Goal: Task Accomplishment & Management: Manage account settings

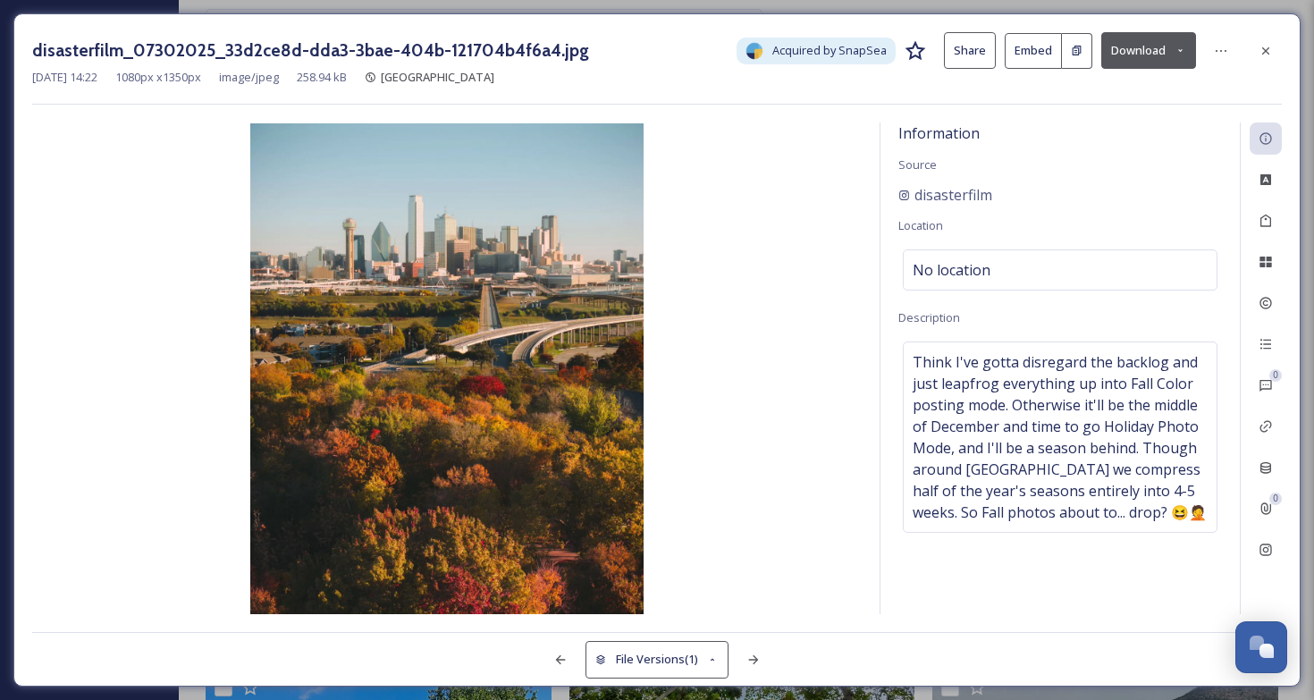
scroll to position [8095, 0]
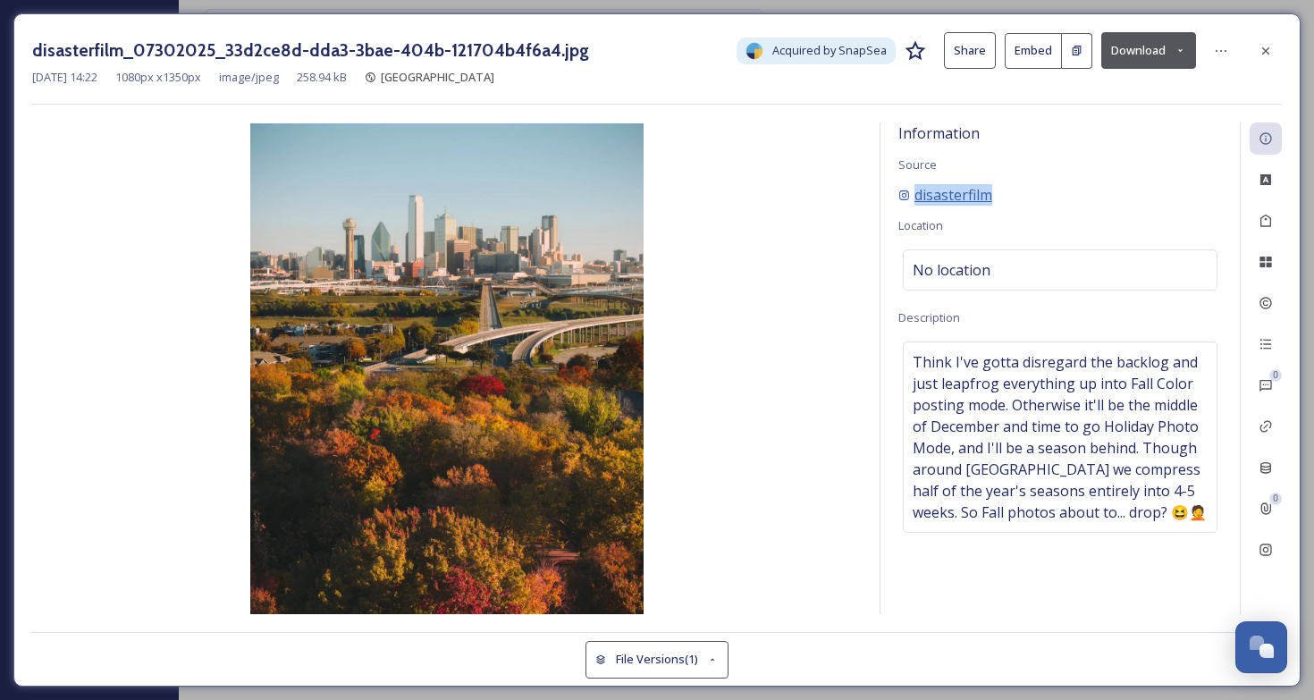
drag, startPoint x: 1011, startPoint y: 191, endPoint x: 916, endPoint y: 191, distance: 94.8
click at [916, 191] on div "disasterfilm" at bounding box center [1061, 194] width 324 height 21
copy span "disasterfilm"
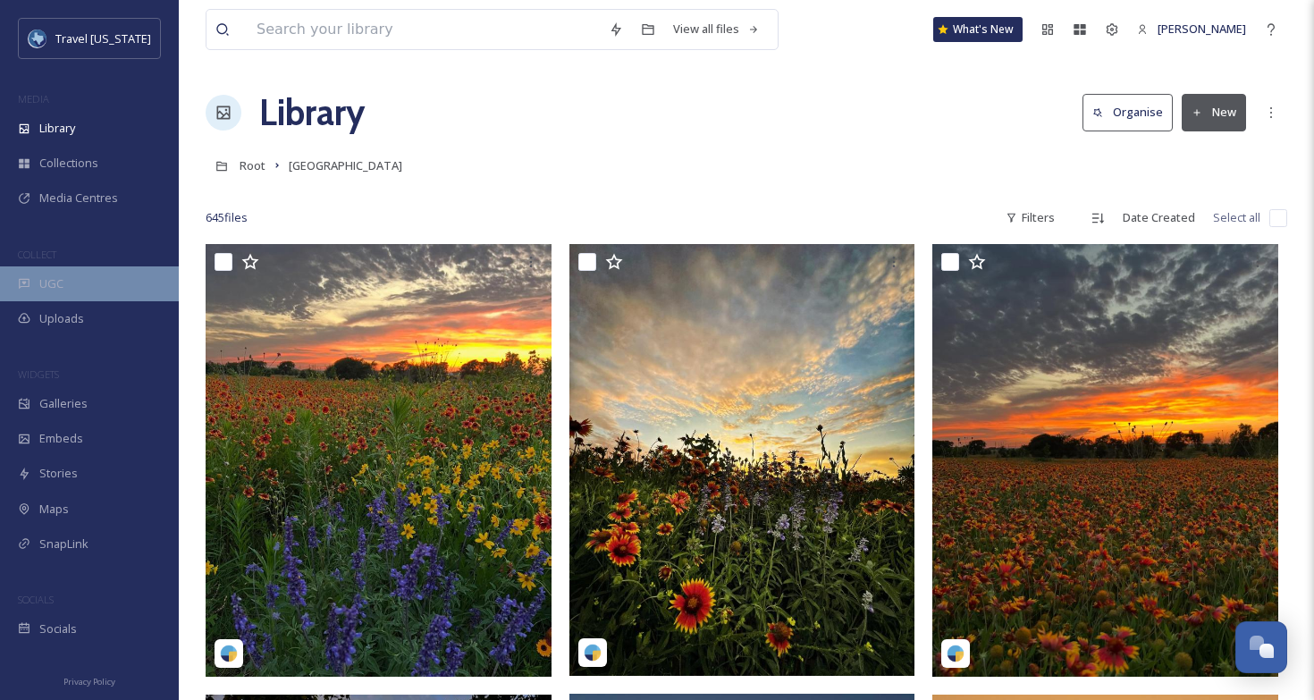
click at [86, 279] on div "UGC" at bounding box center [89, 283] width 179 height 35
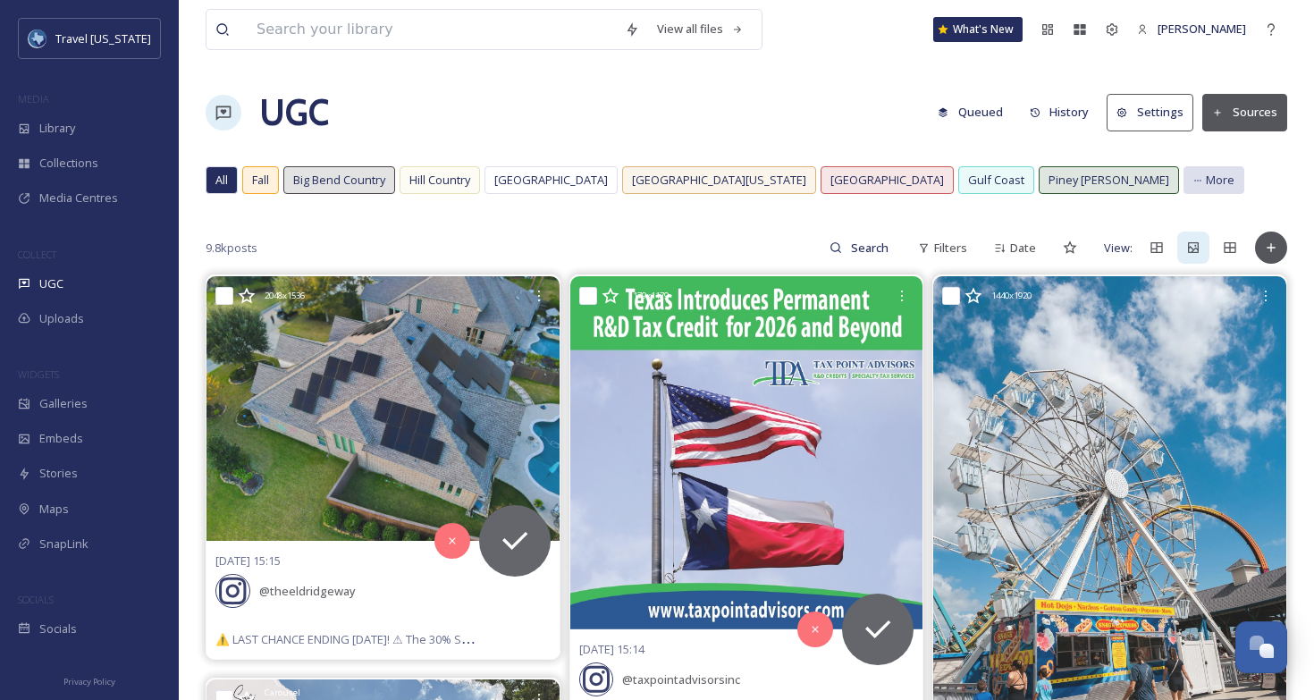
click at [1206, 188] on span "More" at bounding box center [1220, 180] width 29 height 17
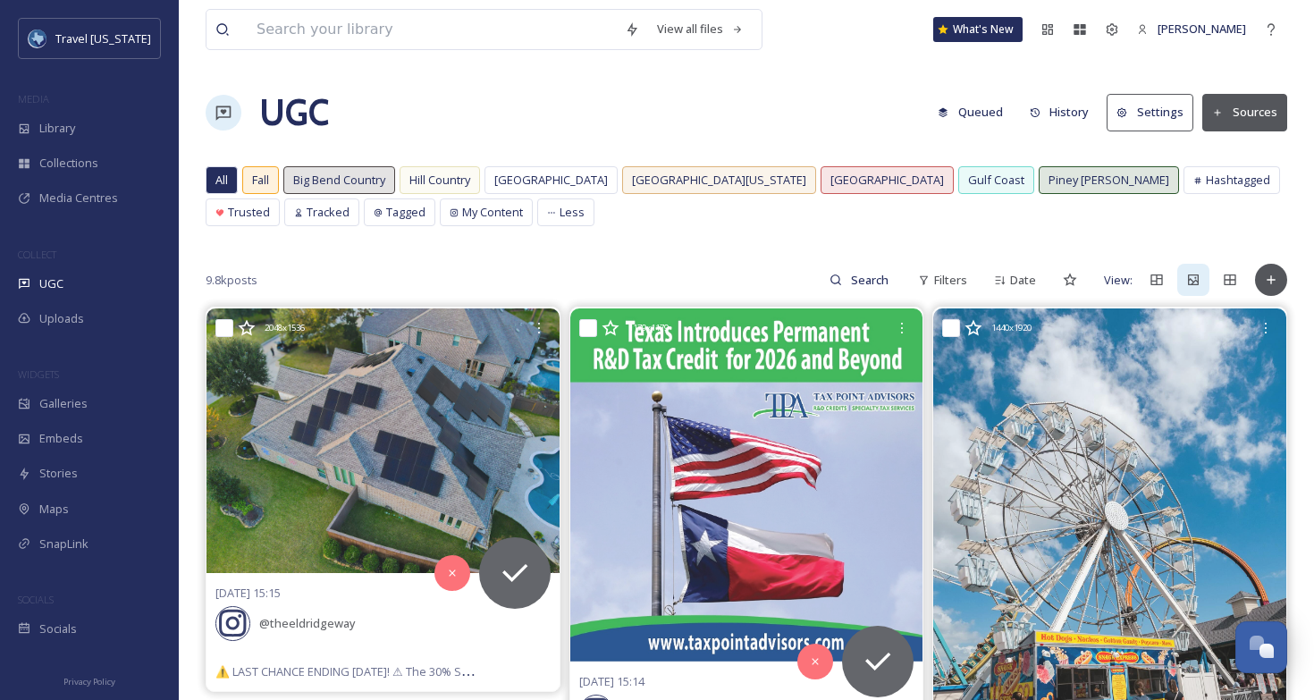
click at [536, 39] on input at bounding box center [432, 29] width 368 height 39
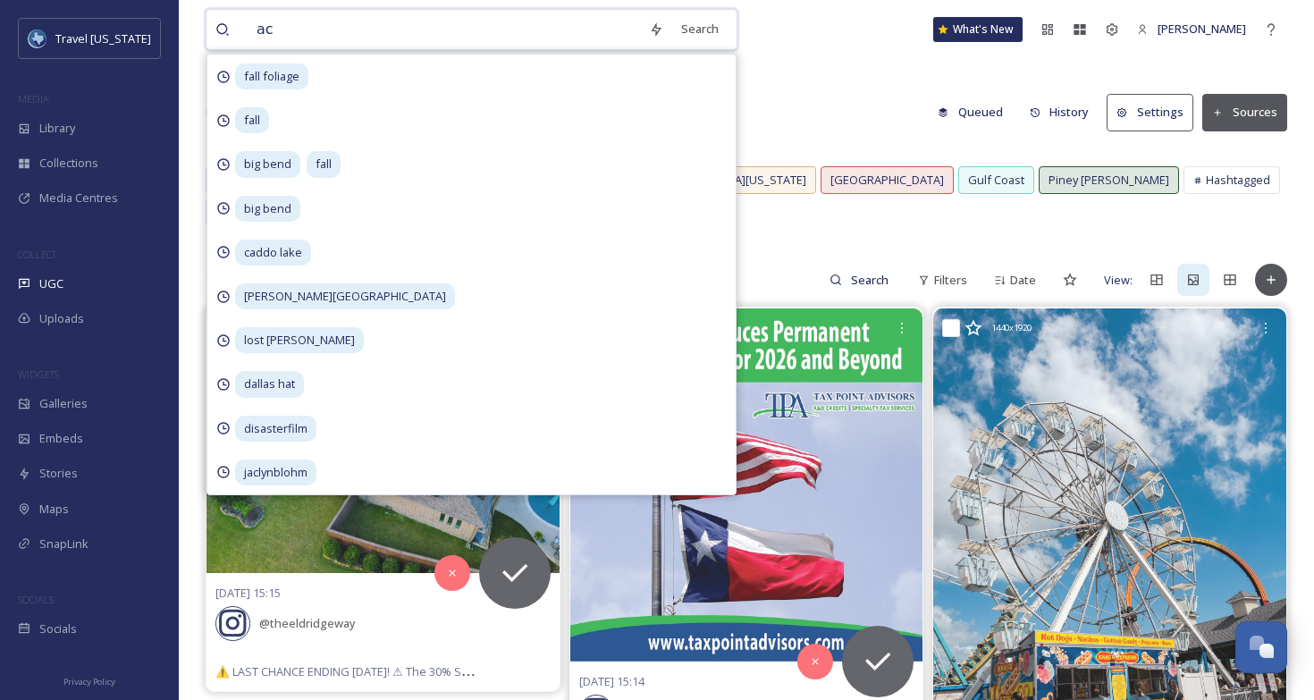
type input "acl"
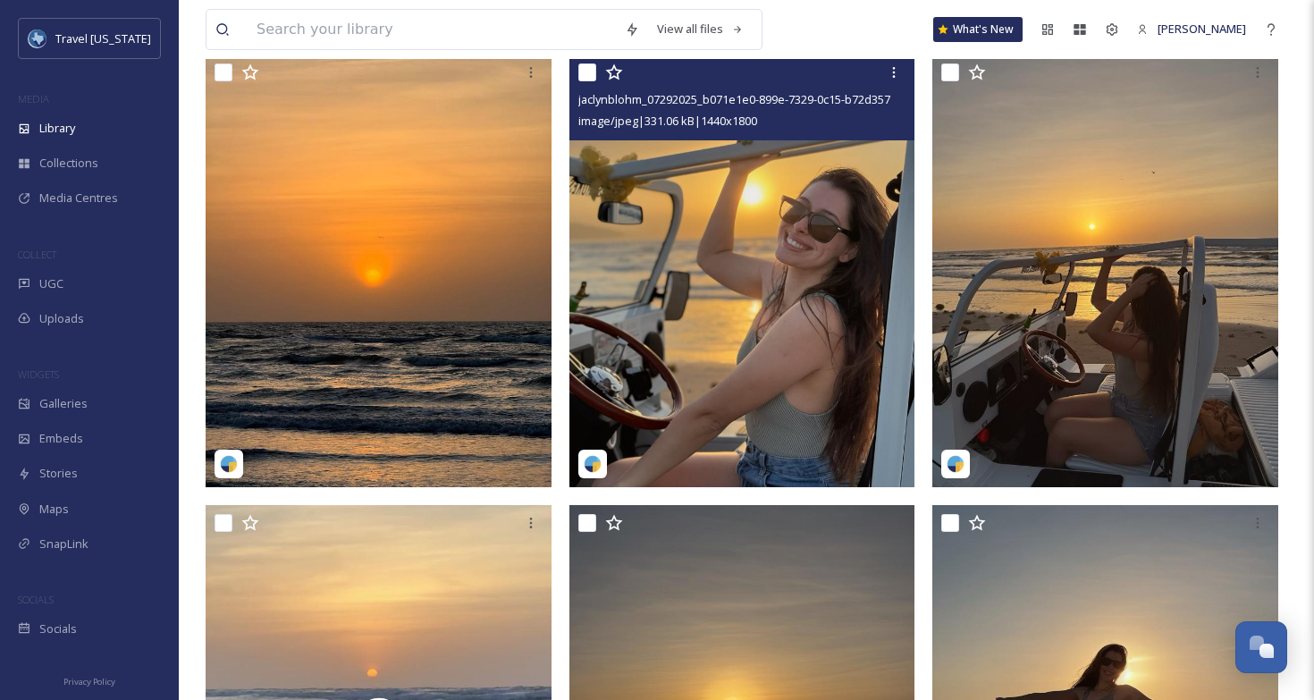
scroll to position [882, 0]
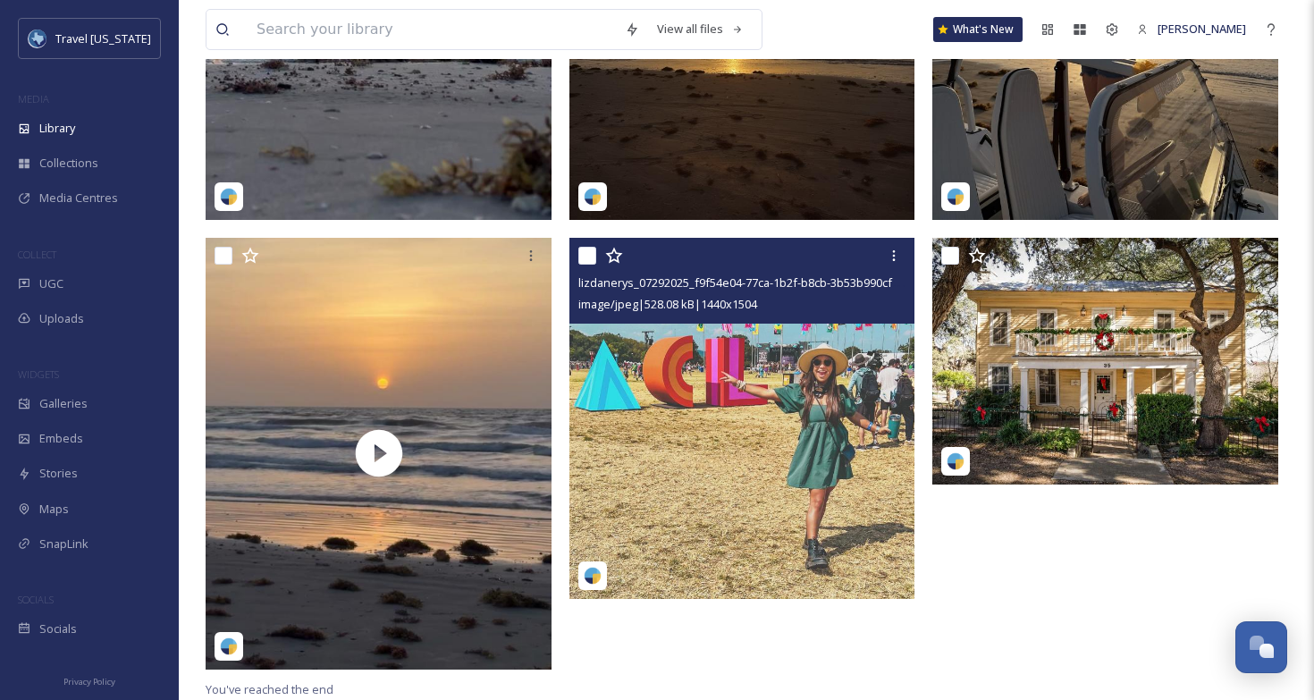
click at [608, 437] on img at bounding box center [743, 418] width 346 height 361
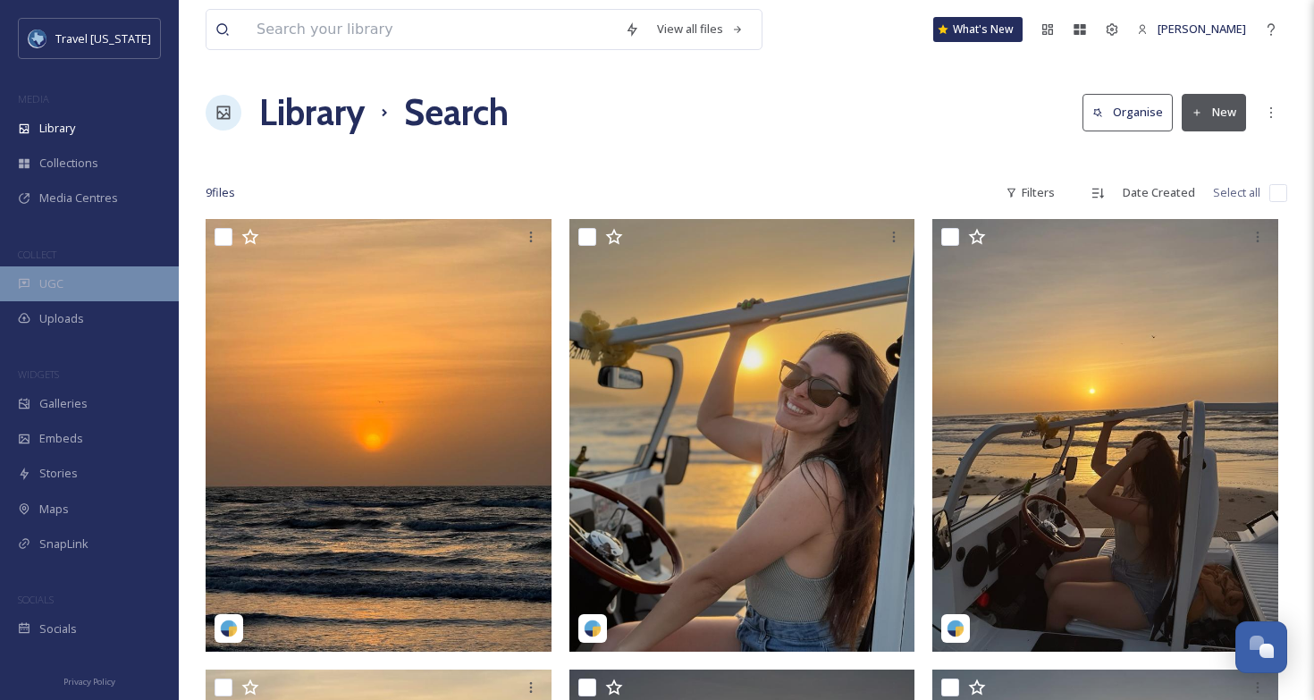
click at [45, 277] on span "UGC" at bounding box center [51, 283] width 24 height 17
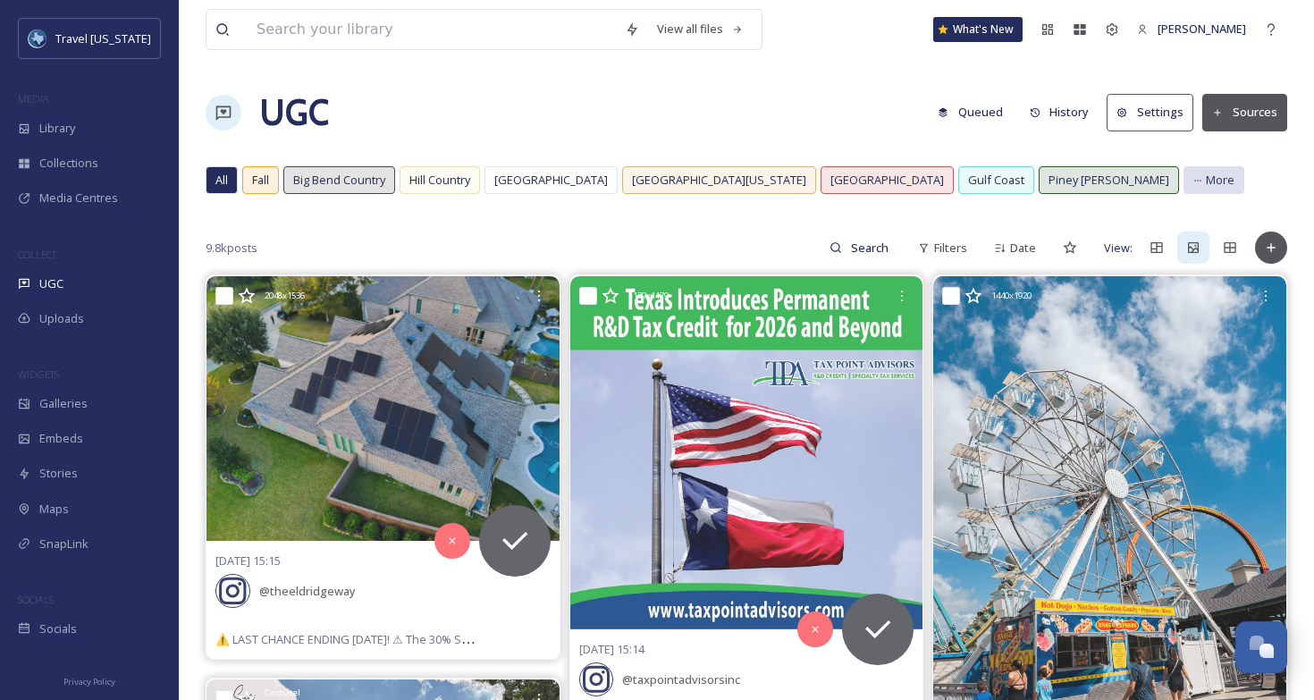
click at [1206, 174] on span "More" at bounding box center [1220, 180] width 29 height 17
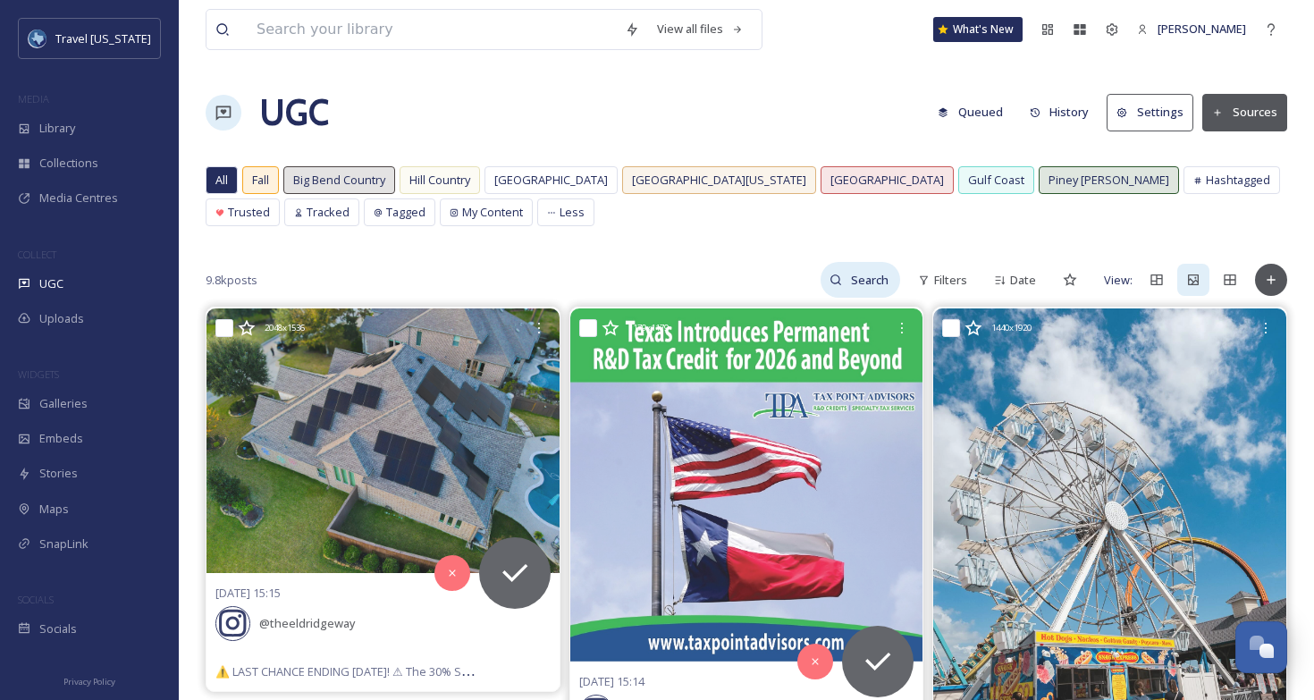
click at [856, 285] on input at bounding box center [871, 280] width 58 height 36
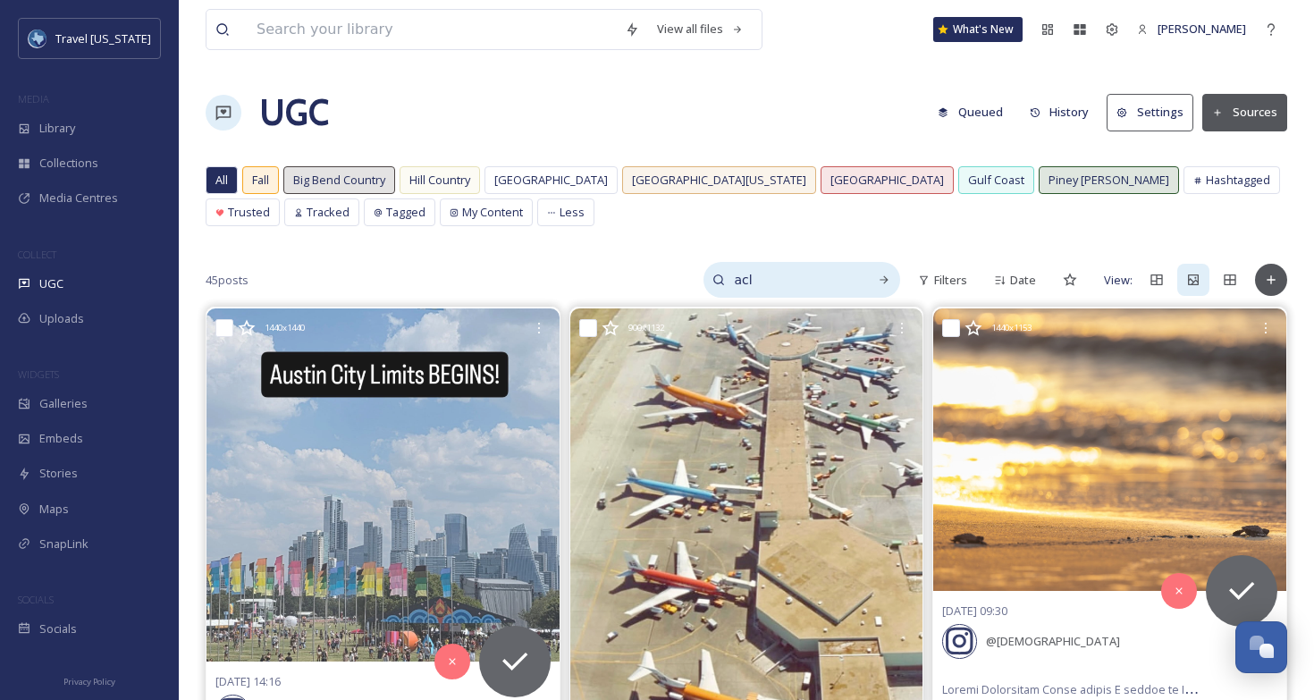
click at [757, 278] on input "acl" at bounding box center [792, 280] width 134 height 36
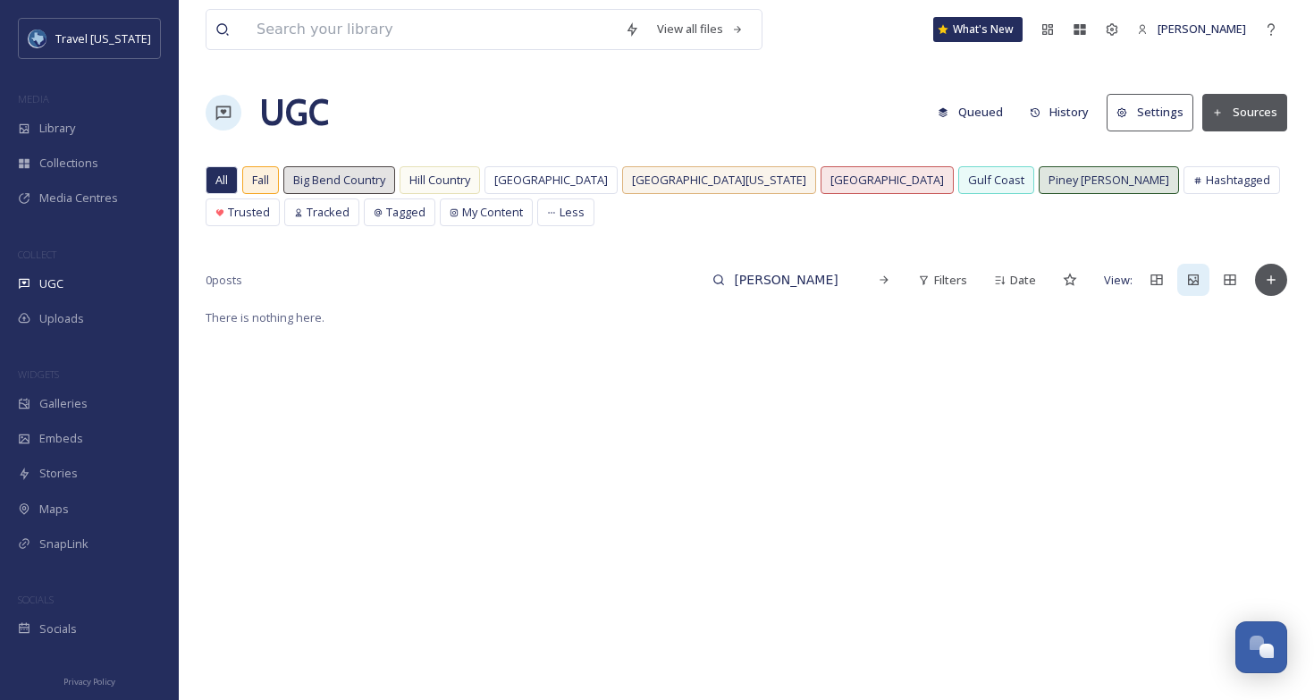
type input "cota"
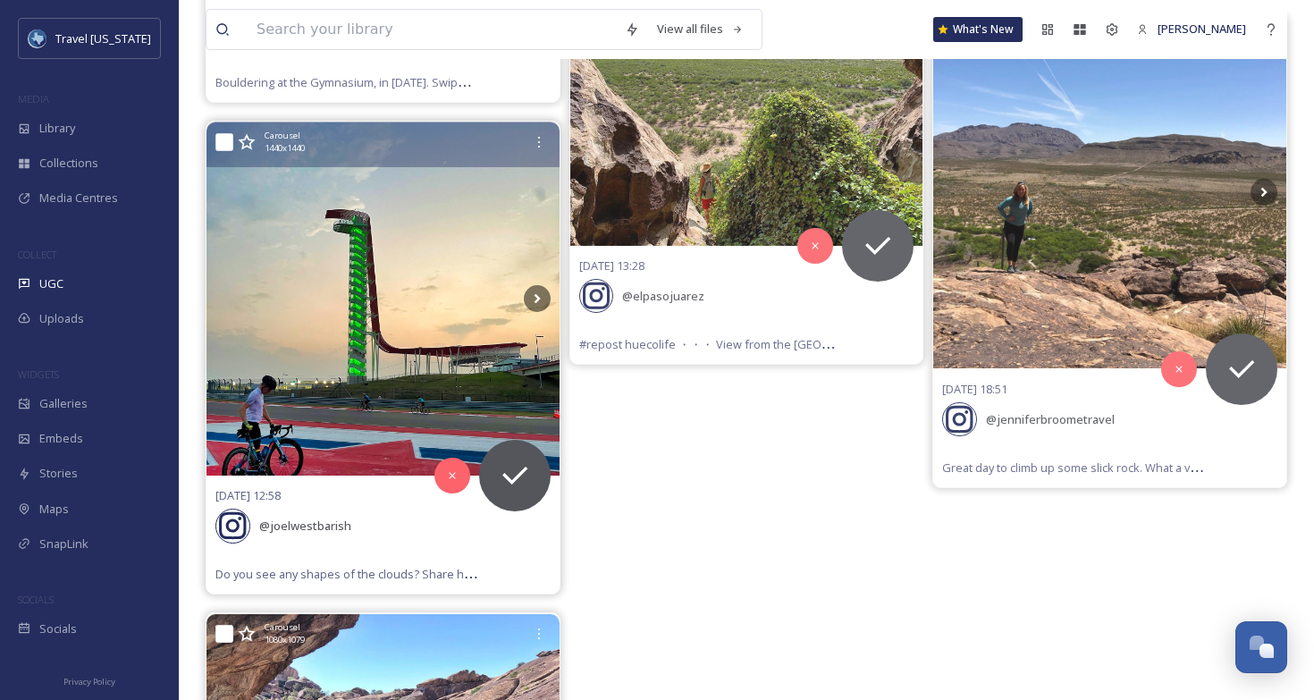
scroll to position [1110, 0]
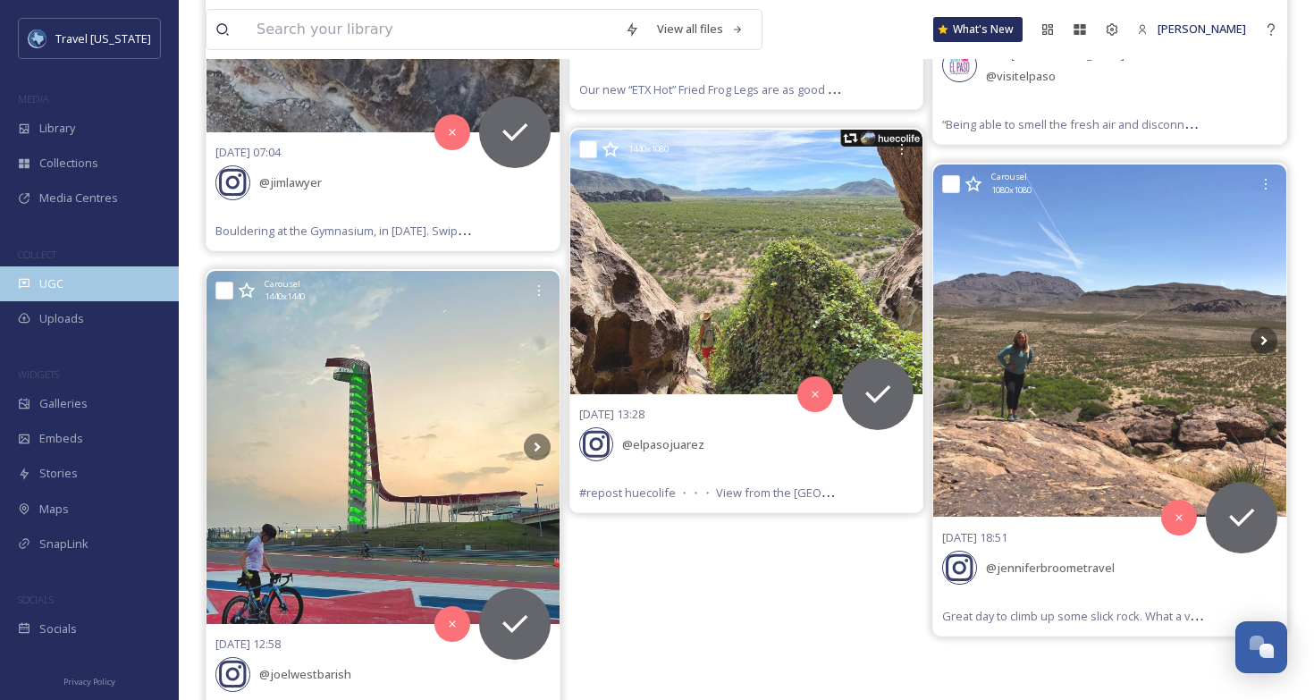
click at [106, 271] on div "UGC" at bounding box center [89, 283] width 179 height 35
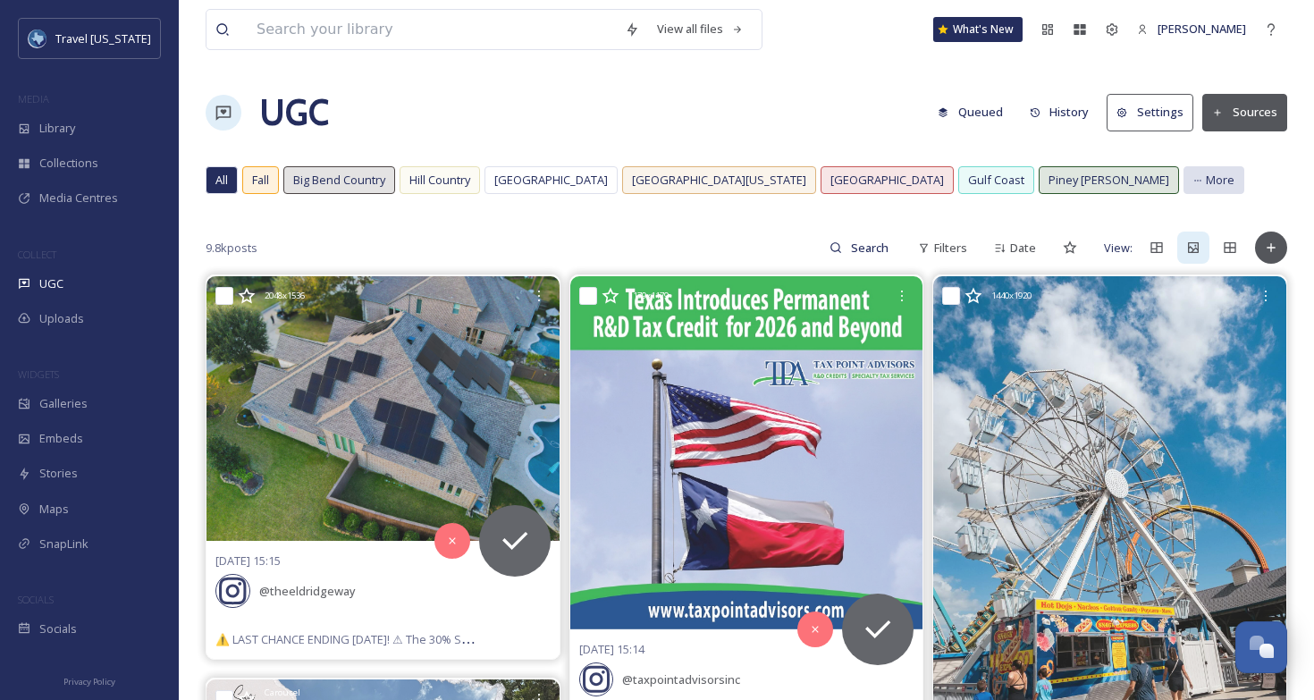
click at [1184, 186] on div "More" at bounding box center [1214, 180] width 61 height 28
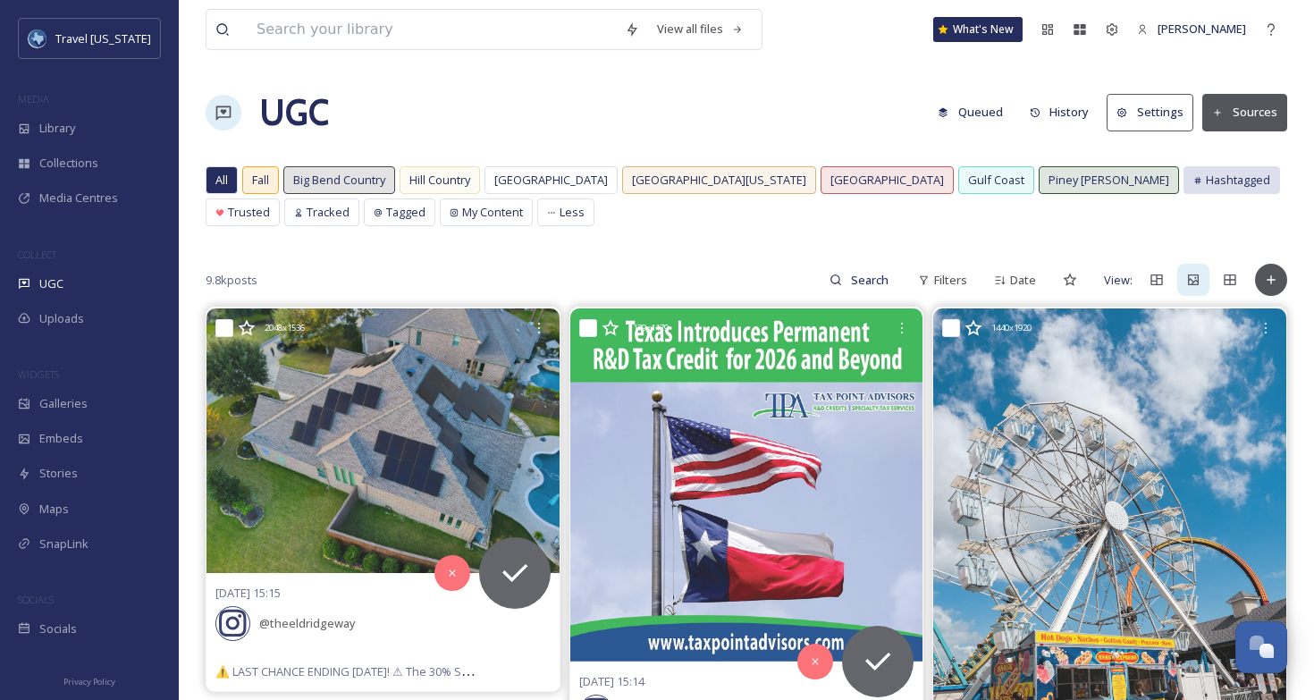
click at [1184, 166] on div "Hashtagged" at bounding box center [1232, 180] width 97 height 28
click at [1206, 182] on span "Hashtagged" at bounding box center [1238, 180] width 64 height 17
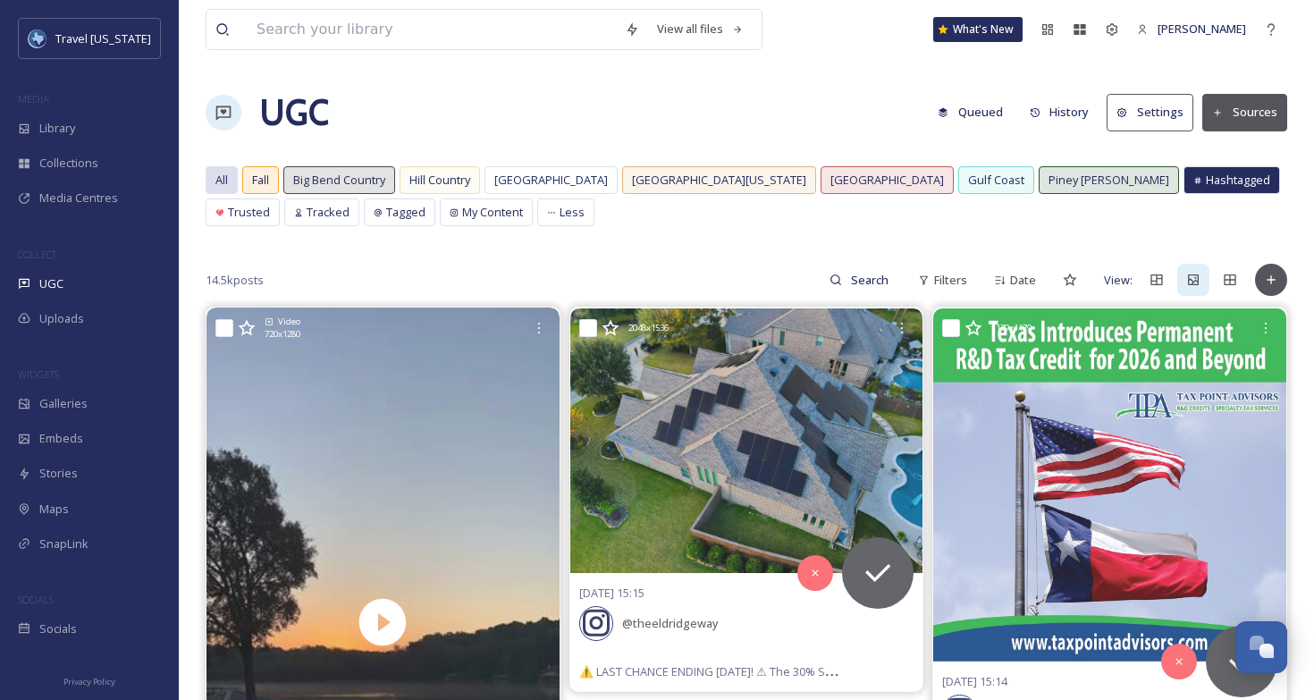
click at [222, 181] on span "All" at bounding box center [221, 180] width 13 height 17
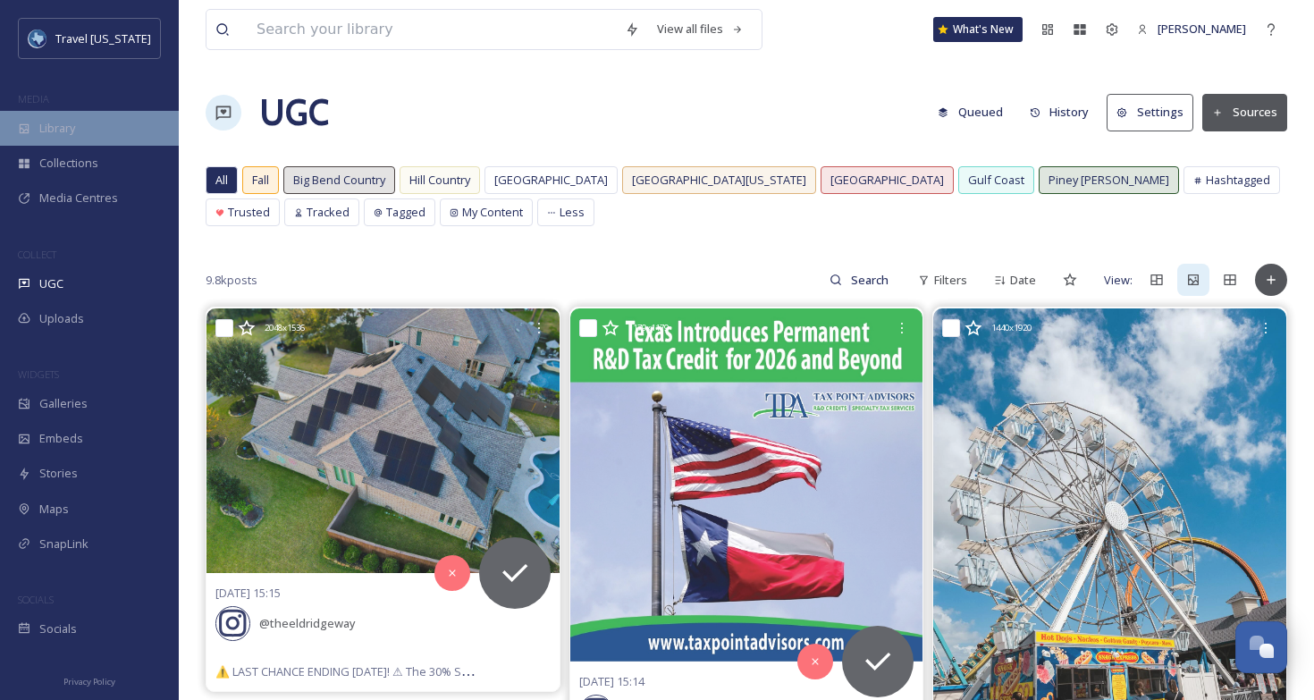
click at [82, 127] on div "Library" at bounding box center [89, 128] width 179 height 35
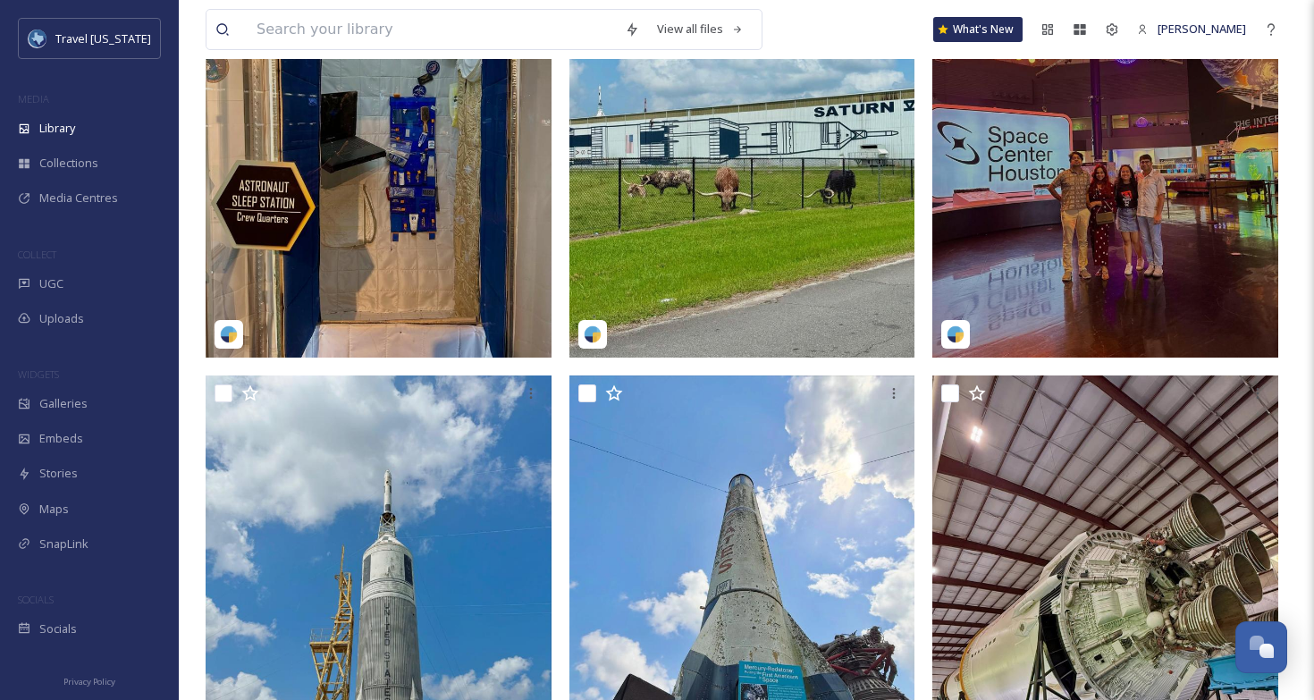
scroll to position [1445, 0]
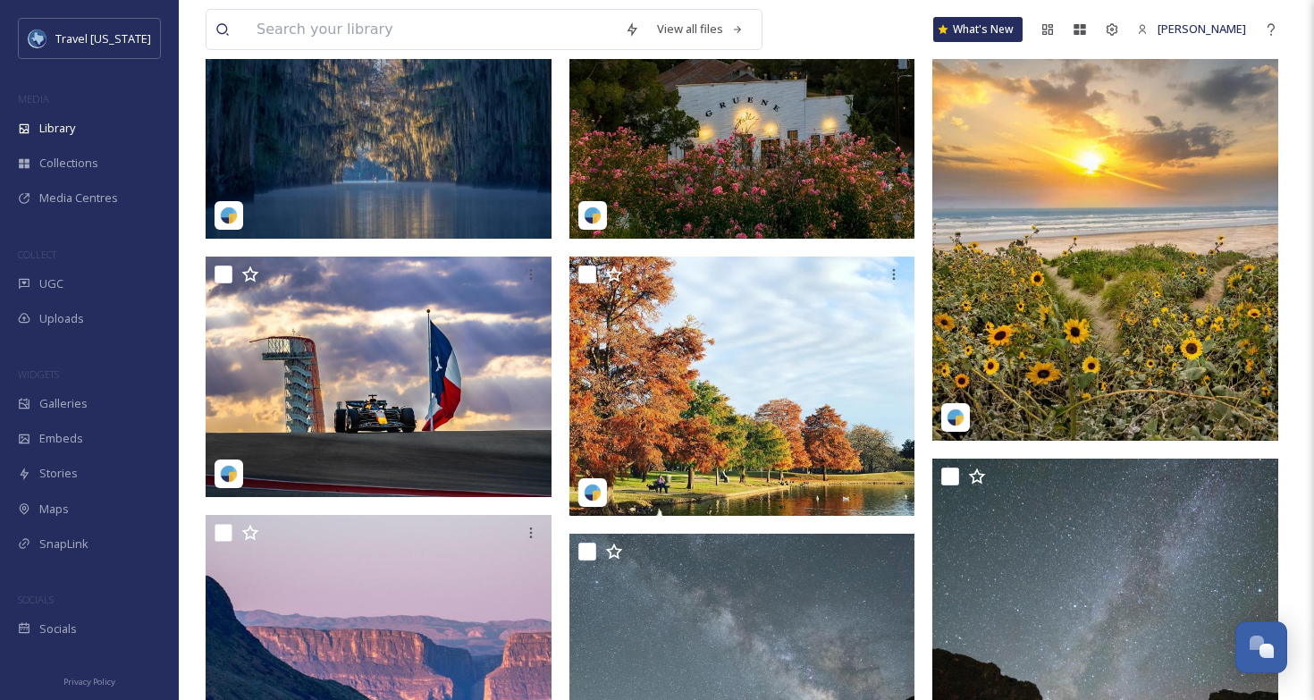
scroll to position [7489, 0]
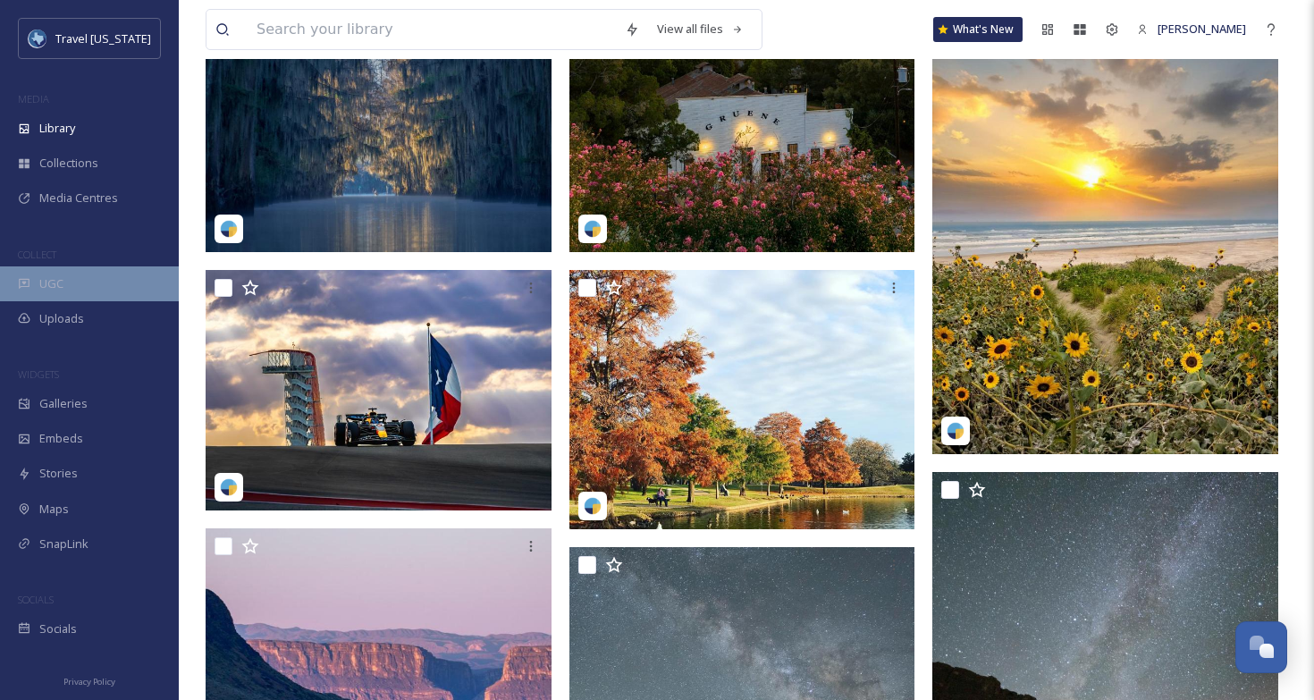
click at [38, 277] on div "UGC" at bounding box center [89, 283] width 179 height 35
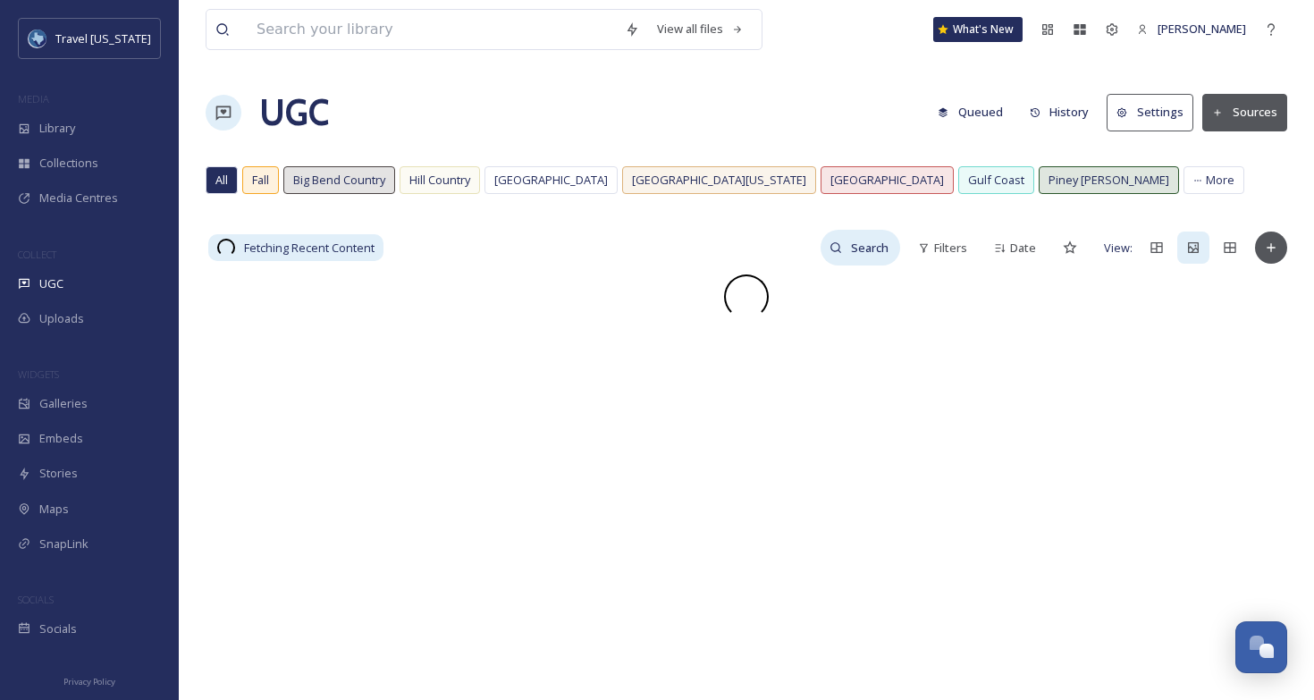
click at [862, 249] on input at bounding box center [871, 248] width 58 height 36
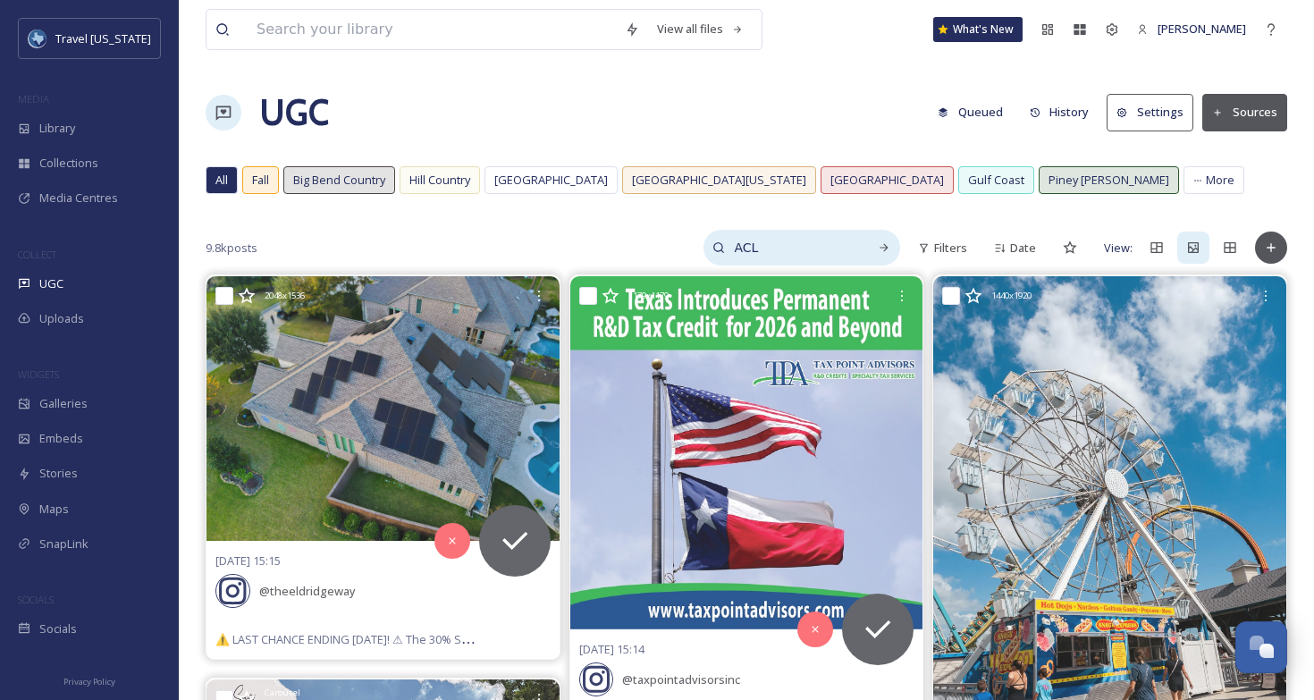
type input "ACL"
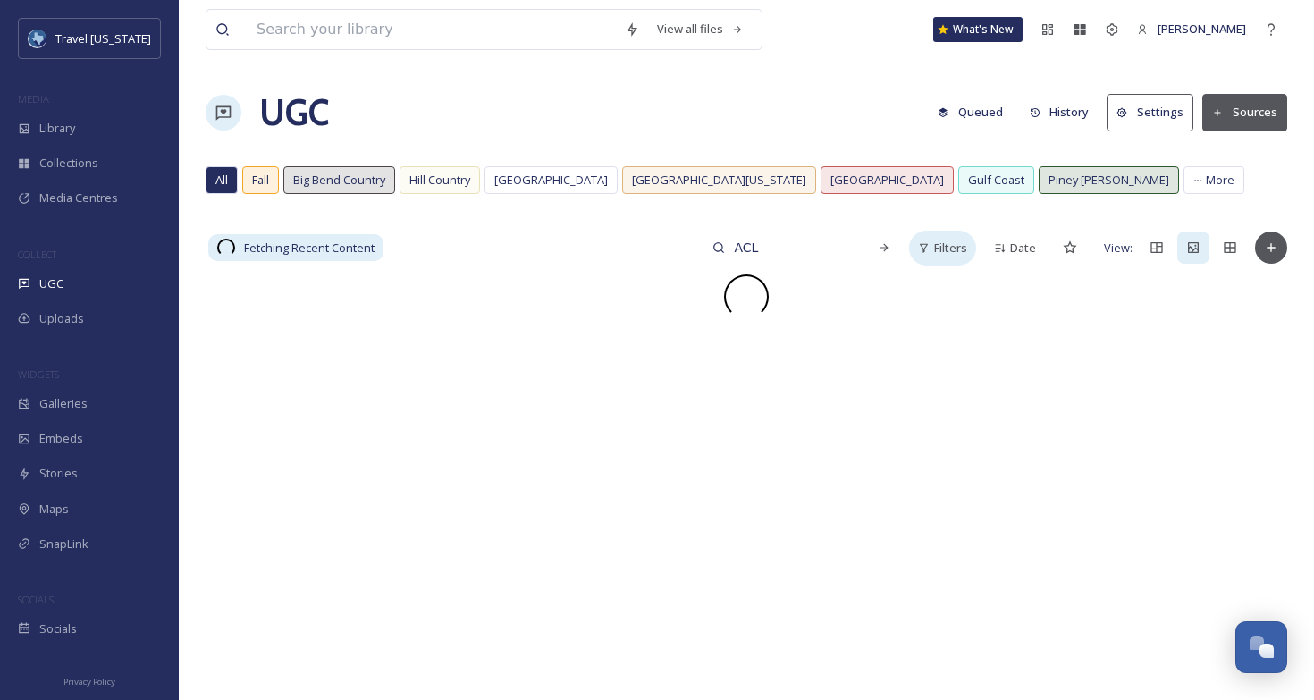
click at [943, 253] on span "Filters" at bounding box center [950, 248] width 33 height 17
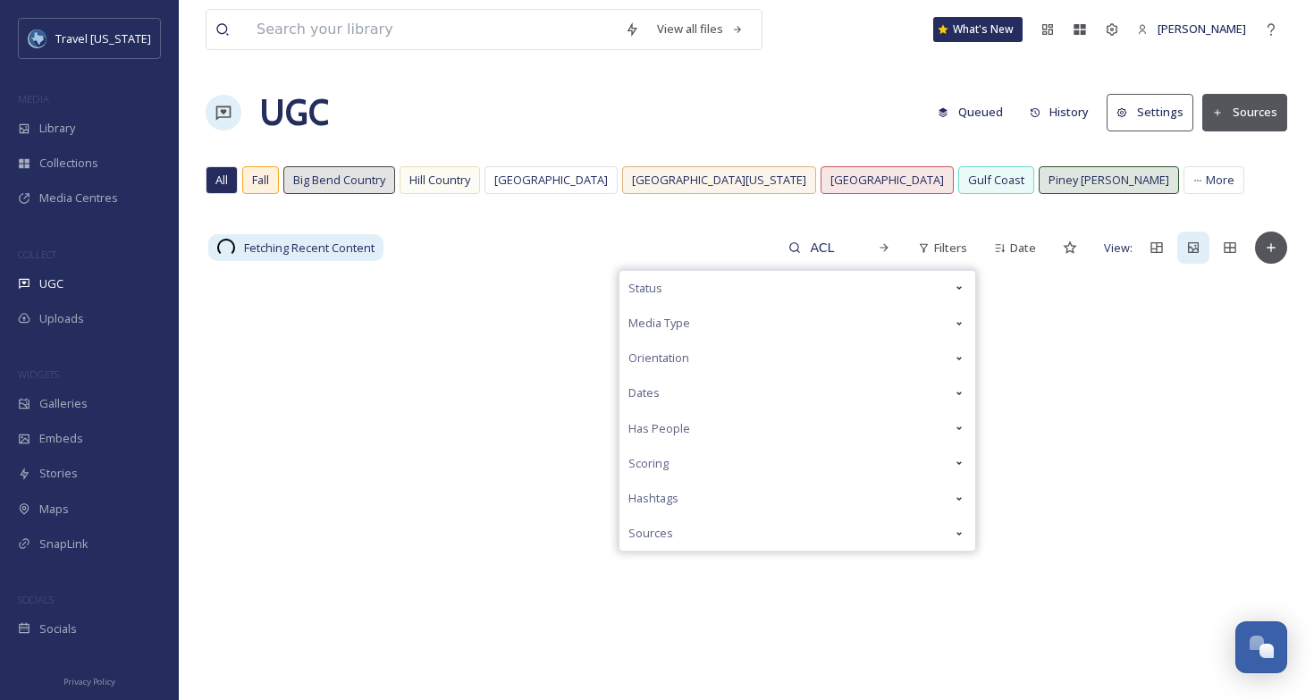
click at [715, 458] on div "Scoring" at bounding box center [798, 463] width 356 height 35
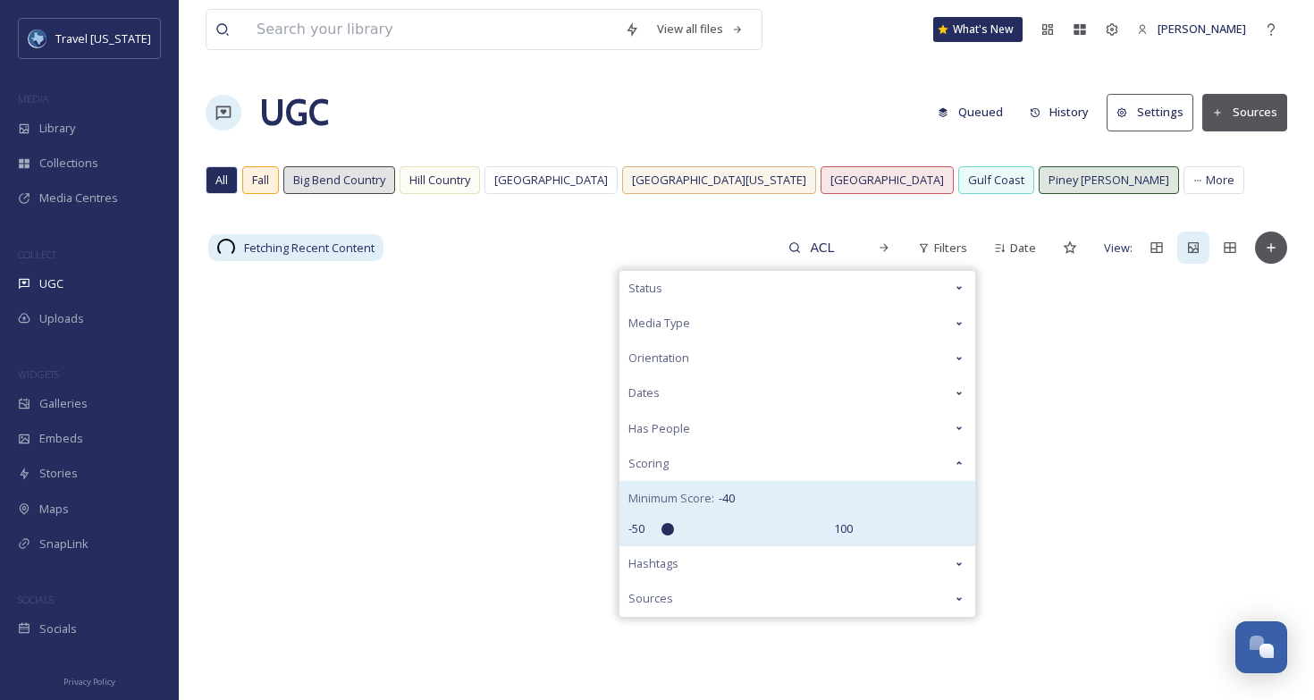
drag, startPoint x: 744, startPoint y: 528, endPoint x: 671, endPoint y: 533, distance: 73.5
type input "-40"
click at [671, 533] on input "range" at bounding box center [739, 529] width 179 height 13
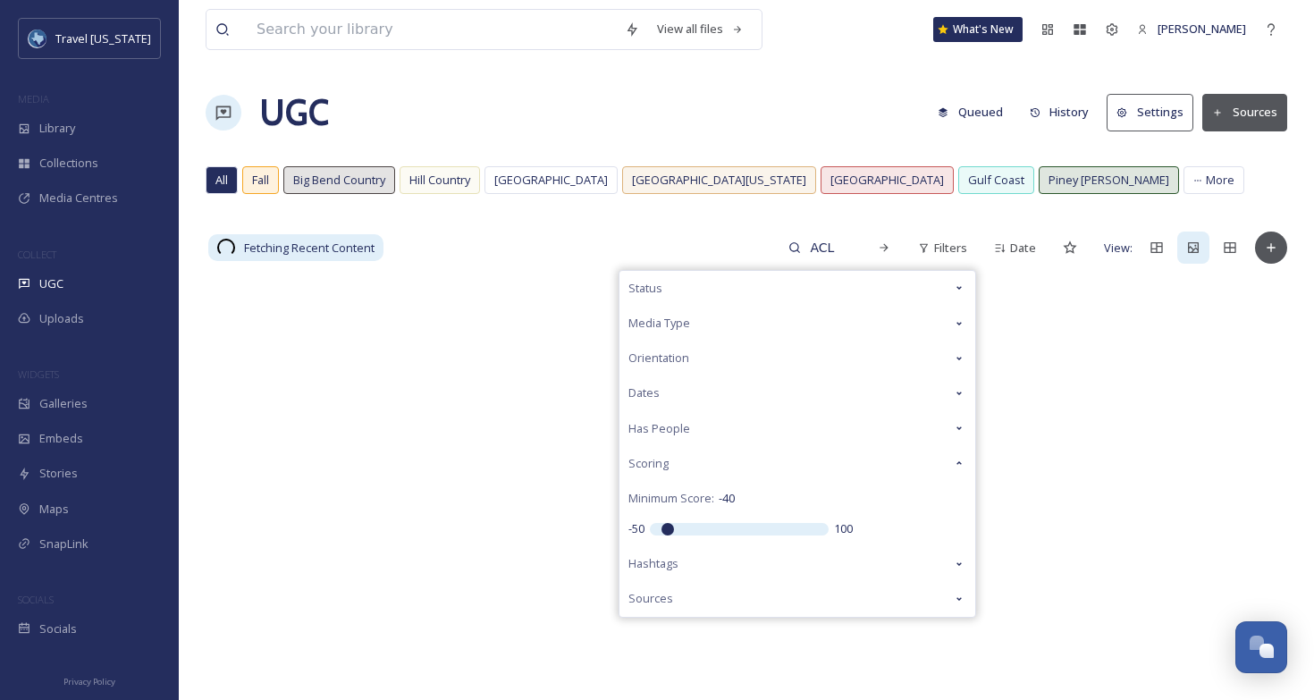
click at [577, 240] on div "Fetching Recent Content ACL Filters Status Media Type Orientation Dates Has Peo…" at bounding box center [747, 248] width 1082 height 36
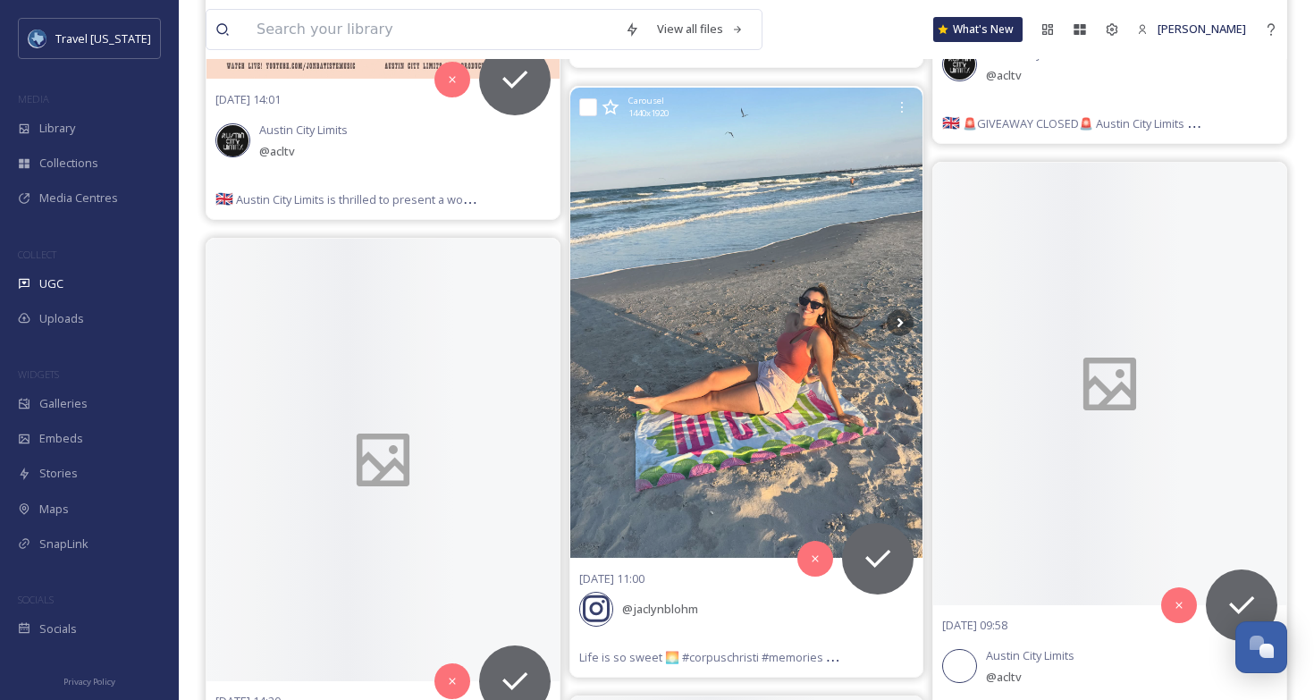
scroll to position [5360, 0]
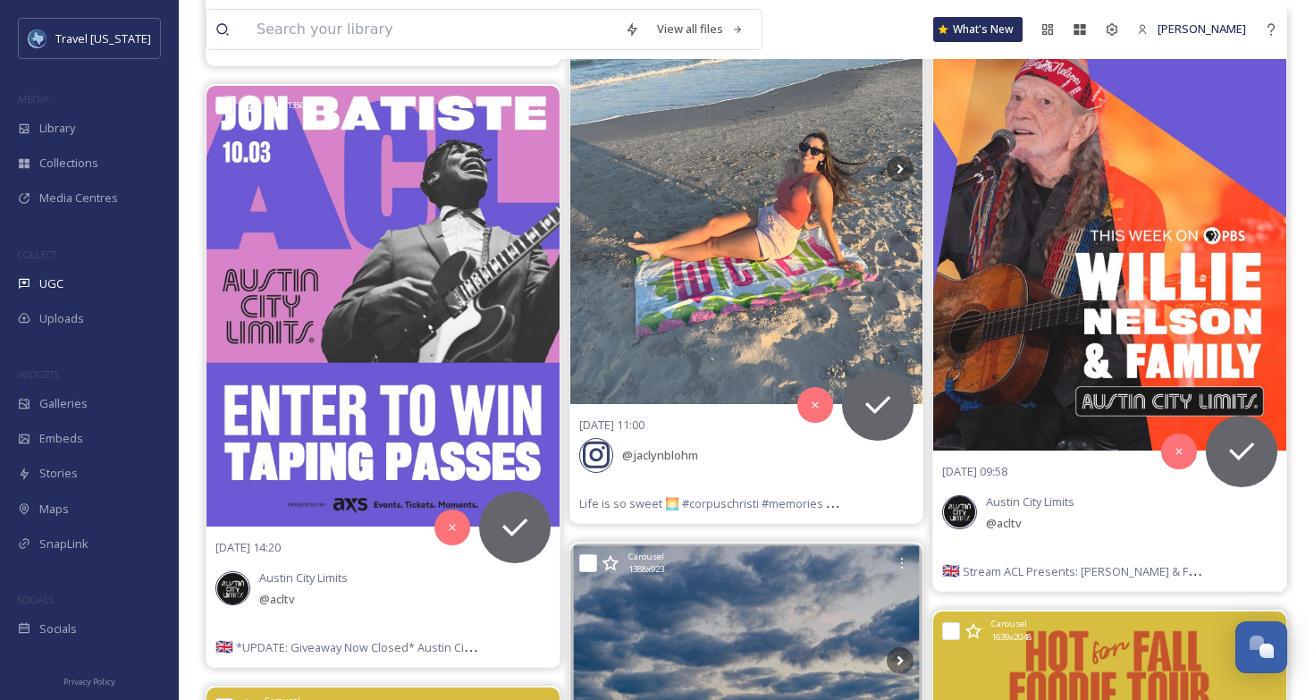
click at [564, 413] on div "1349 x 1685 07/10/25 14:55 Austin City Limits @ acltv 🇬🇧 Happy Birthday to our …" at bounding box center [747, 349] width 1082 height 10871
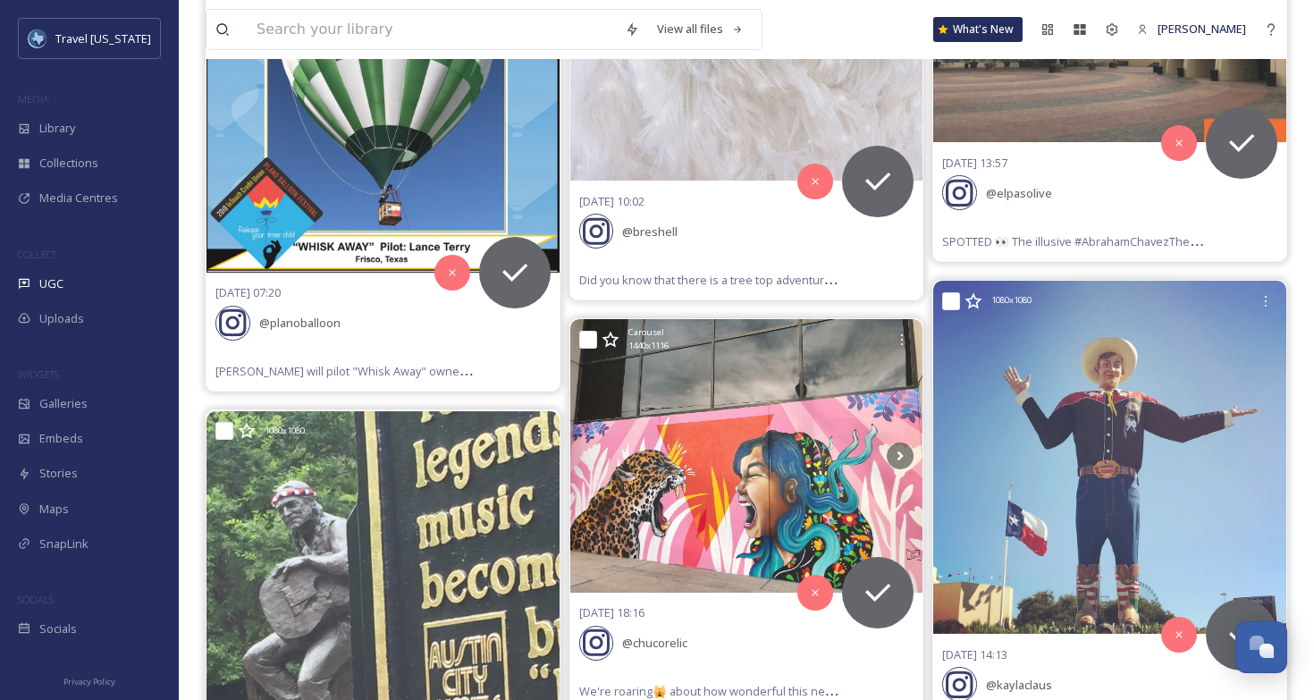
scroll to position [25418, 0]
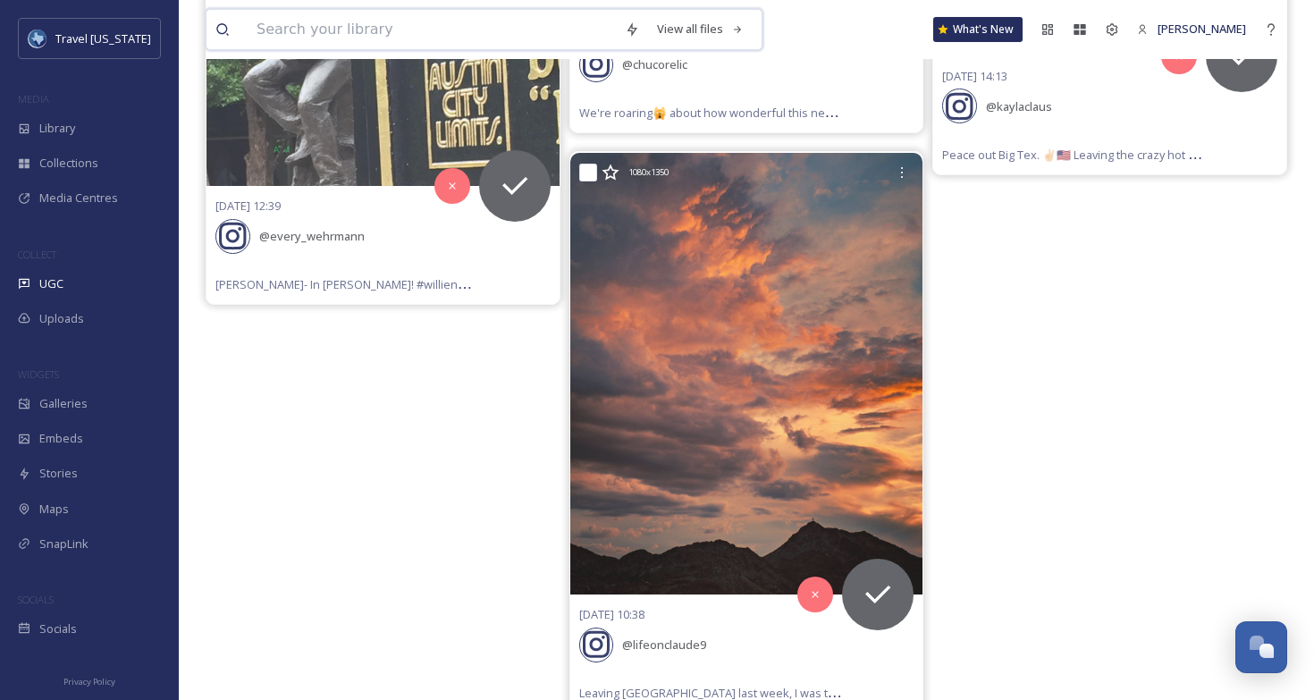
click at [542, 42] on input at bounding box center [432, 29] width 368 height 39
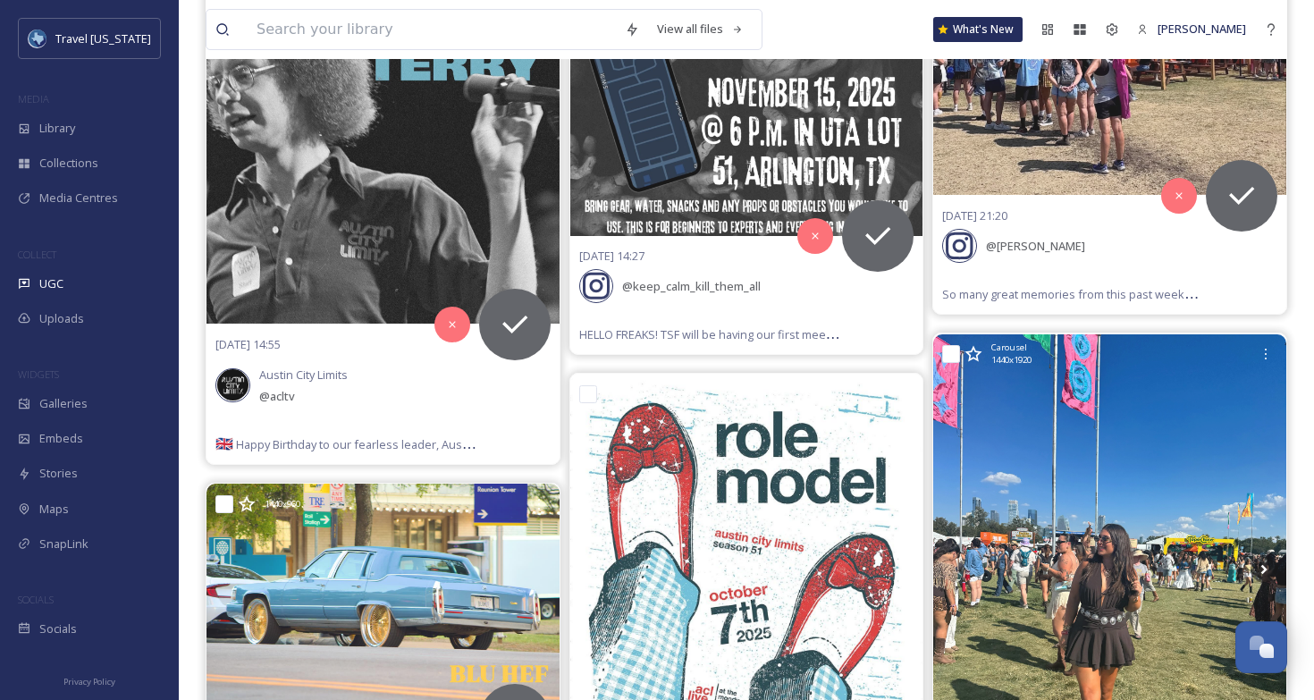
scroll to position [0, 0]
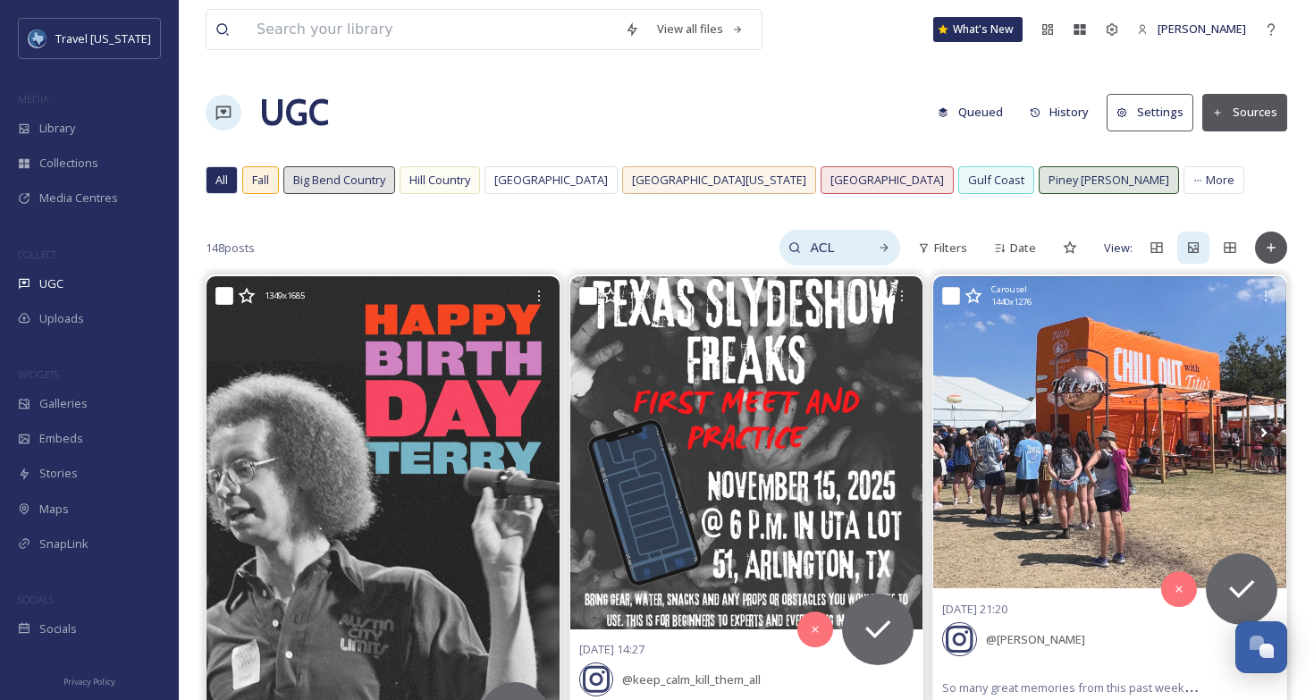
click at [854, 248] on input "ACL" at bounding box center [830, 248] width 58 height 36
type input "Austin City Limits"
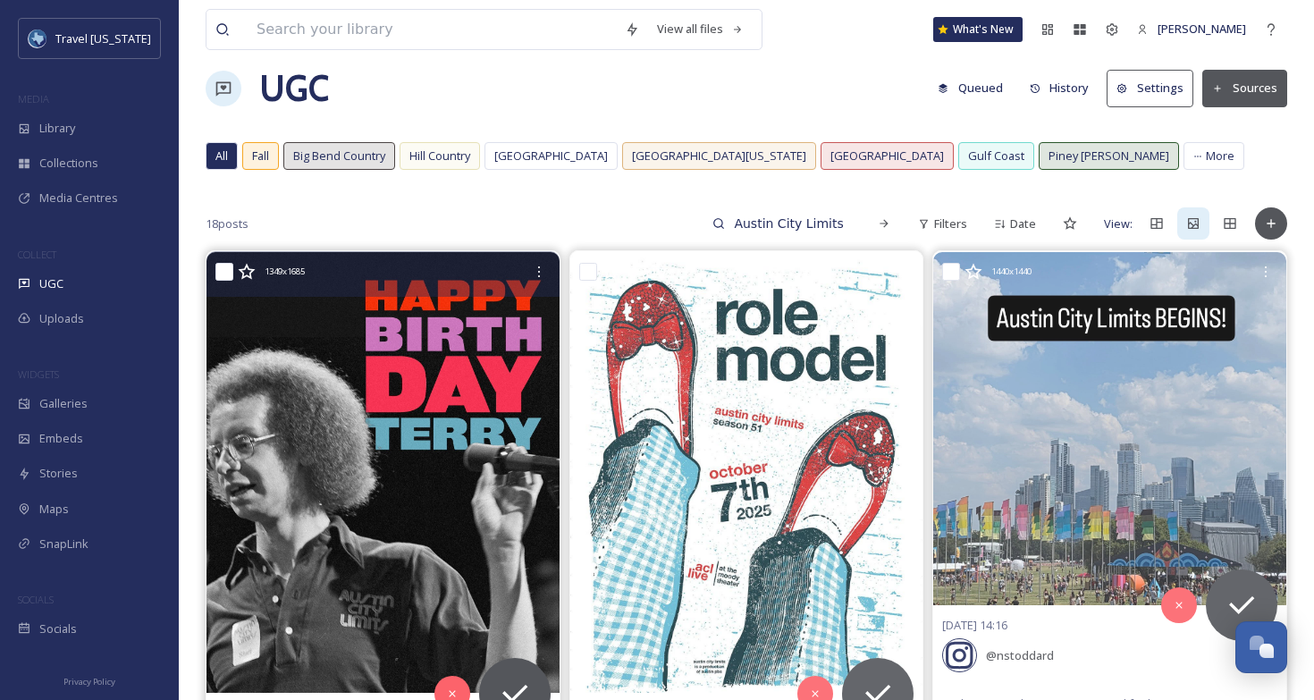
scroll to position [29, 0]
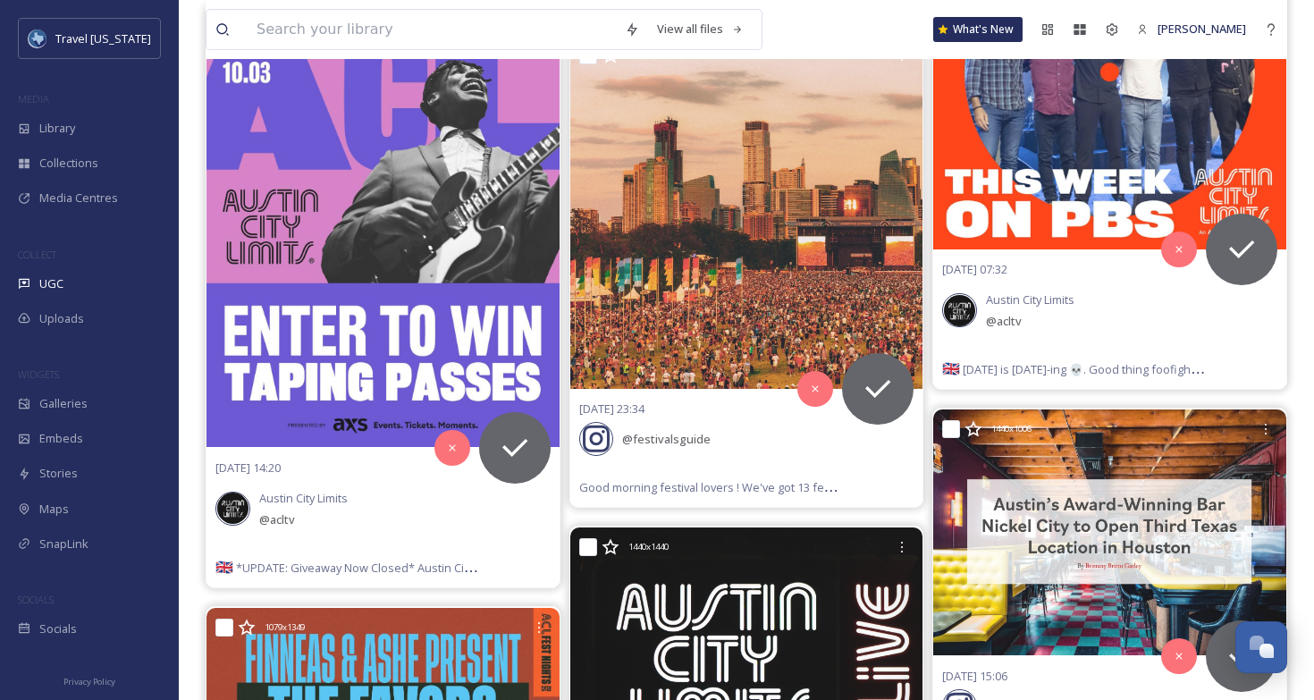
scroll to position [2045, 0]
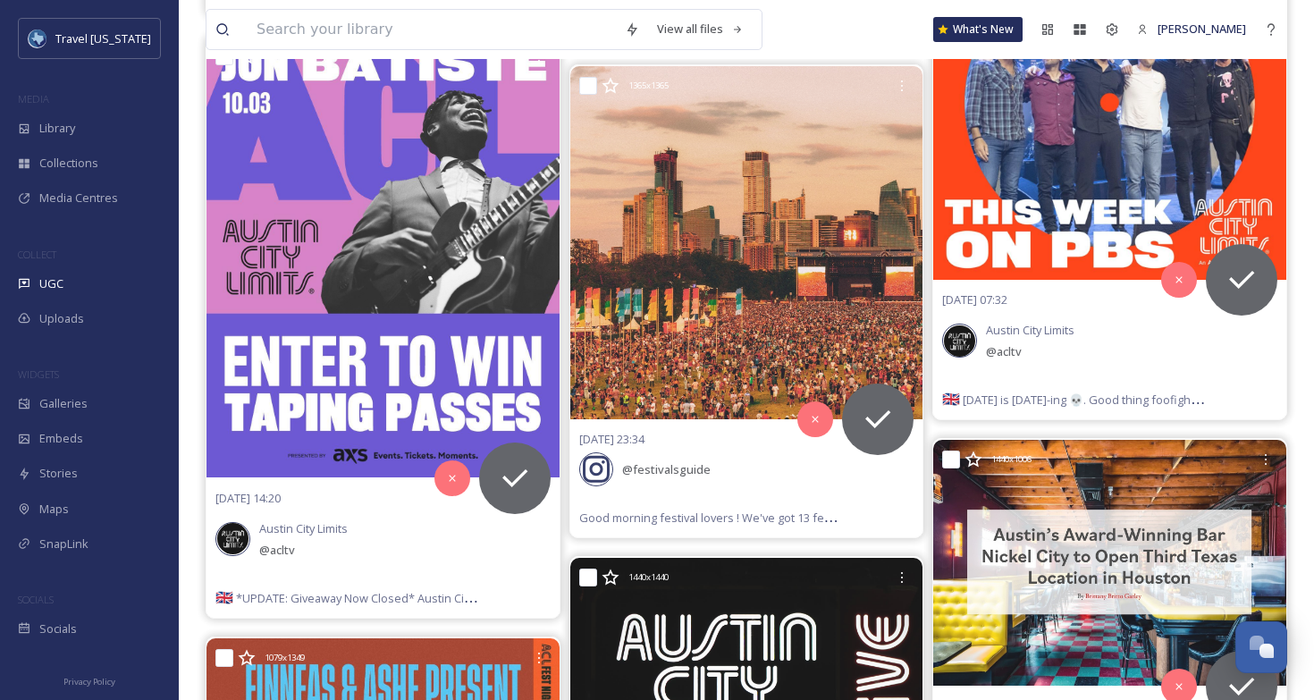
click at [564, 456] on div "1349 x 1685 07/10/25 14:55 Austin City Limits @ acltv 🇬🇧 Happy Birthday to our …" at bounding box center [747, 20] width 1082 height 3580
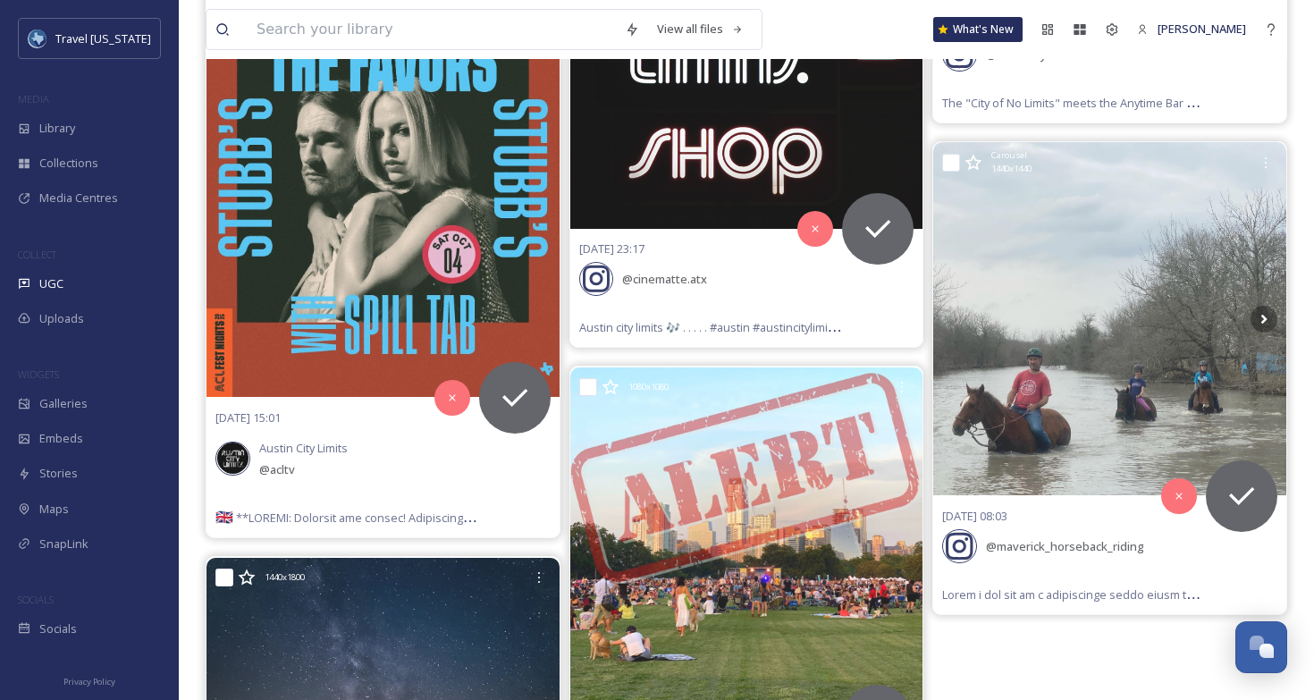
scroll to position [3170, 0]
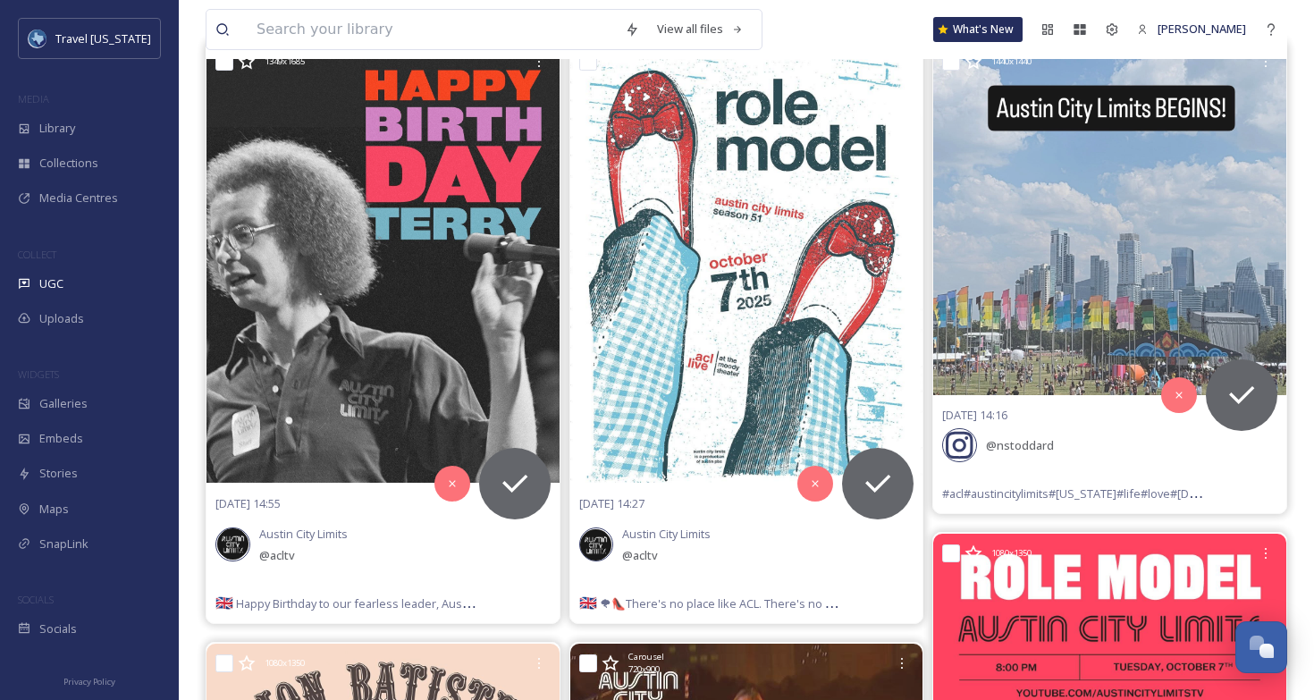
scroll to position [0, 0]
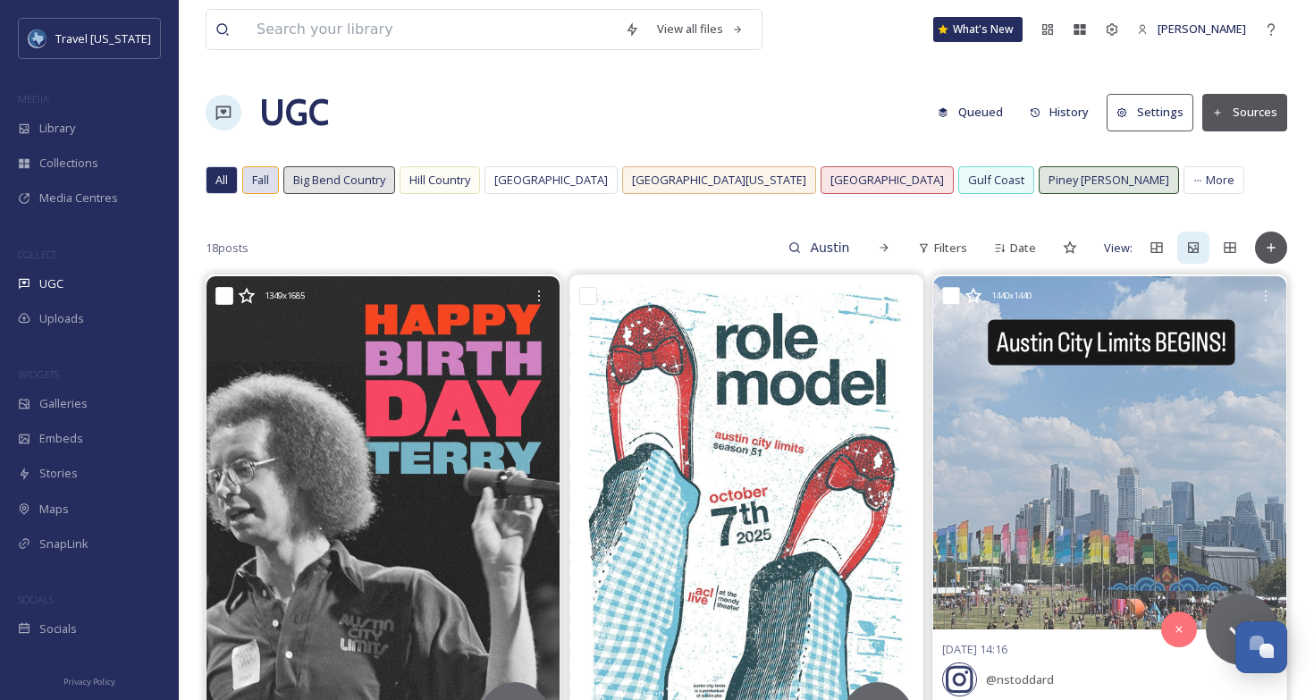
click at [269, 182] on span "Fall" at bounding box center [260, 180] width 17 height 17
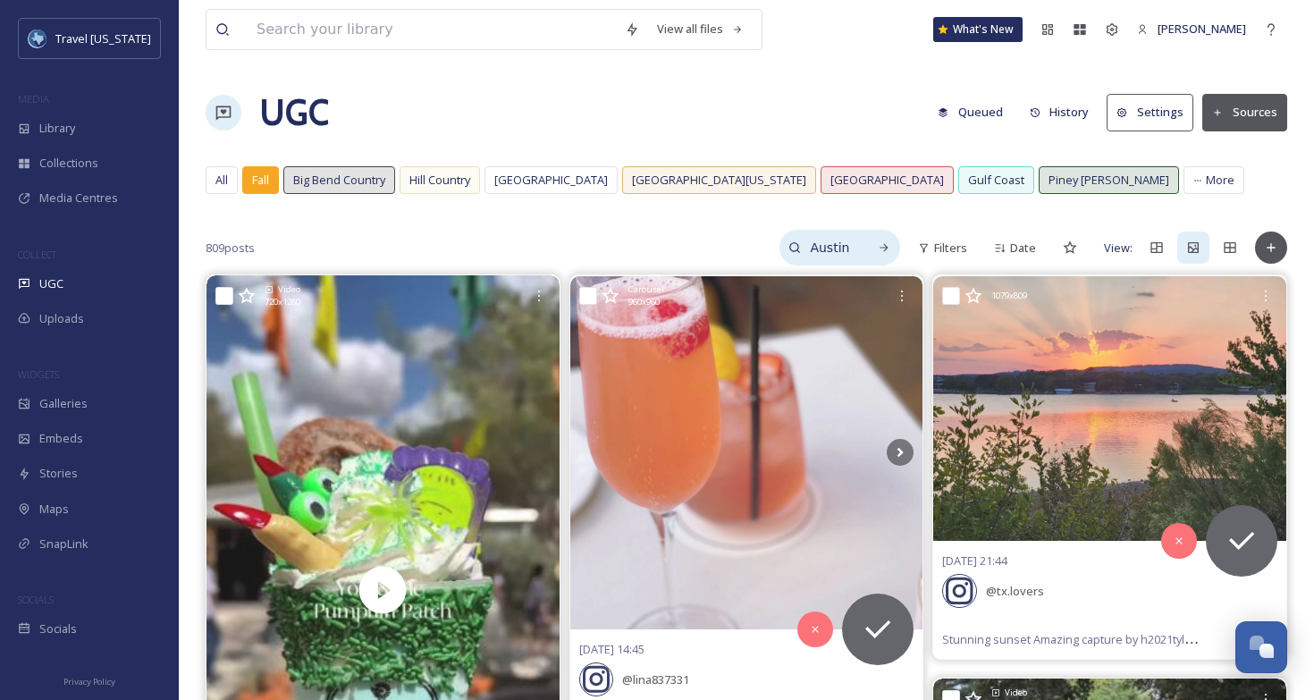
click at [850, 249] on input "Austin City Limits" at bounding box center [830, 248] width 58 height 36
click at [827, 242] on input "Austin City Limits" at bounding box center [792, 248] width 134 height 36
drag, startPoint x: 827, startPoint y: 242, endPoint x: 712, endPoint y: 242, distance: 115.3
click at [712, 242] on div "Austin City Limits" at bounding box center [802, 248] width 197 height 36
click at [562, 241] on div "809 posts Austin City Limits Filters Date View:" at bounding box center [747, 248] width 1082 height 36
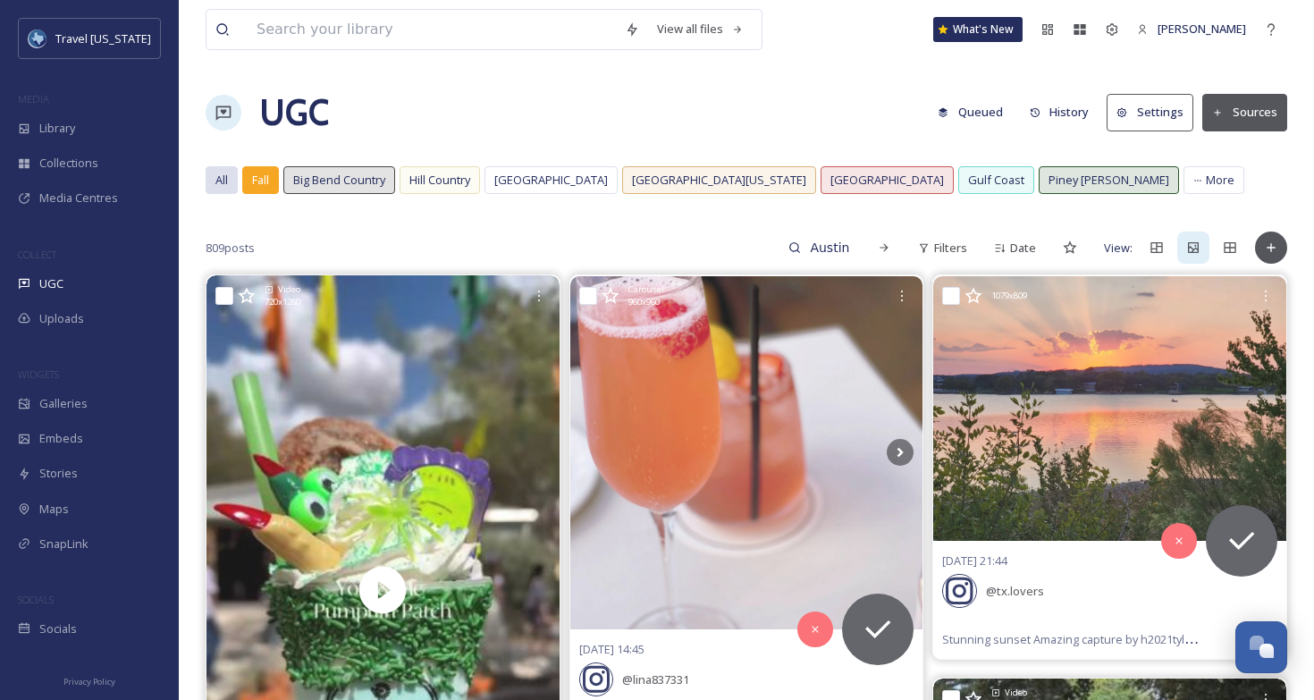
click at [222, 173] on span "All" at bounding box center [221, 180] width 13 height 17
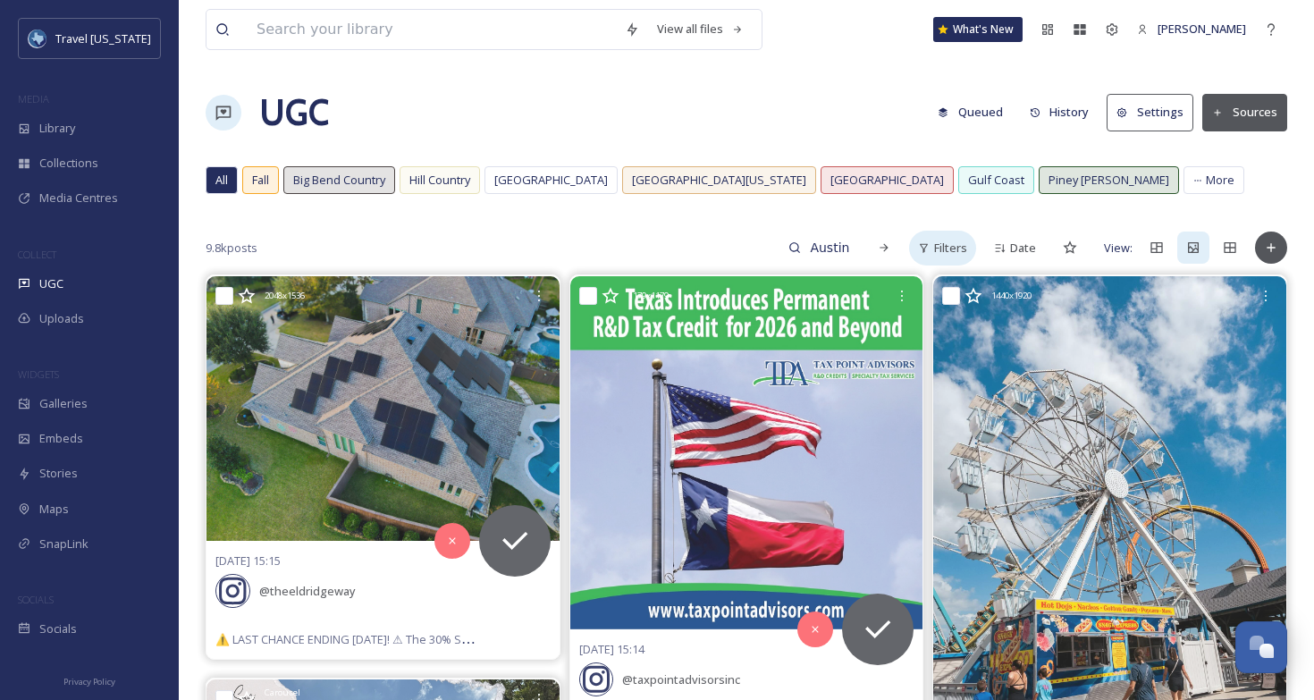
click at [955, 253] on span "Filters" at bounding box center [950, 248] width 33 height 17
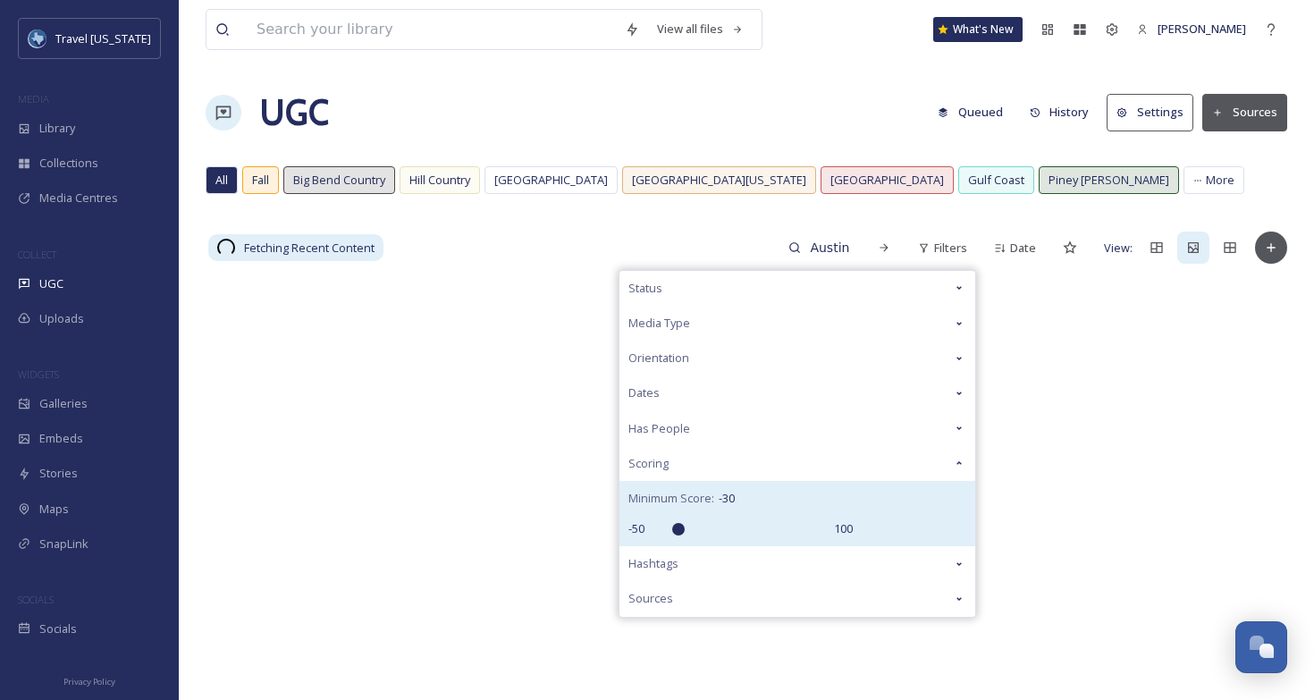
drag, startPoint x: 742, startPoint y: 529, endPoint x: 683, endPoint y: 529, distance: 59.0
type input "-30"
click at [683, 529] on input "range" at bounding box center [739, 529] width 179 height 13
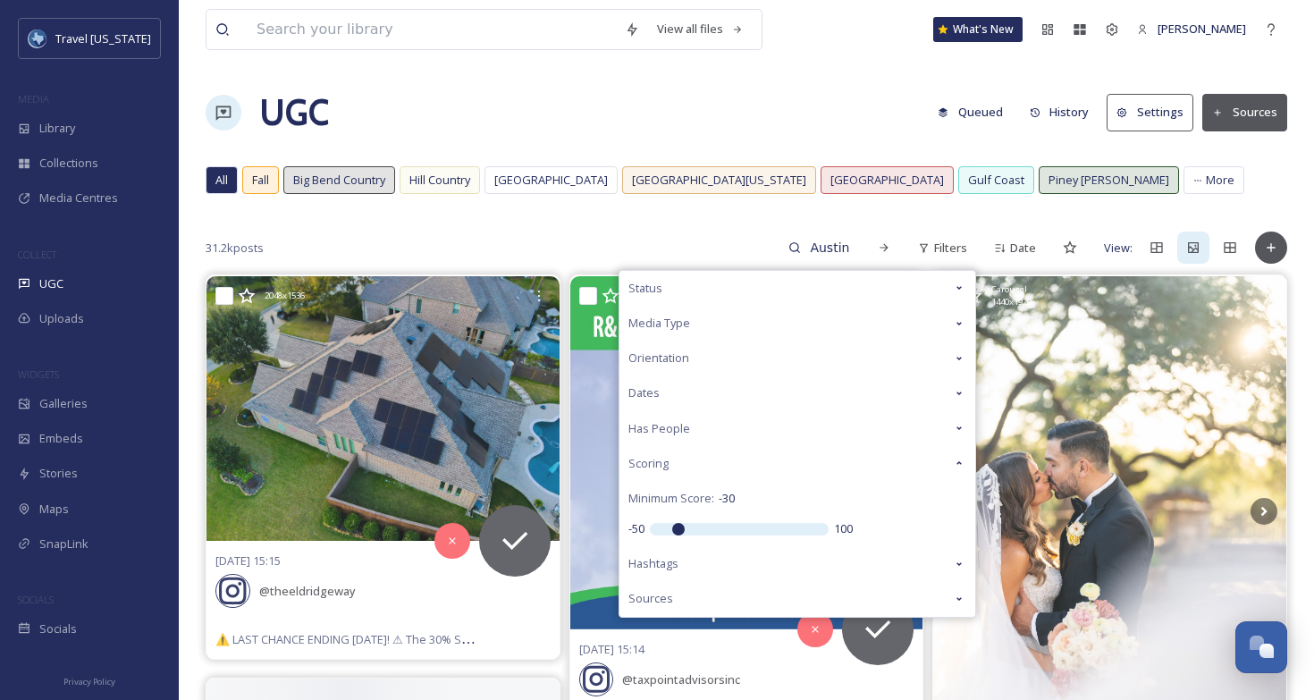
click at [571, 235] on div "31.2k posts Austin City Limits Filters Status Media Type Orientation Dates Has …" at bounding box center [747, 248] width 1082 height 36
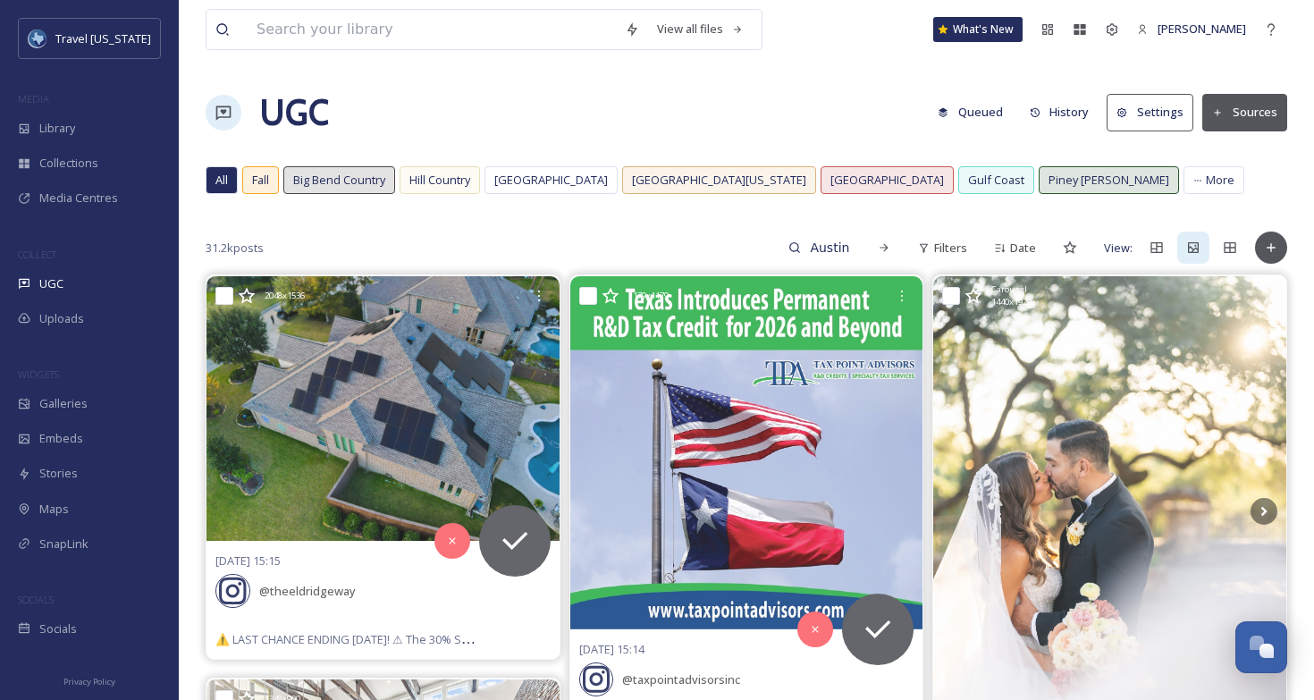
click at [561, 259] on div "31.2k posts Austin City Limits Filters Date View:" at bounding box center [747, 248] width 1082 height 36
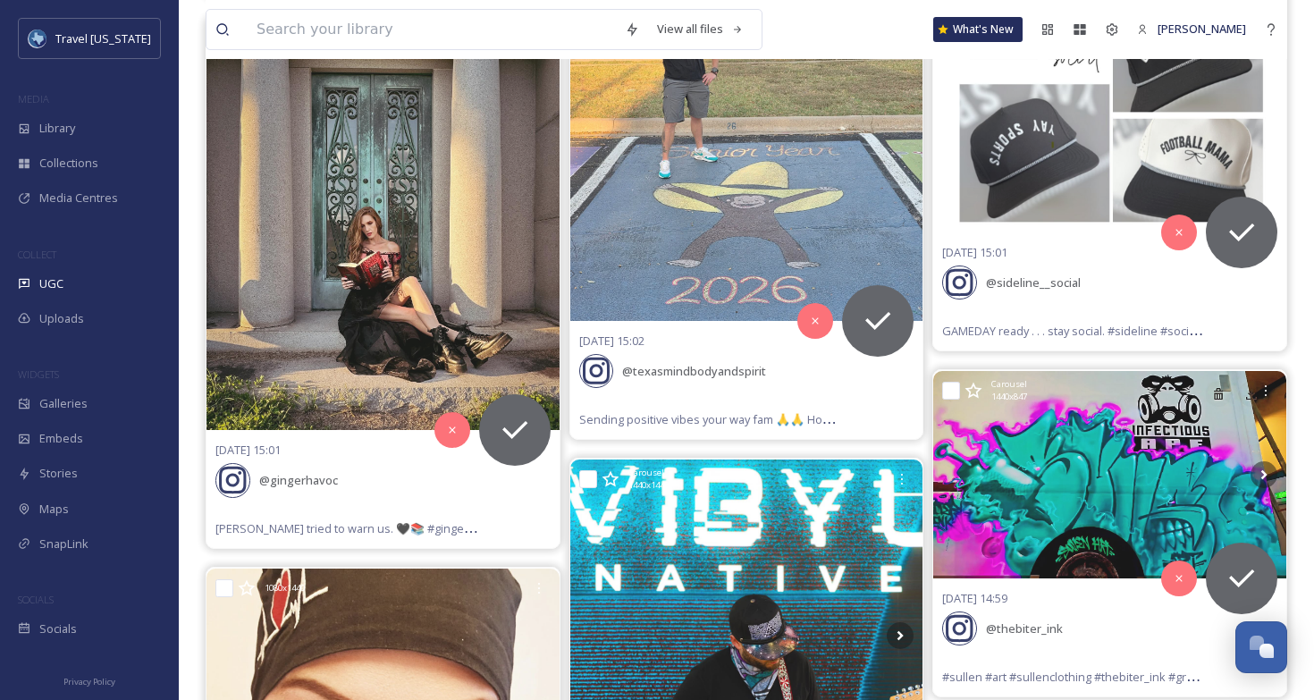
scroll to position [2017, 0]
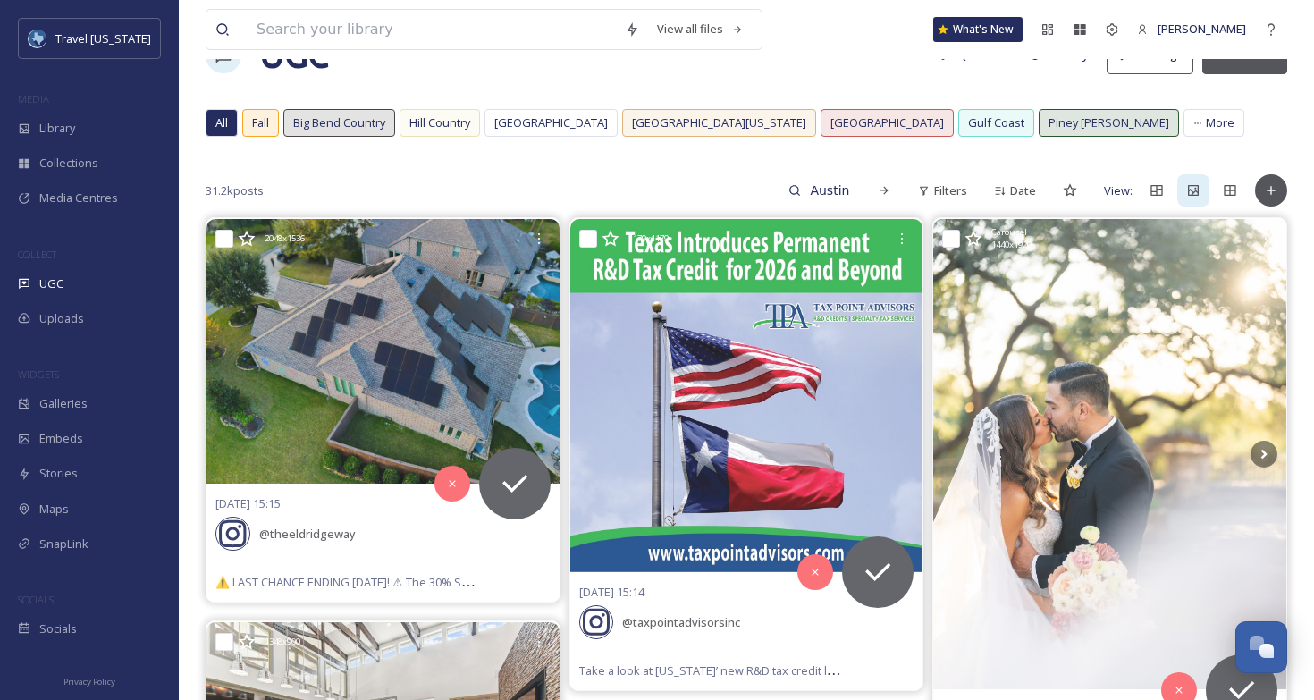
scroll to position [63, 0]
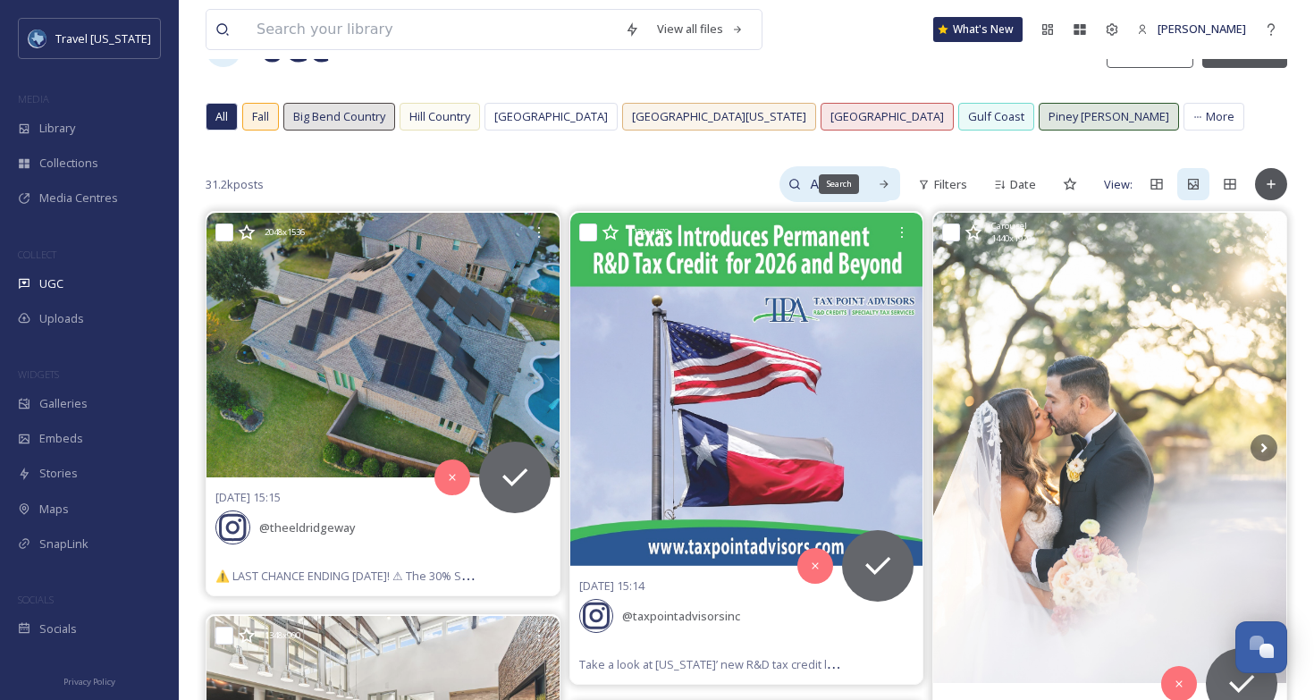
click at [872, 186] on div "Search" at bounding box center [884, 184] width 32 height 32
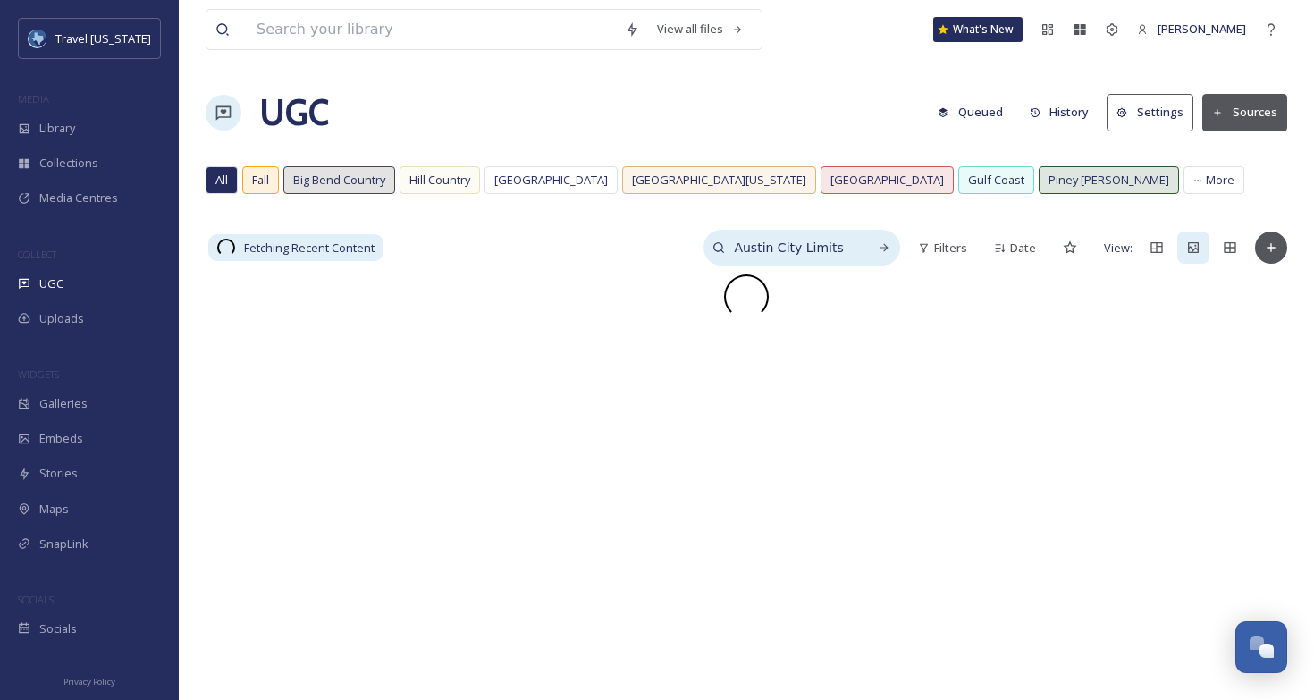
click at [808, 244] on input "Austin City Limits" at bounding box center [792, 248] width 134 height 36
click at [560, 225] on div "View all files What's New Nick Wilson UGC Queued History Settings Sources All F…" at bounding box center [747, 487] width 1136 height 975
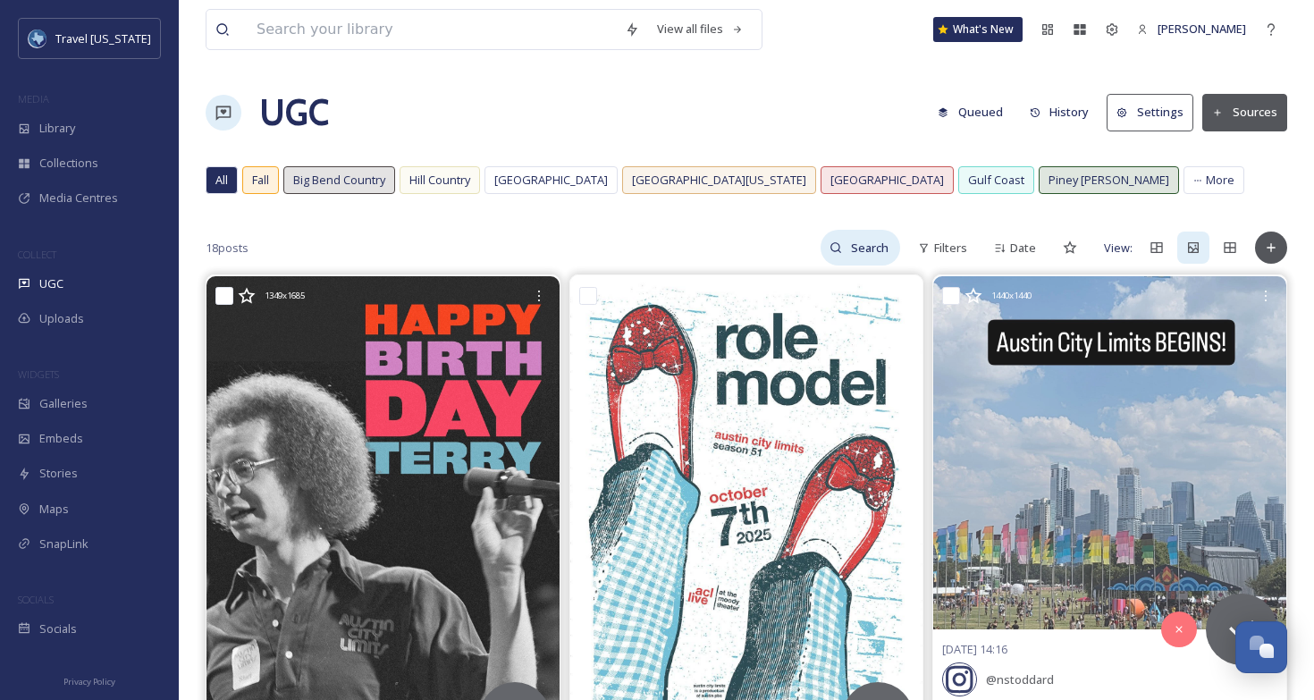
click at [859, 250] on input at bounding box center [871, 248] width 58 height 36
click at [636, 236] on div "18 posts Filters Date View:" at bounding box center [747, 248] width 1082 height 36
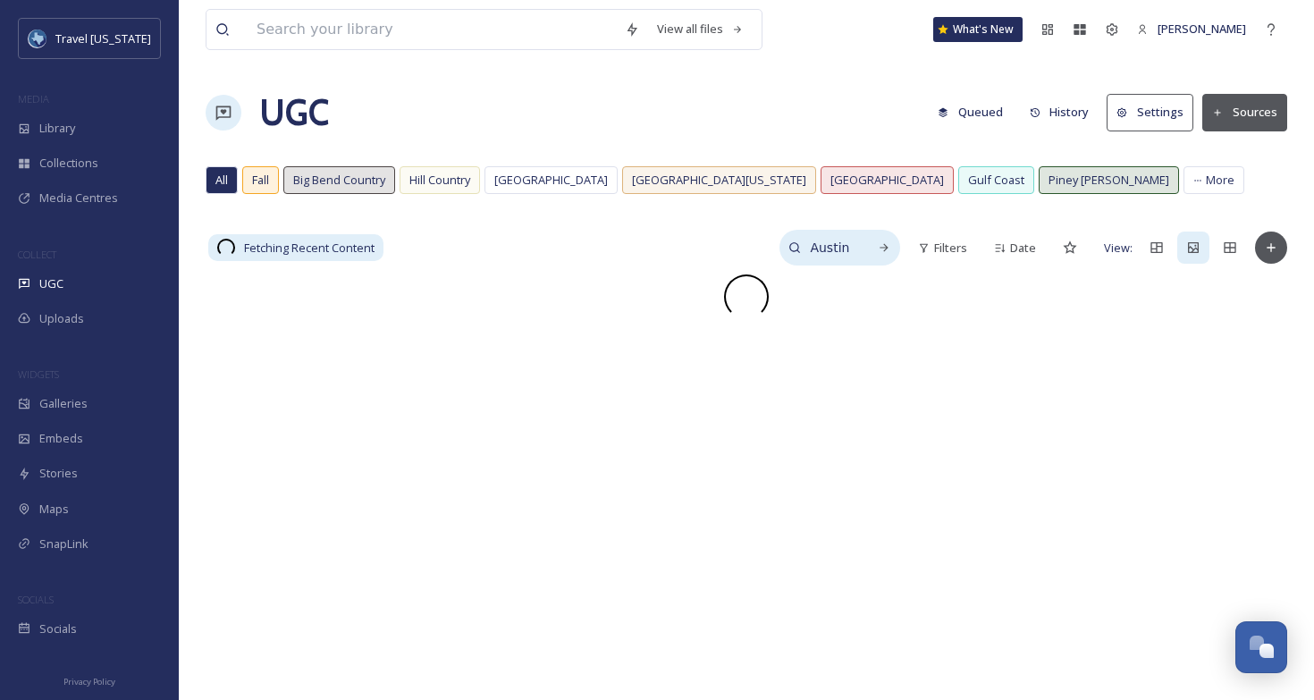
click at [832, 248] on input "Austin City Limits" at bounding box center [830, 248] width 58 height 36
click at [832, 248] on input "Austin City Limits" at bounding box center [792, 248] width 134 height 36
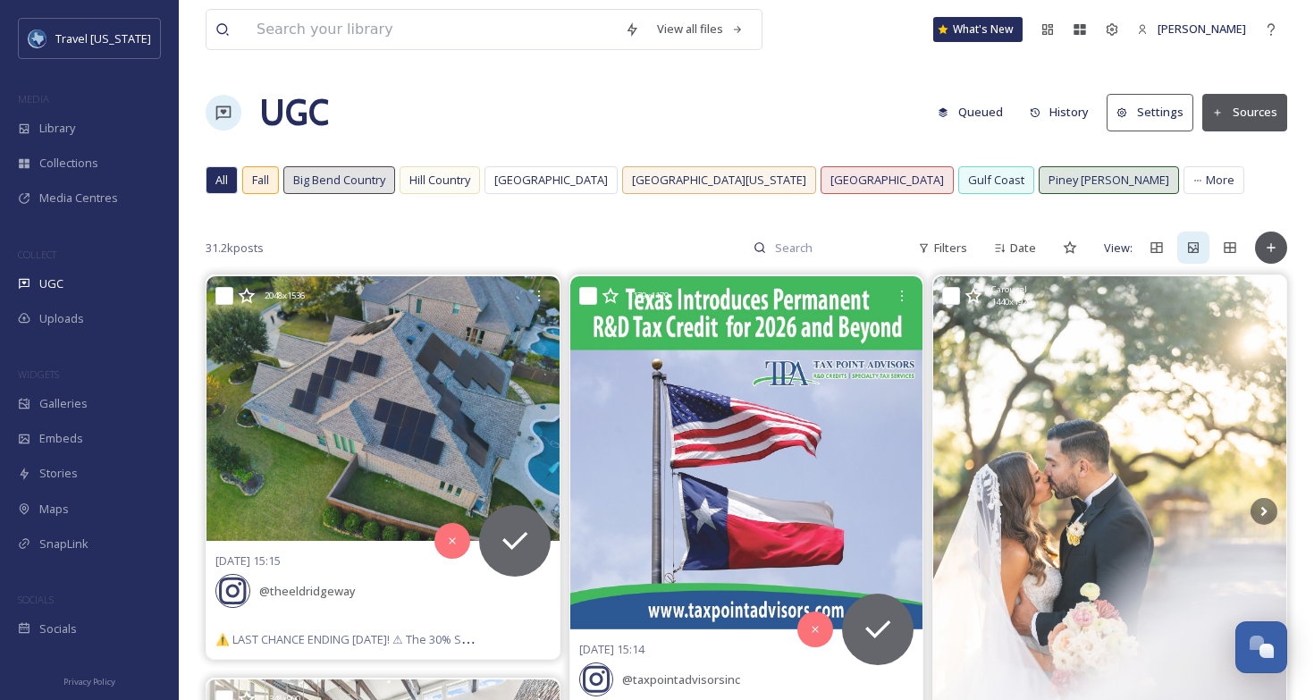
click at [647, 237] on div "31.2k posts Filters Date View:" at bounding box center [747, 248] width 1082 height 36
click at [953, 252] on span "Filters" at bounding box center [950, 248] width 33 height 17
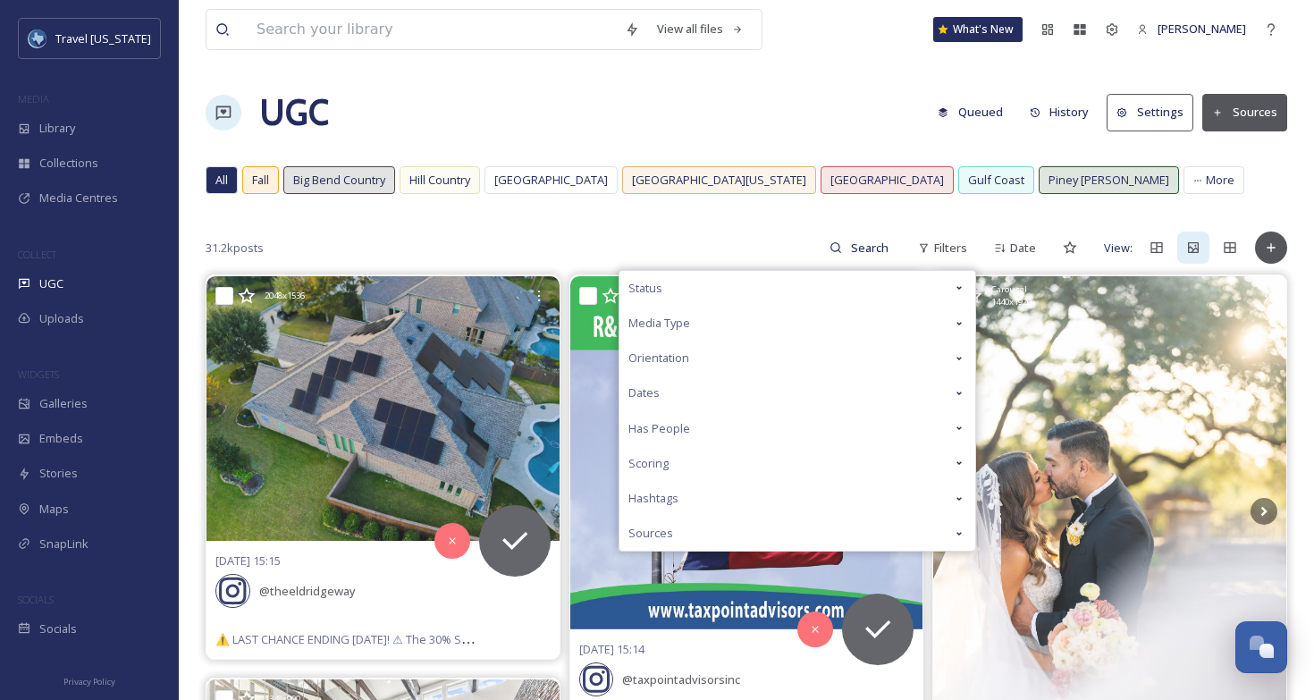
click at [677, 468] on div "Scoring" at bounding box center [798, 463] width 356 height 35
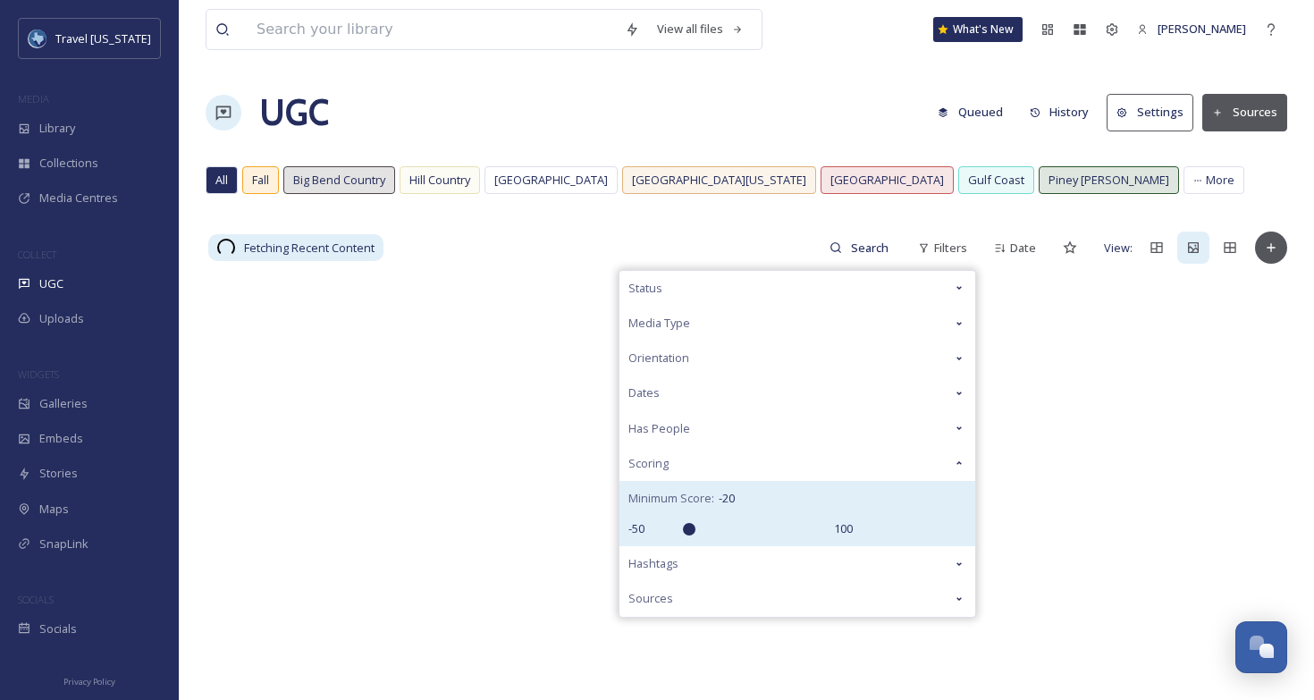
type input "-20"
click at [689, 530] on input "range" at bounding box center [739, 529] width 179 height 13
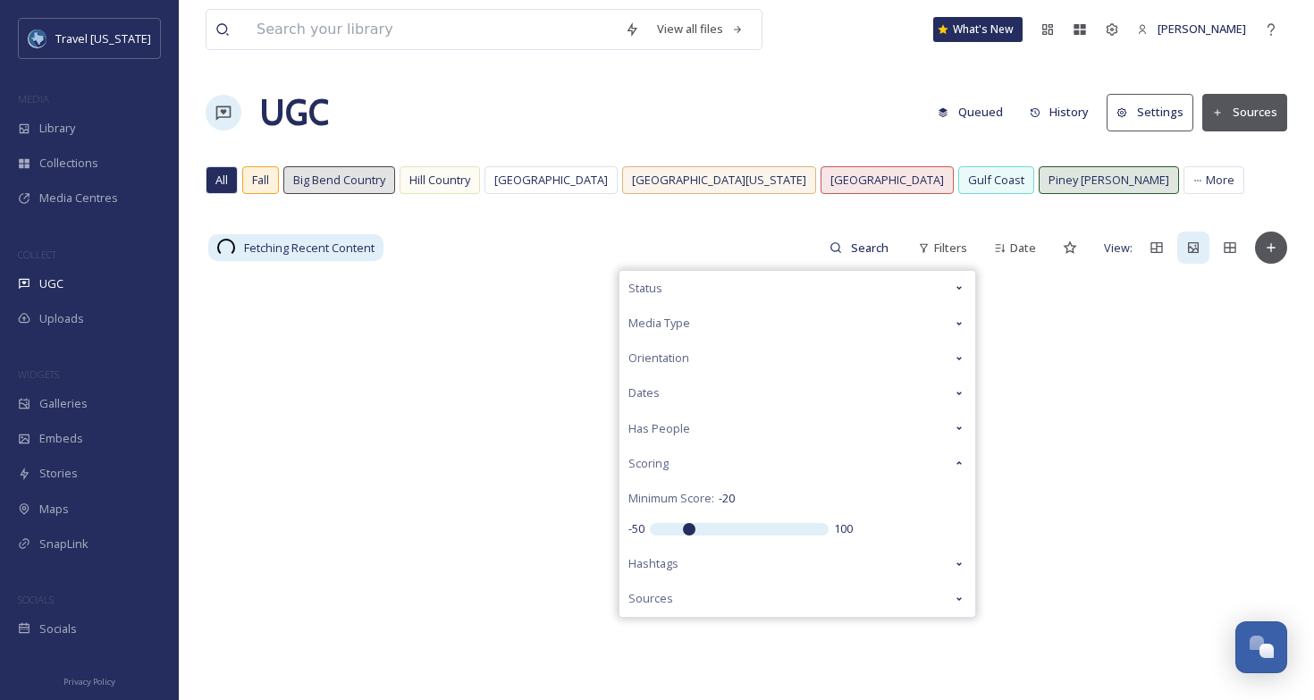
click at [513, 249] on div "Fetching Recent Content Filters Status Media Type Orientation Dates Has People …" at bounding box center [747, 248] width 1082 height 36
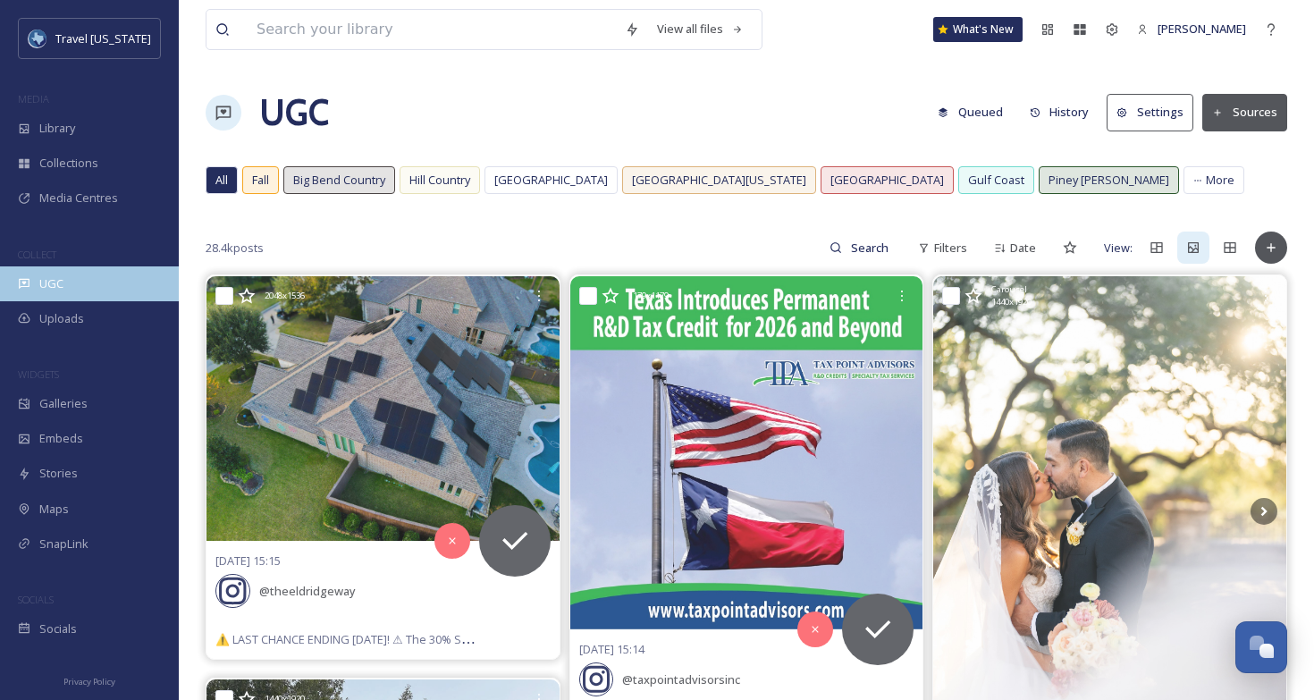
click at [87, 296] on div "UGC" at bounding box center [89, 283] width 179 height 35
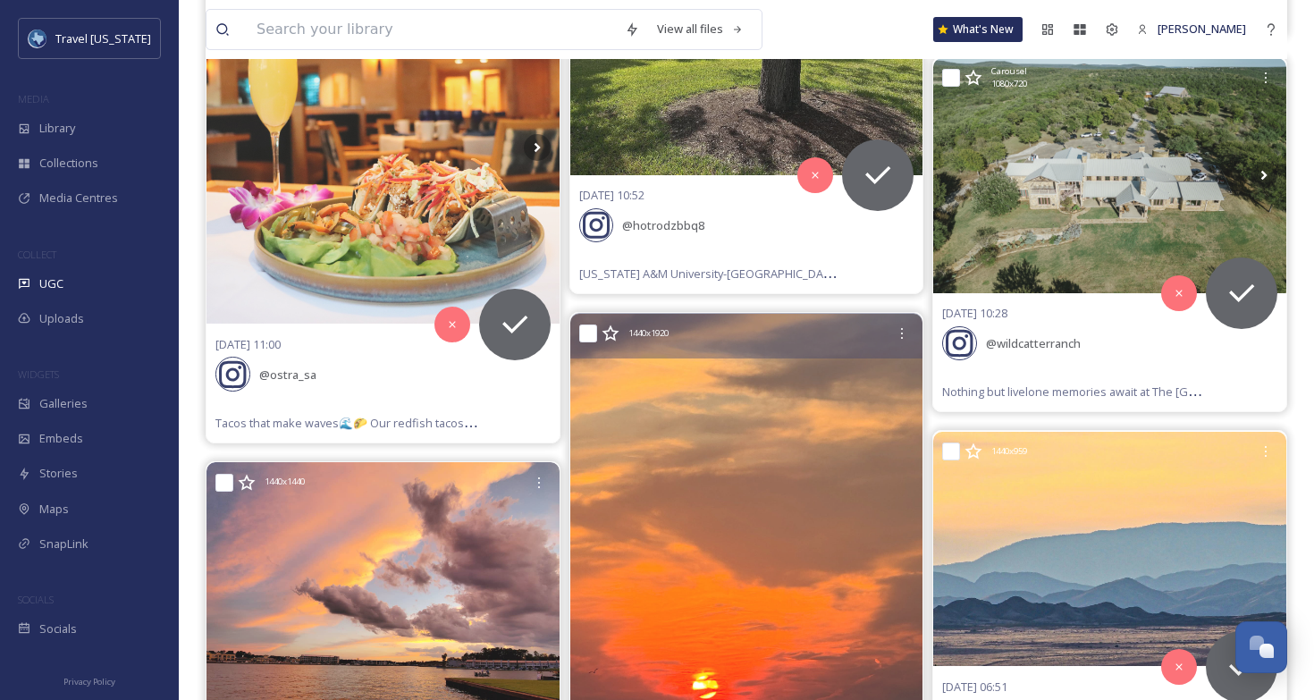
scroll to position [1844, 0]
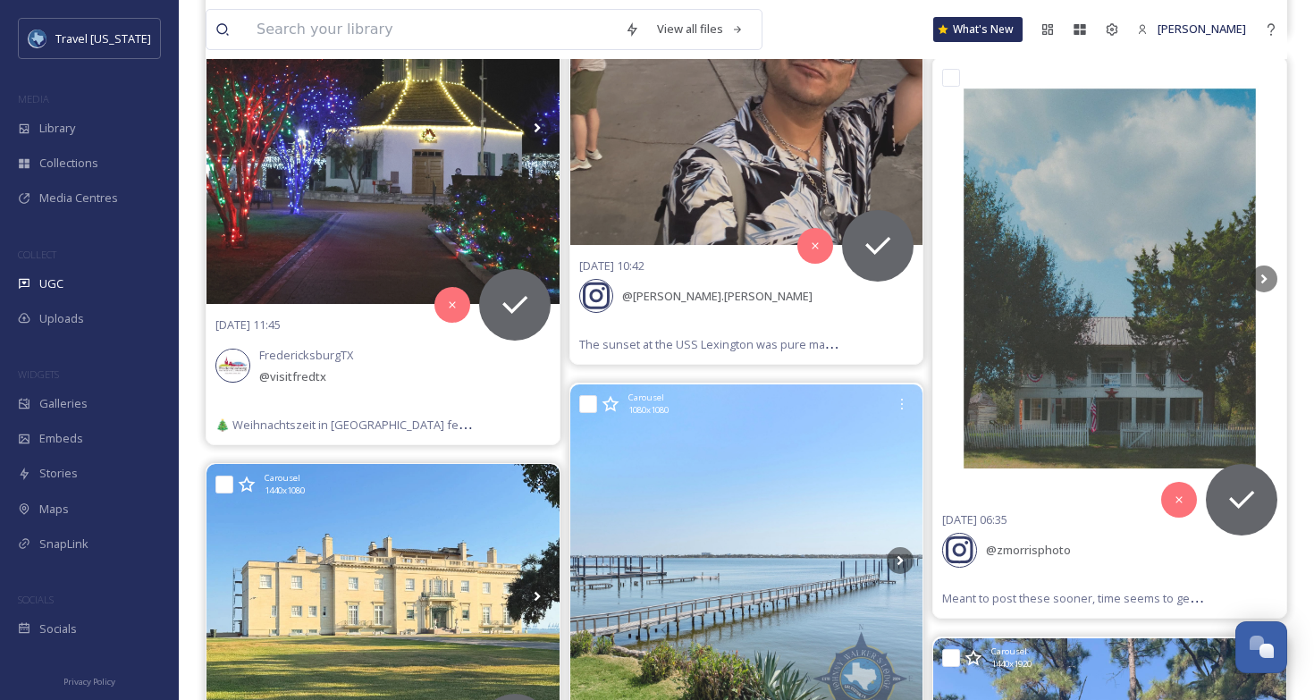
scroll to position [8524, 0]
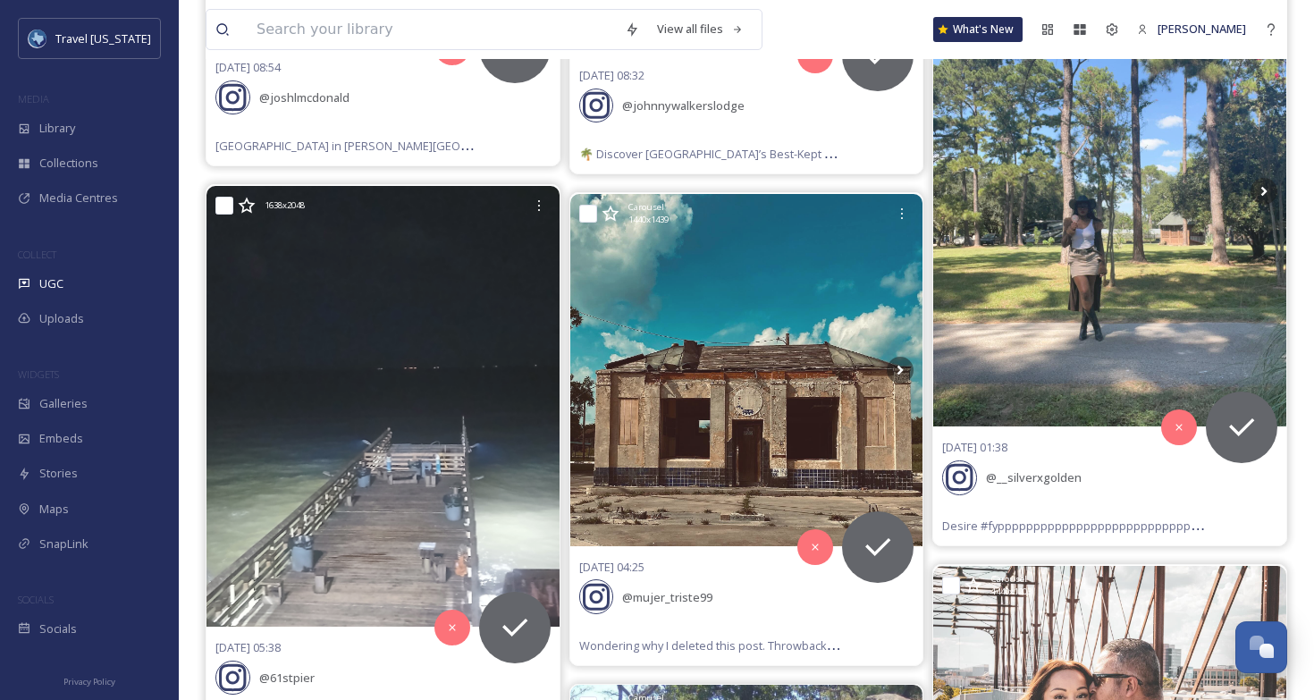
click at [1119, 29] on icon at bounding box center [1112, 29] width 14 height 14
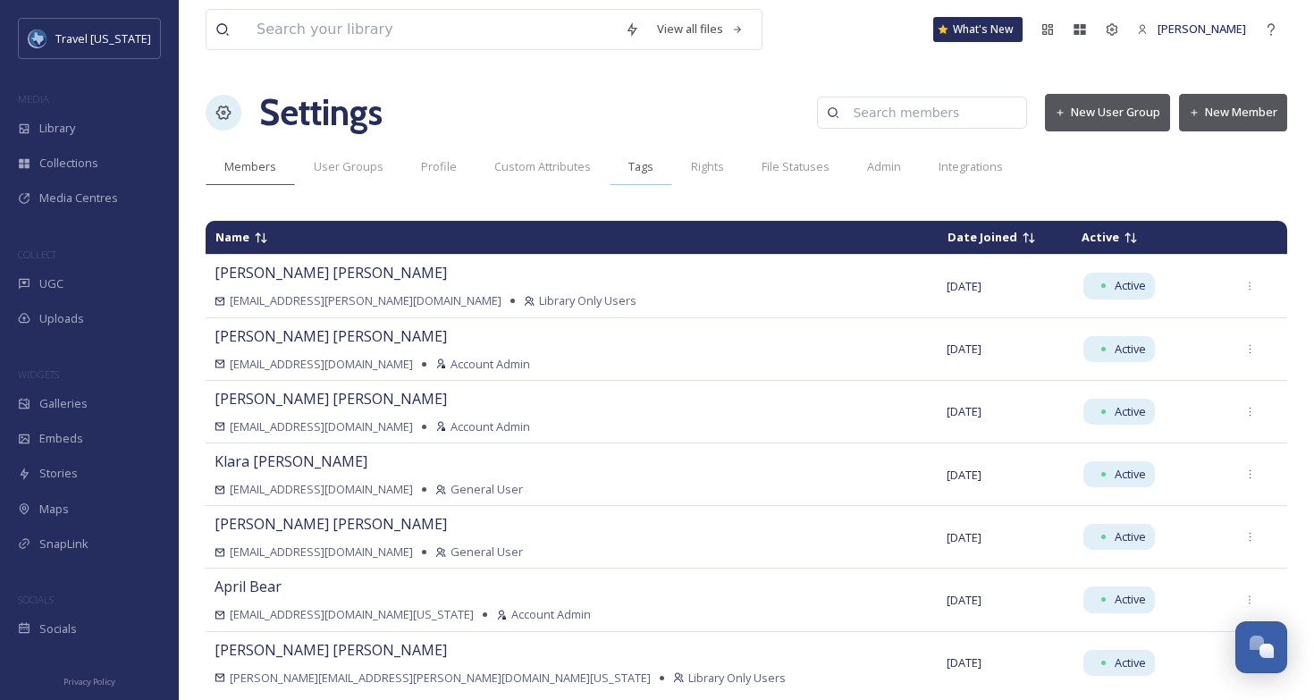
click at [646, 169] on span "Tags" at bounding box center [641, 166] width 25 height 17
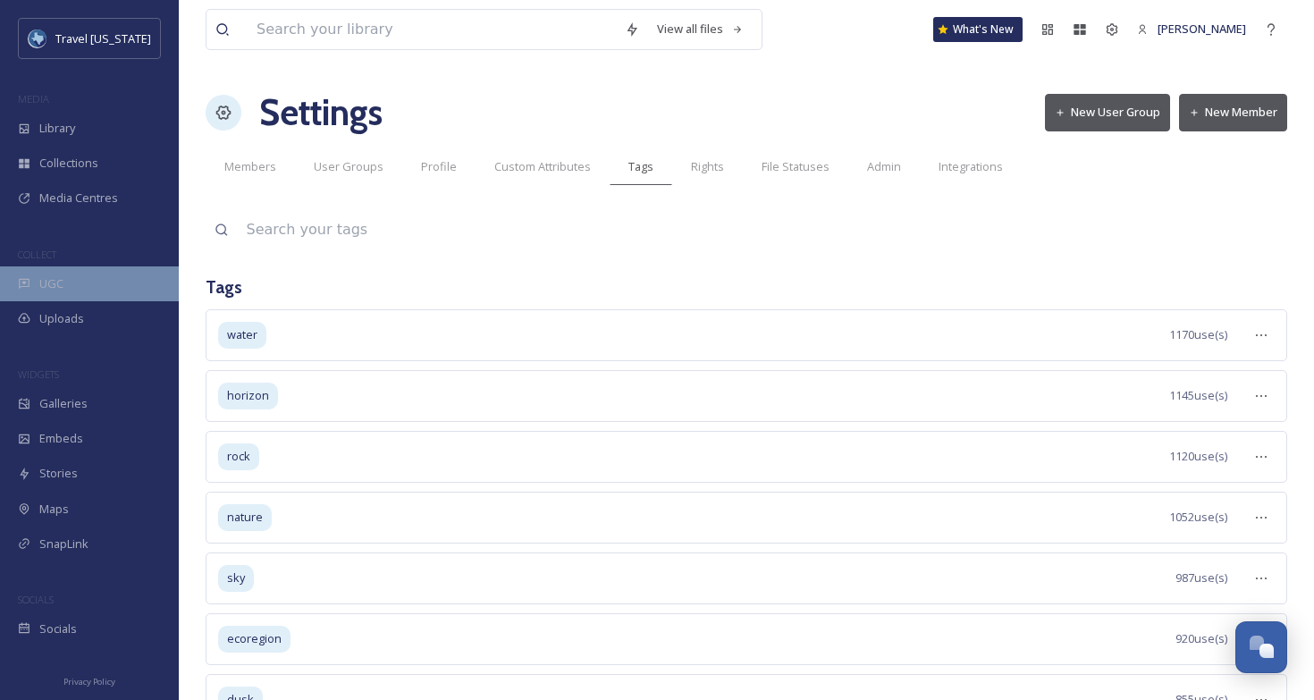
click at [101, 291] on div "UGC" at bounding box center [89, 283] width 179 height 35
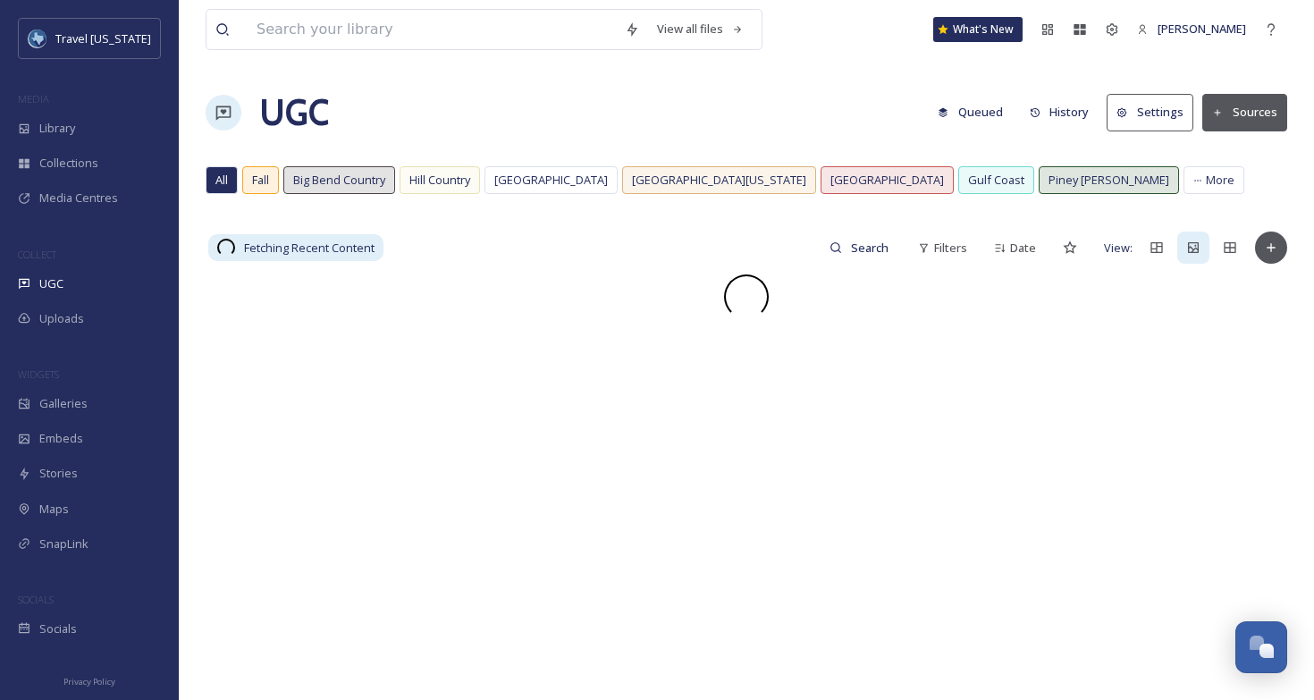
click at [1128, 112] on icon at bounding box center [1123, 113] width 12 height 12
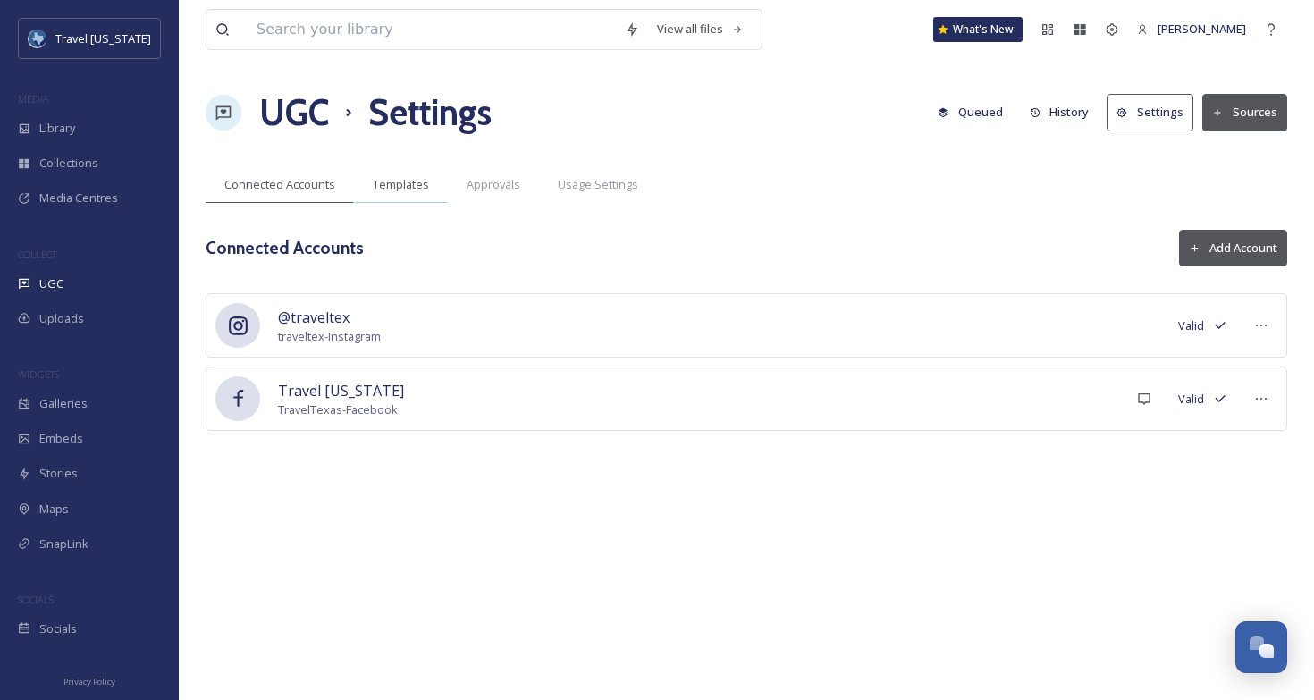
click at [405, 188] on span "Templates" at bounding box center [401, 184] width 56 height 17
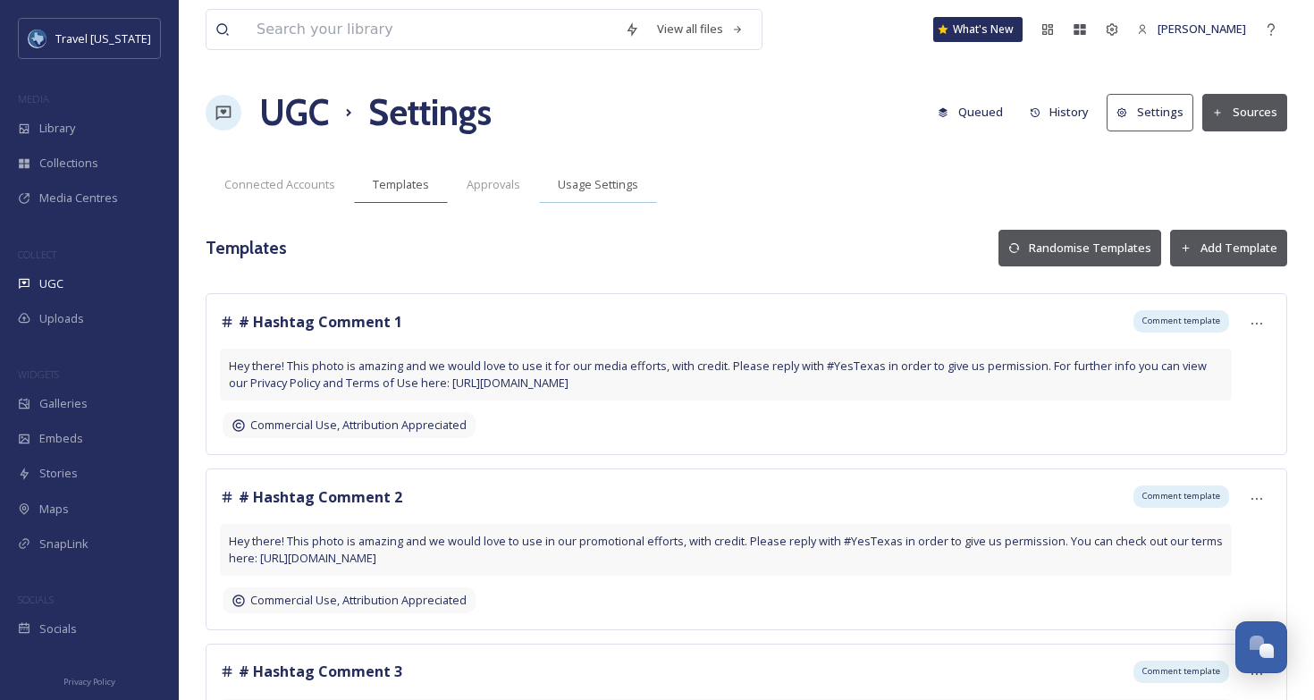
click at [595, 182] on span "Usage Settings" at bounding box center [598, 184] width 80 height 17
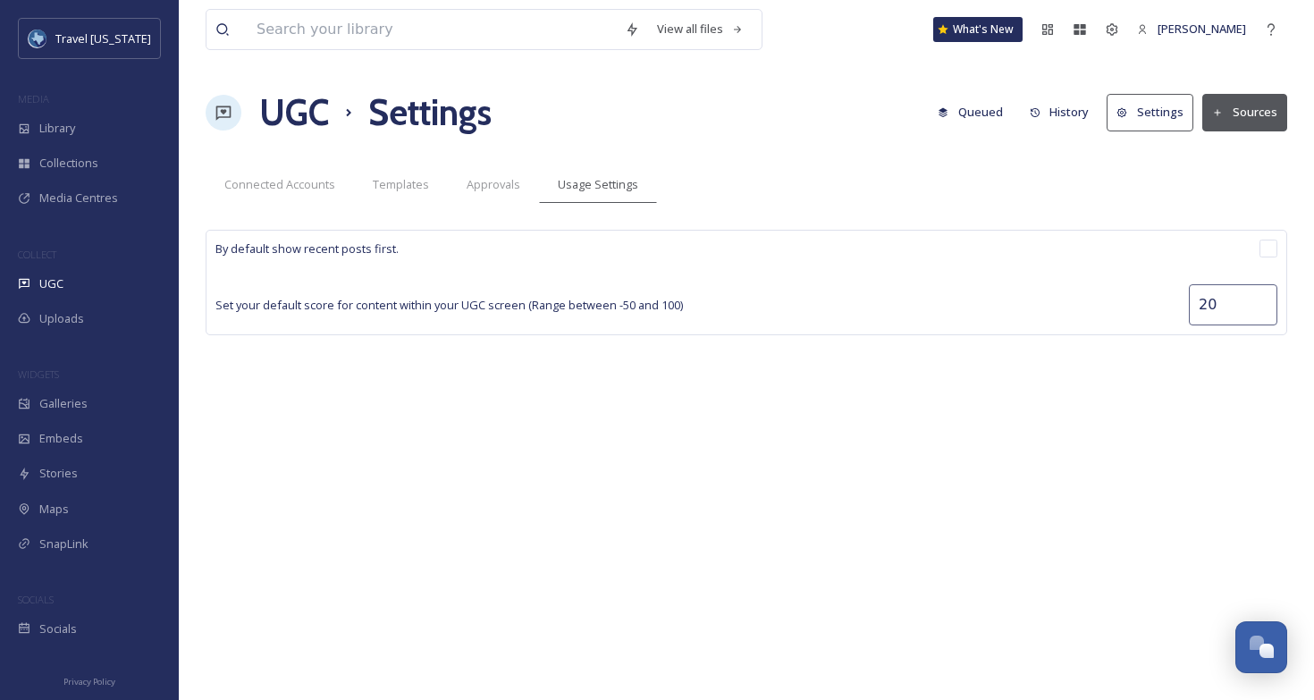
click at [496, 182] on span "Approvals" at bounding box center [494, 184] width 54 height 17
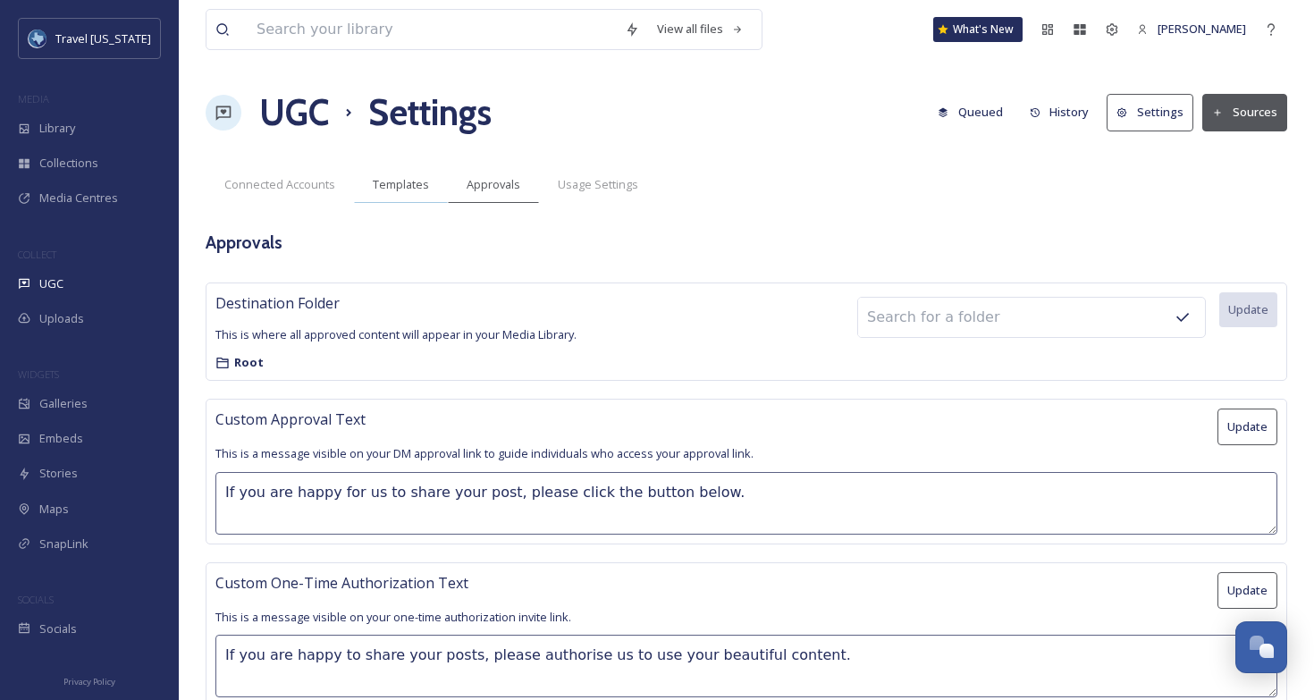
click at [383, 185] on span "Templates" at bounding box center [401, 184] width 56 height 17
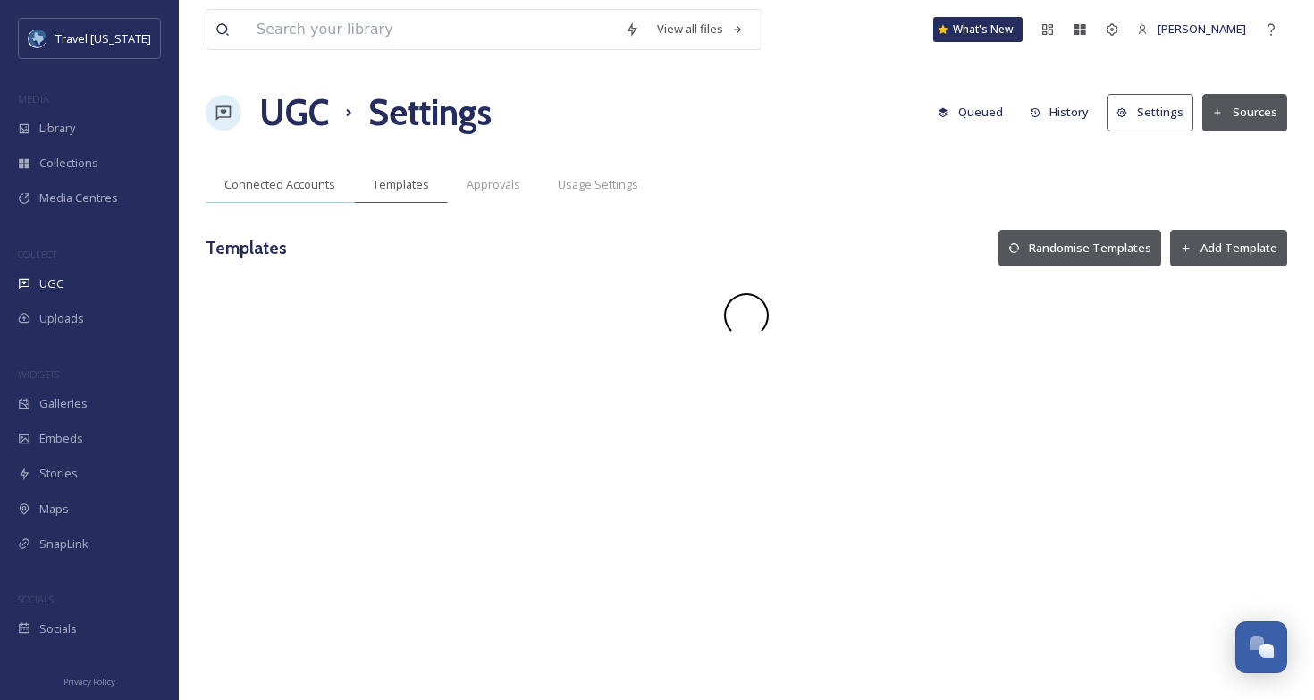
click at [281, 185] on span "Connected Accounts" at bounding box center [279, 184] width 111 height 17
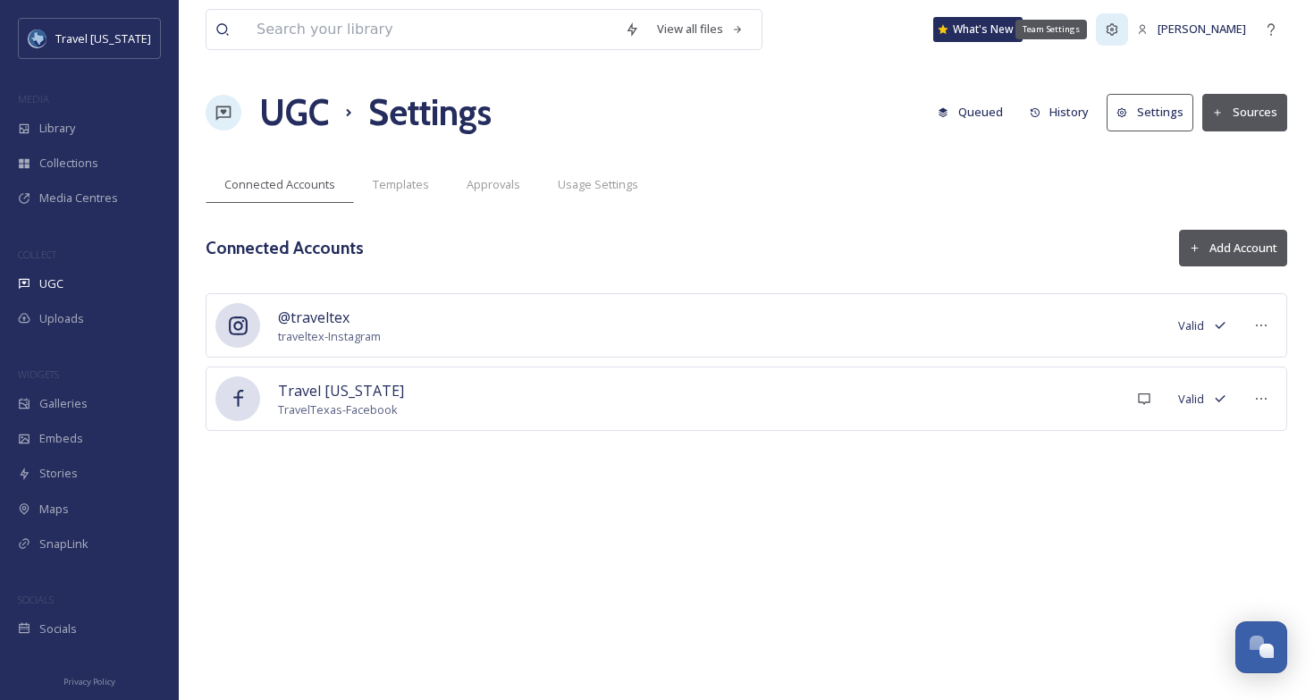
click at [1128, 26] on div "Team Settings" at bounding box center [1112, 29] width 32 height 32
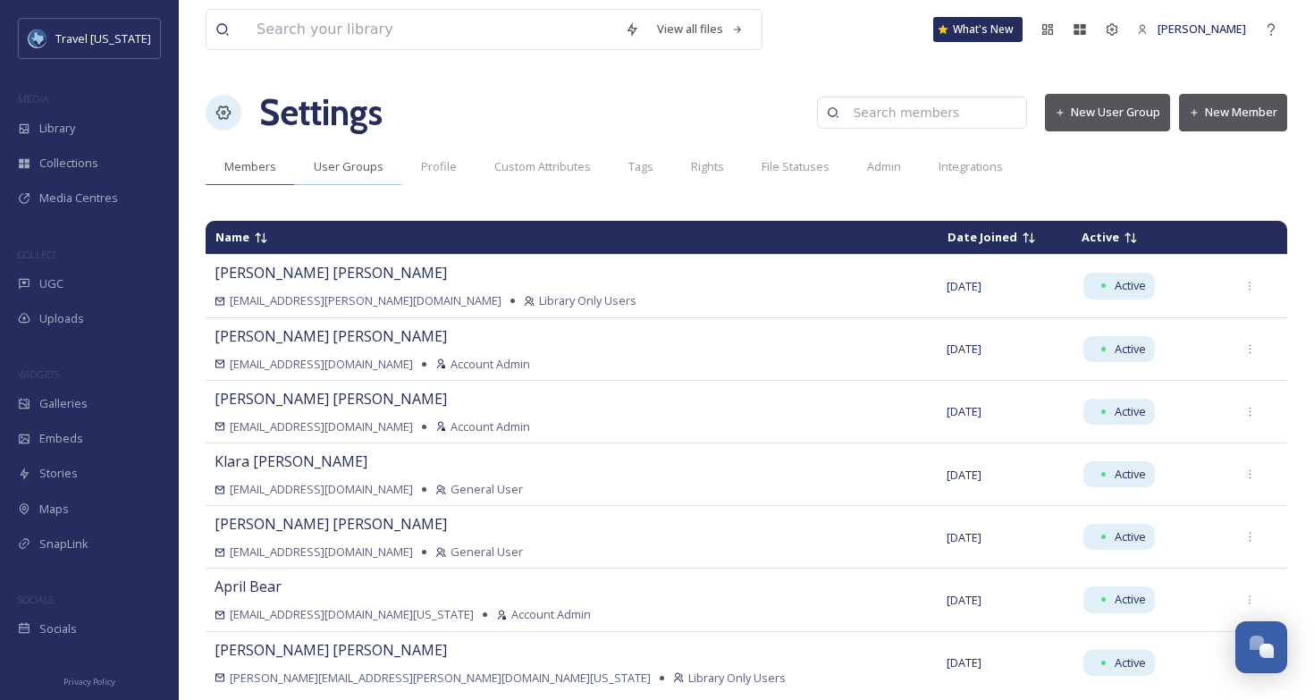
click at [350, 171] on span "User Groups" at bounding box center [349, 166] width 70 height 17
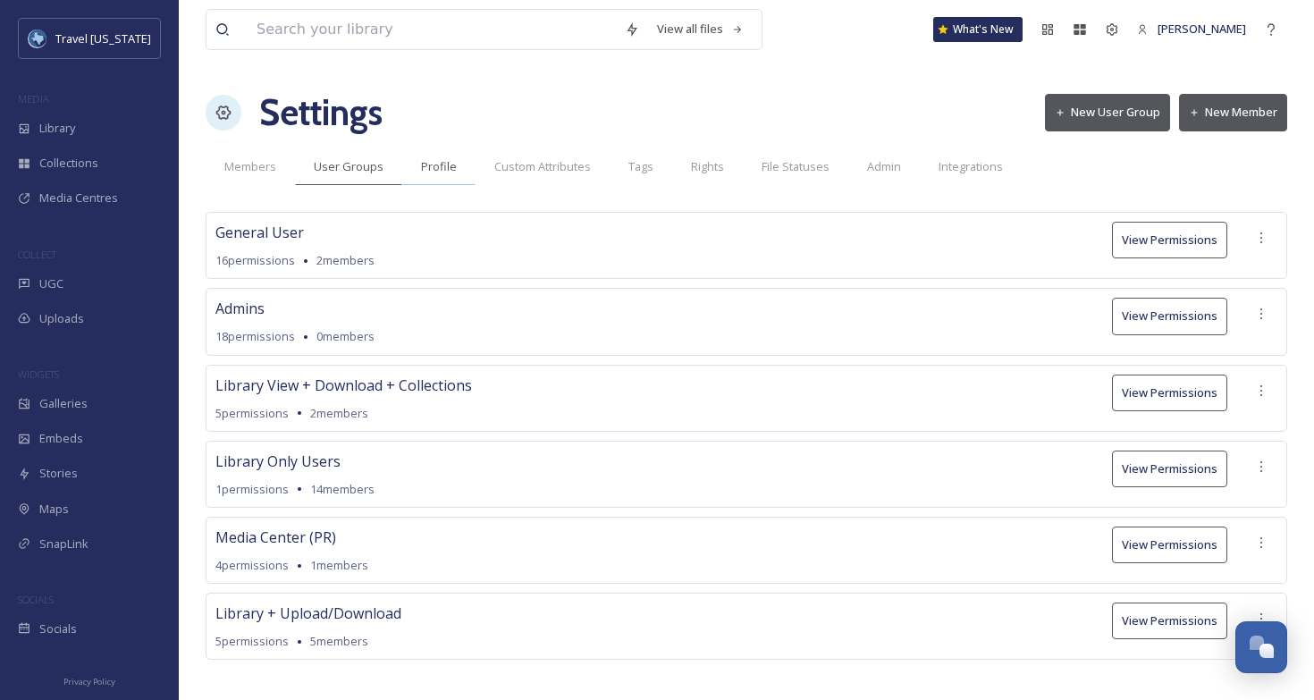
click at [451, 166] on span "Profile" at bounding box center [439, 166] width 36 height 17
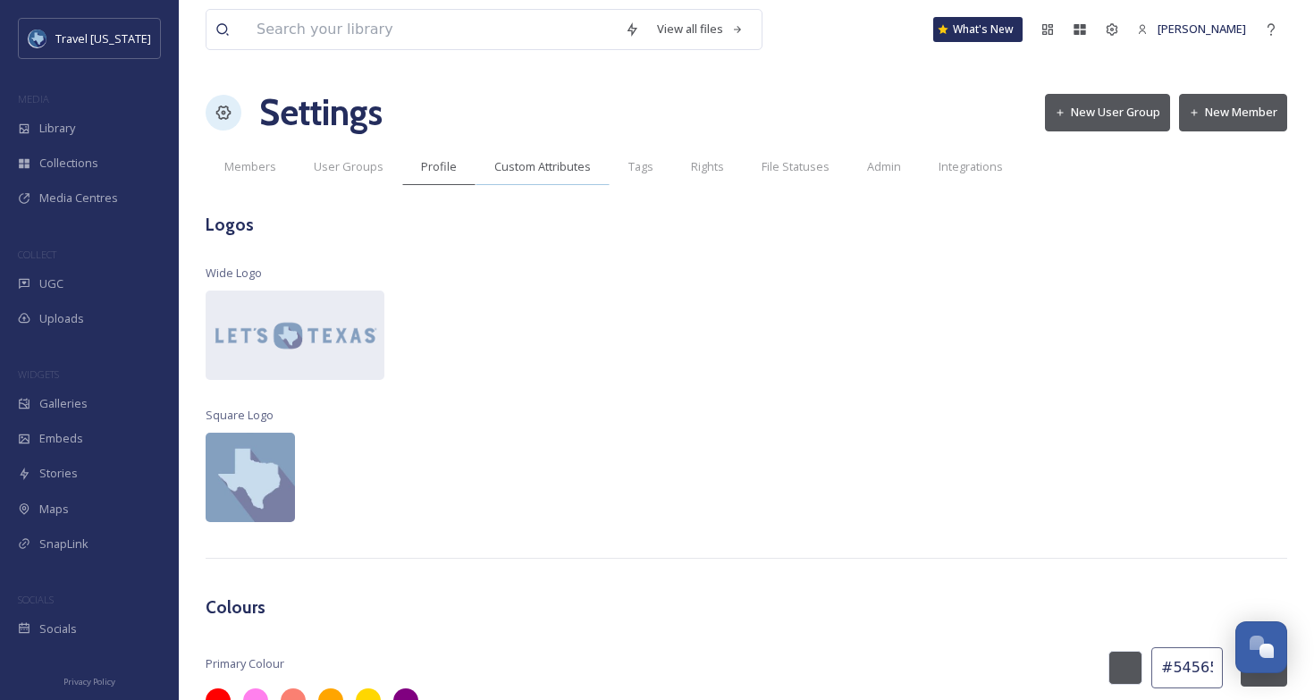
click at [519, 176] on div "Custom Attributes" at bounding box center [543, 166] width 134 height 37
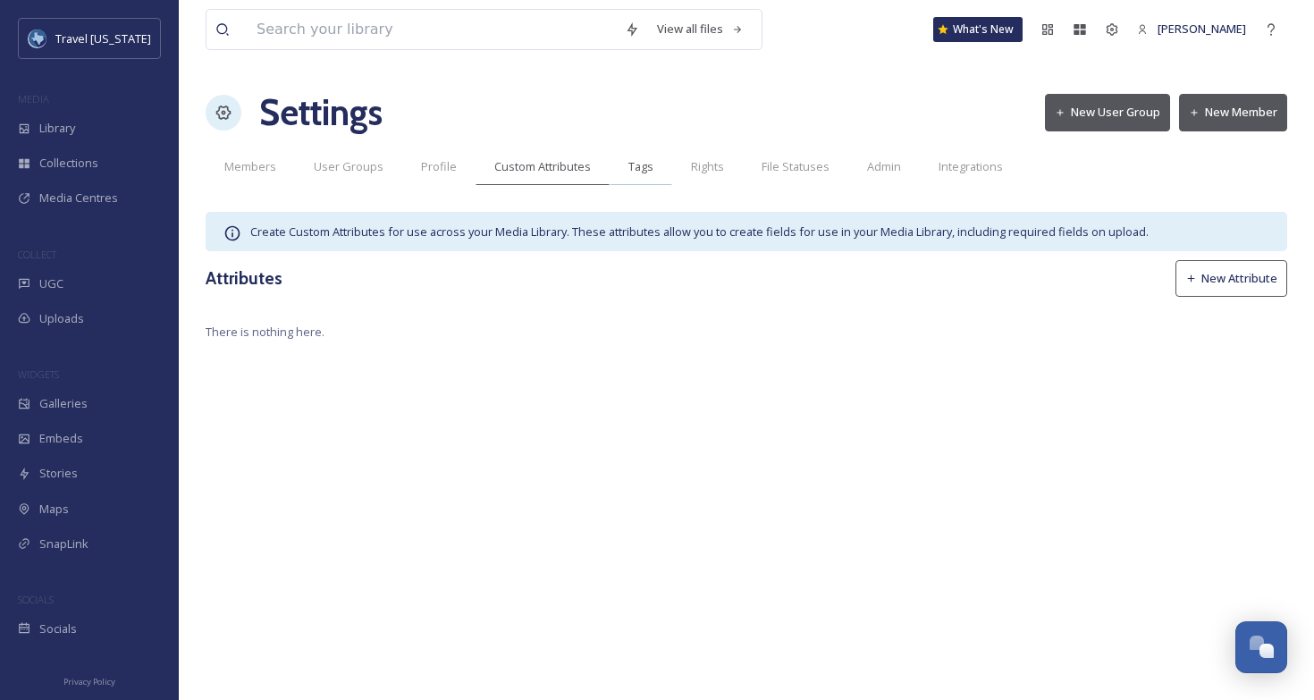
click at [640, 164] on span "Tags" at bounding box center [641, 166] width 25 height 17
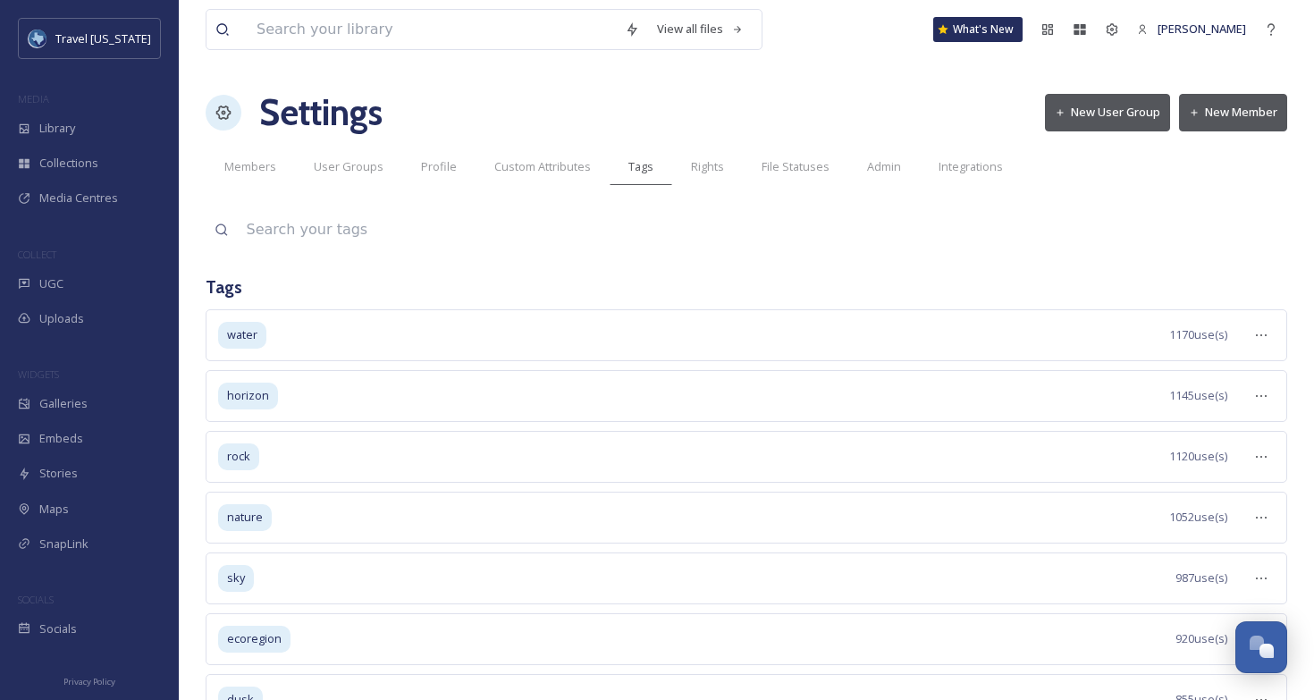
click at [476, 232] on input at bounding box center [763, 229] width 1050 height 39
type input "austin"
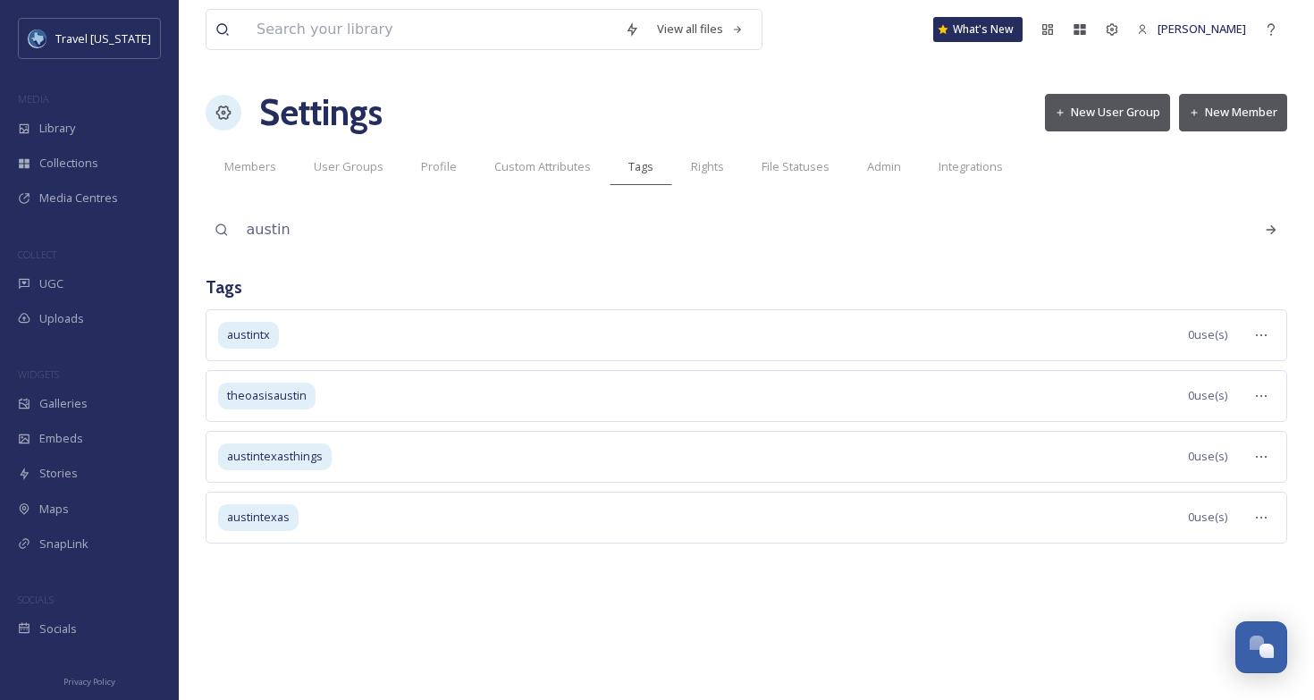
click at [401, 327] on div "austintx 0 use(s)" at bounding box center [747, 335] width 1082 height 52
click at [1233, 340] on div at bounding box center [1253, 335] width 50 height 32
click at [1259, 334] on icon at bounding box center [1261, 335] width 14 height 14
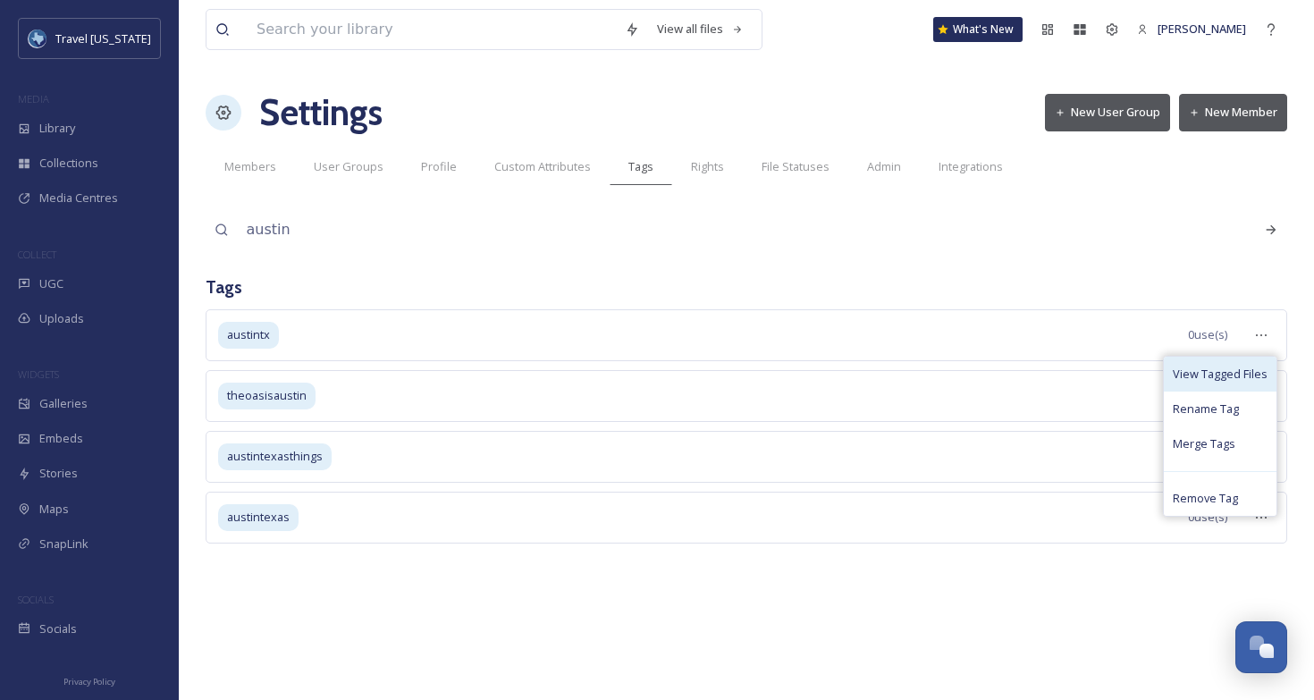
click at [1245, 378] on span "View Tagged Files" at bounding box center [1220, 374] width 95 height 17
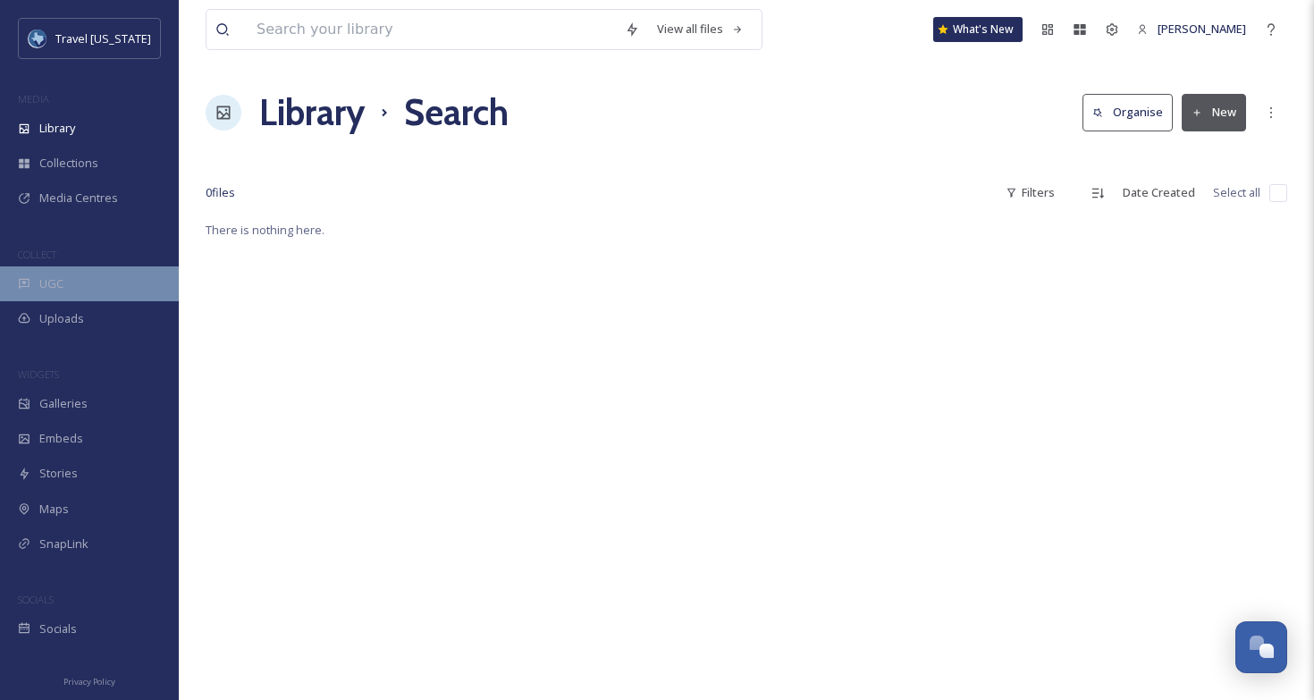
click at [65, 290] on div "UGC" at bounding box center [89, 283] width 179 height 35
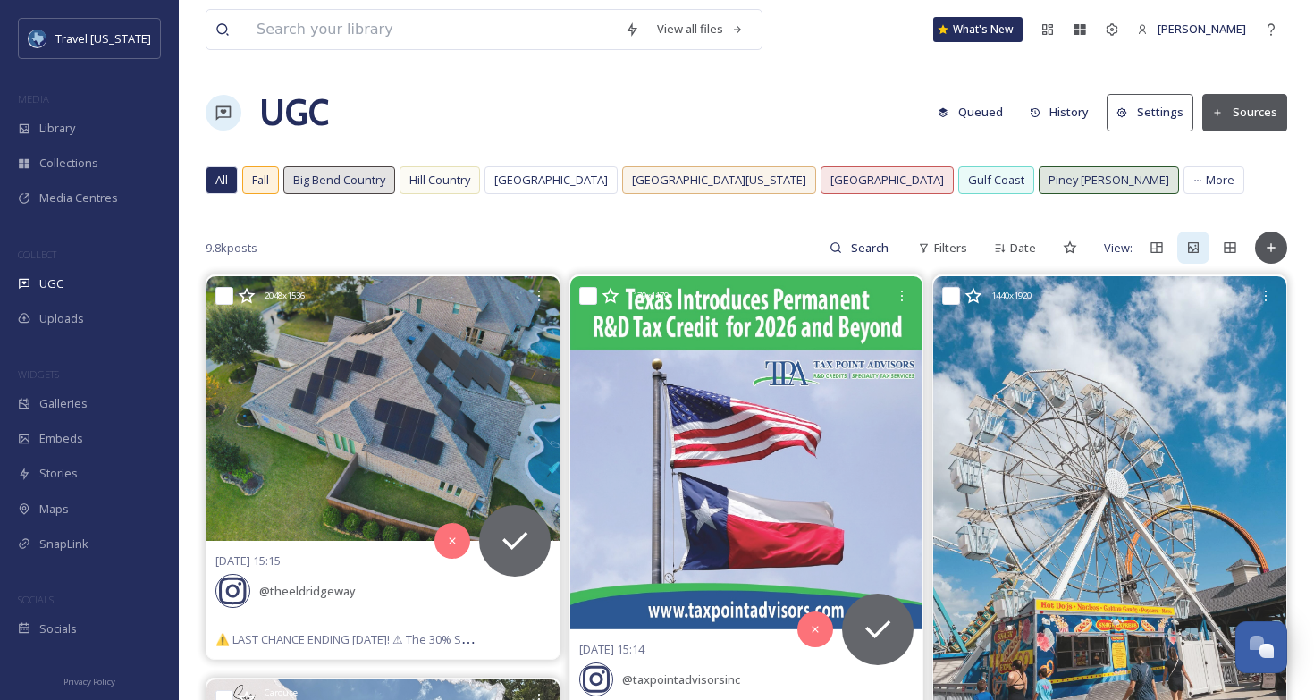
click at [1237, 116] on button "Sources" at bounding box center [1245, 112] width 85 height 37
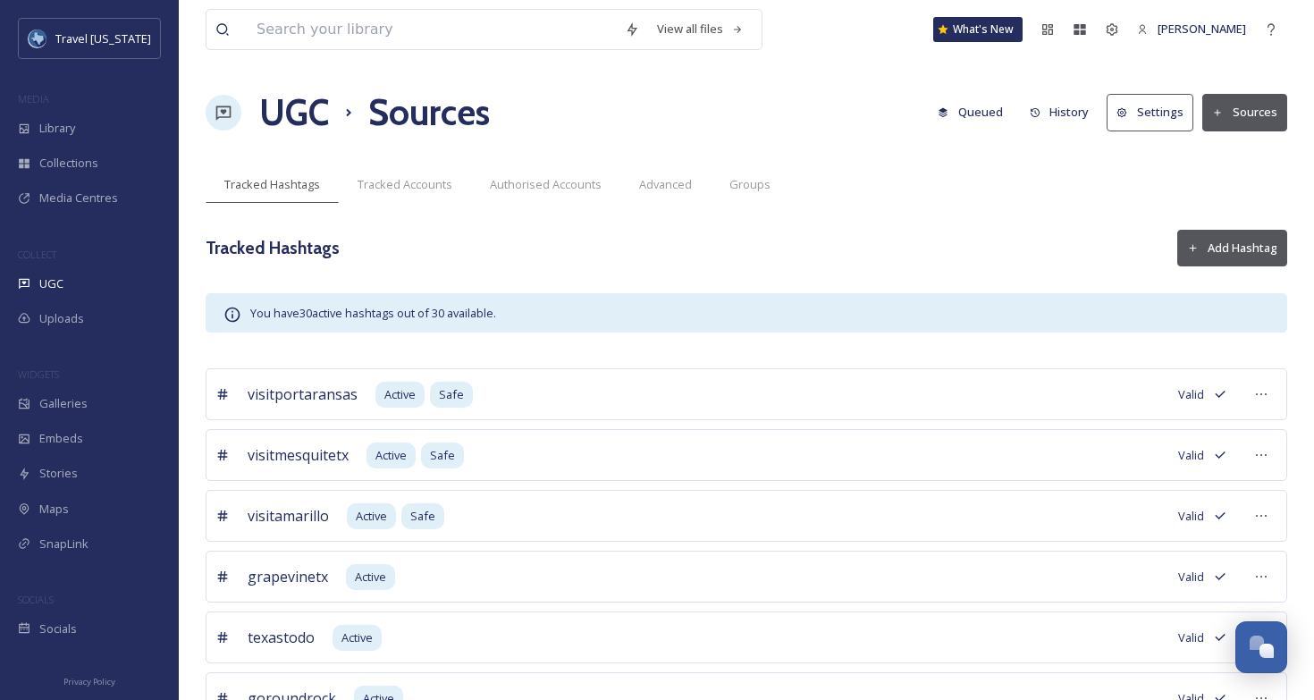
click at [1245, 250] on button "Add Hashtag" at bounding box center [1233, 248] width 110 height 37
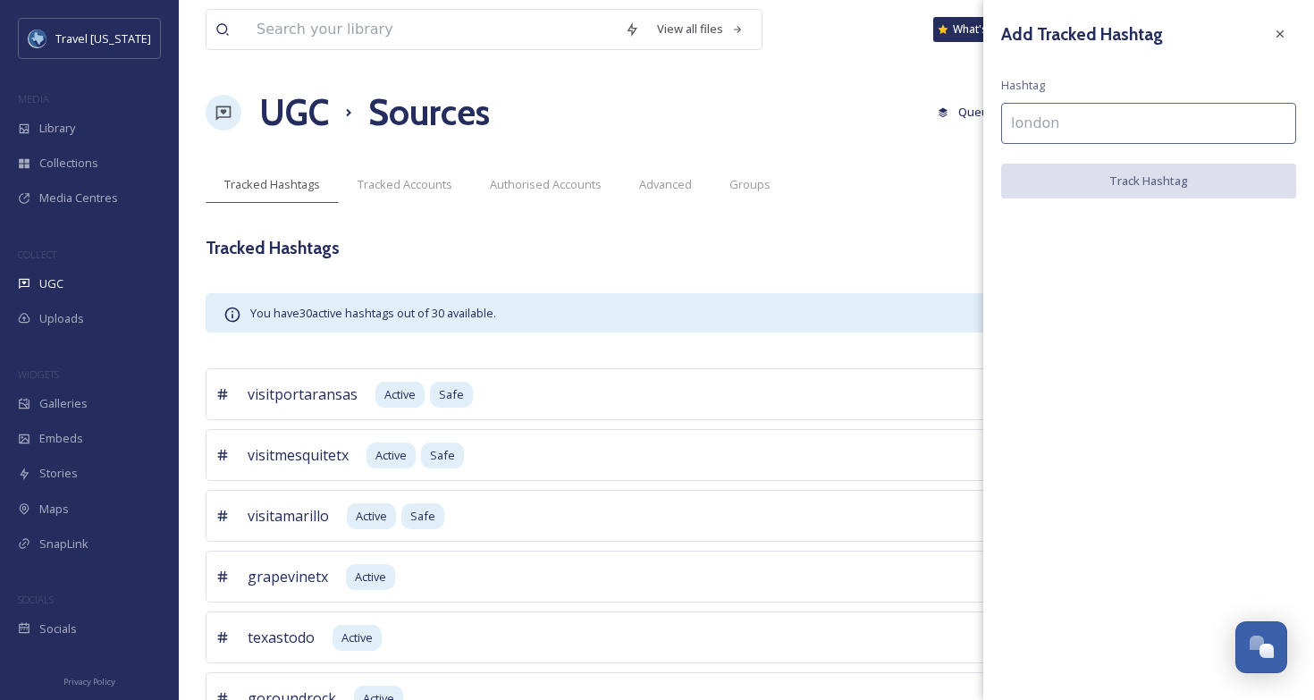
click at [1093, 99] on div "Add Tracked Hashtag Hashtag Track Hashtag" at bounding box center [1149, 108] width 331 height 216
click at [1093, 115] on input at bounding box center [1148, 123] width 295 height 41
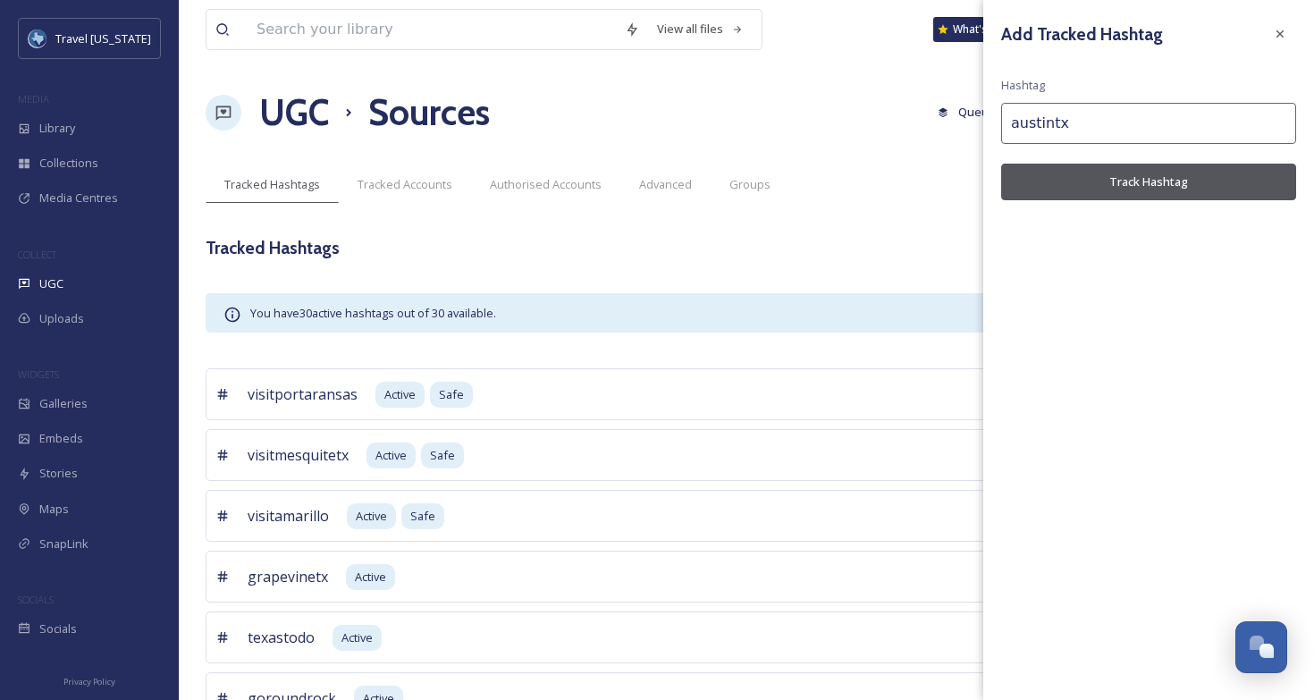
type input "austintx"
click at [1107, 170] on button "Track Hashtag" at bounding box center [1148, 182] width 295 height 37
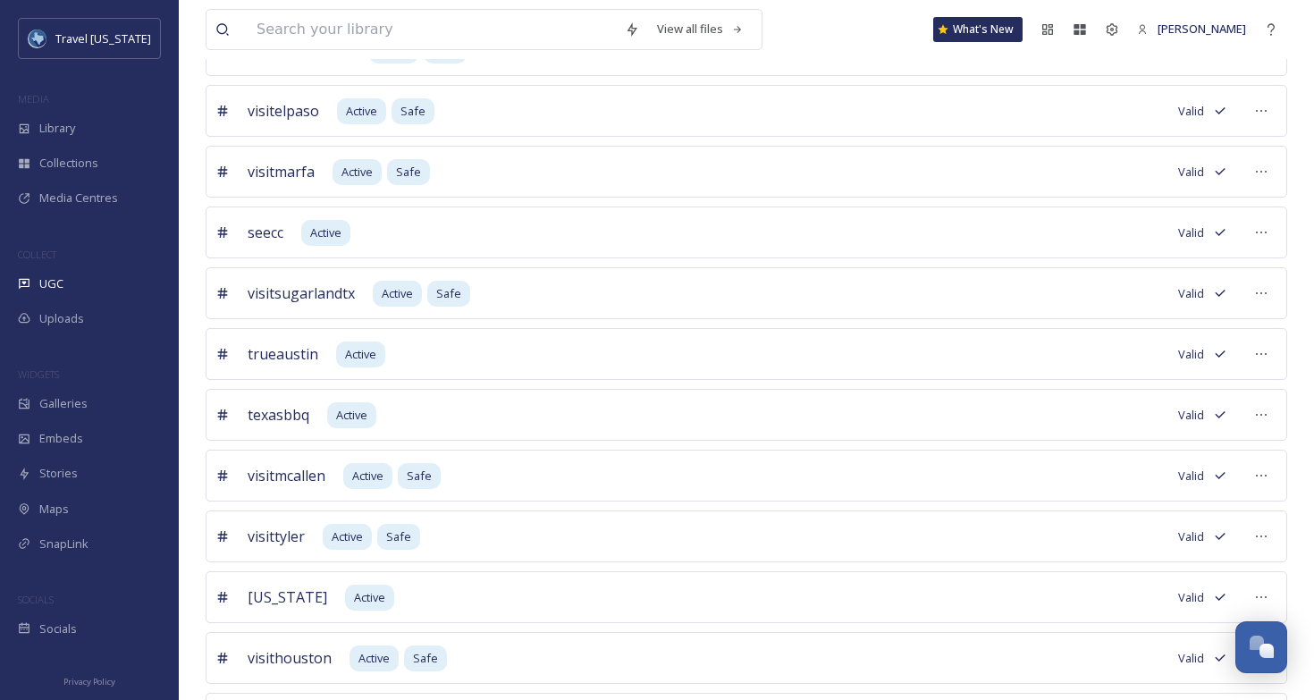
scroll to position [767, 0]
click at [1263, 359] on icon at bounding box center [1261, 357] width 14 height 14
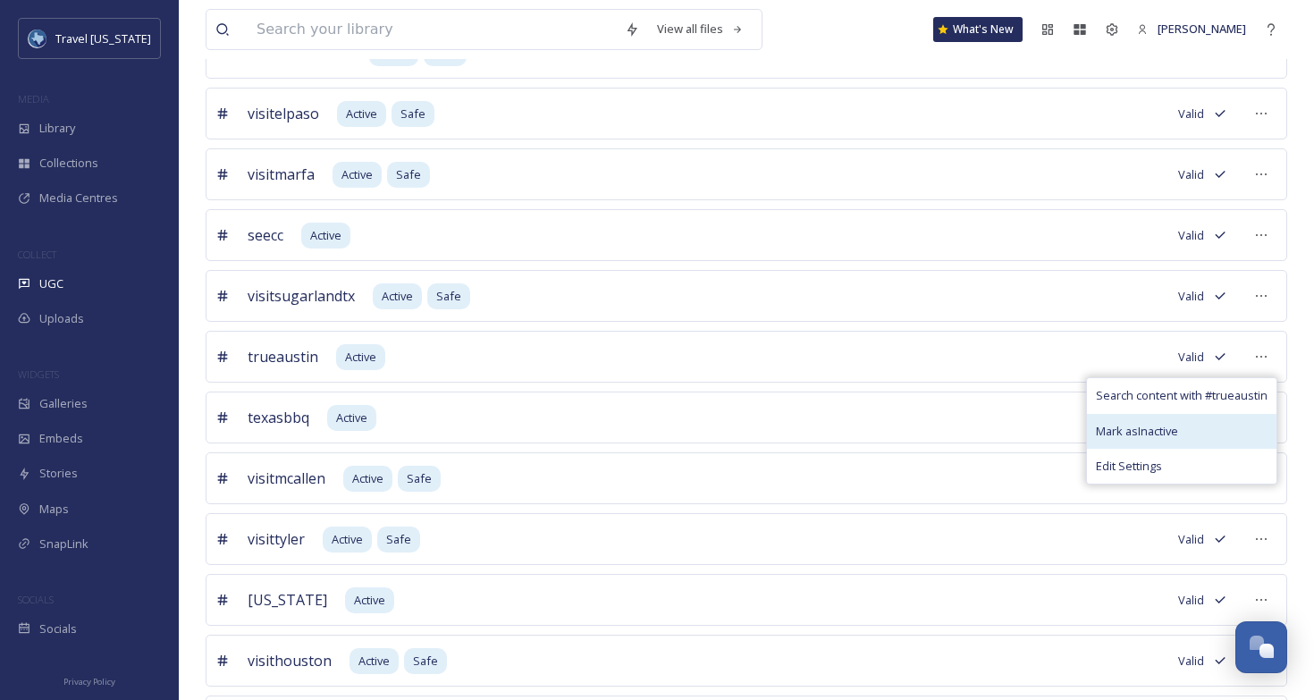
click at [1167, 430] on span "Mark as Inactive" at bounding box center [1137, 431] width 82 height 17
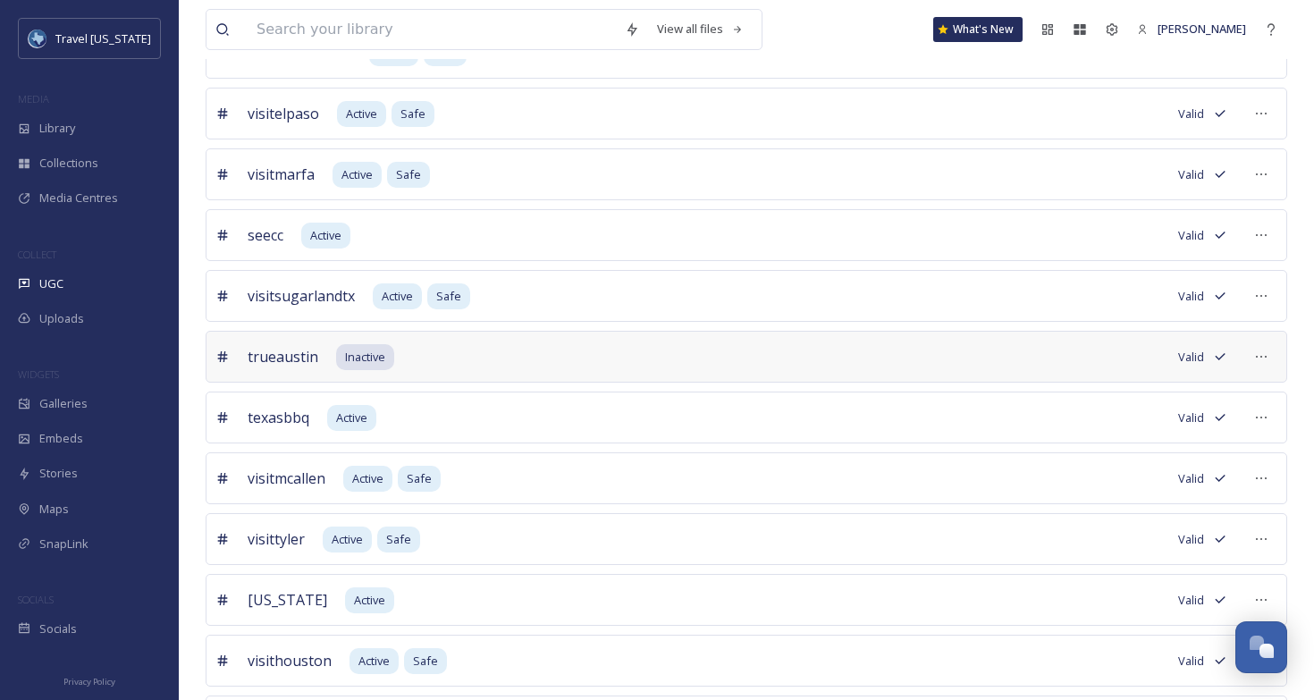
click at [644, 364] on div "trueaustin Inactive Valid" at bounding box center [747, 357] width 1082 height 52
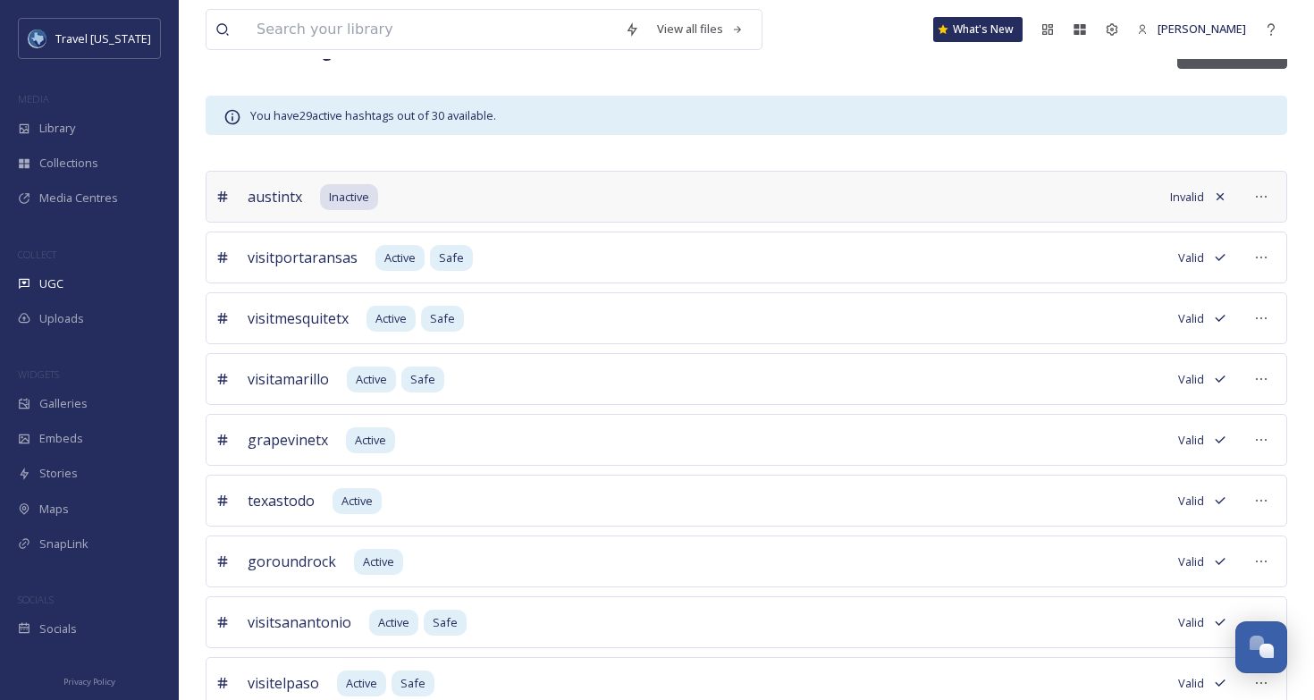
scroll to position [0, 0]
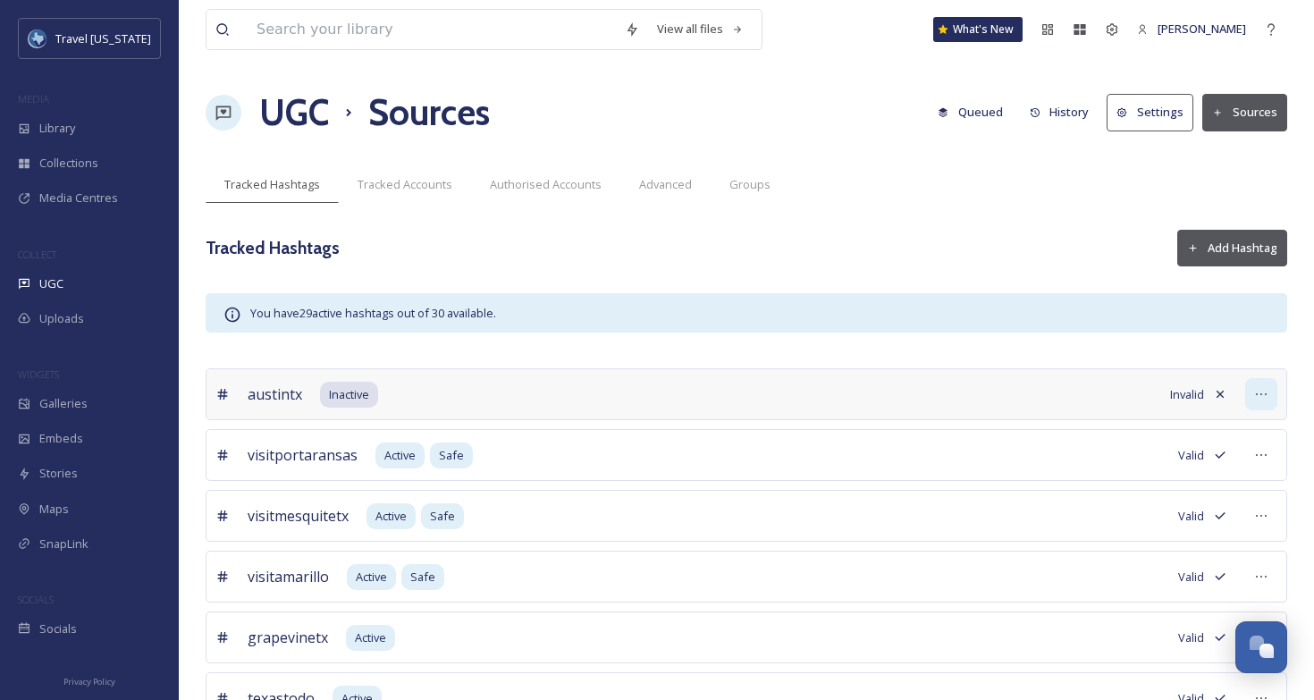
click at [1259, 397] on icon at bounding box center [1261, 394] width 14 height 14
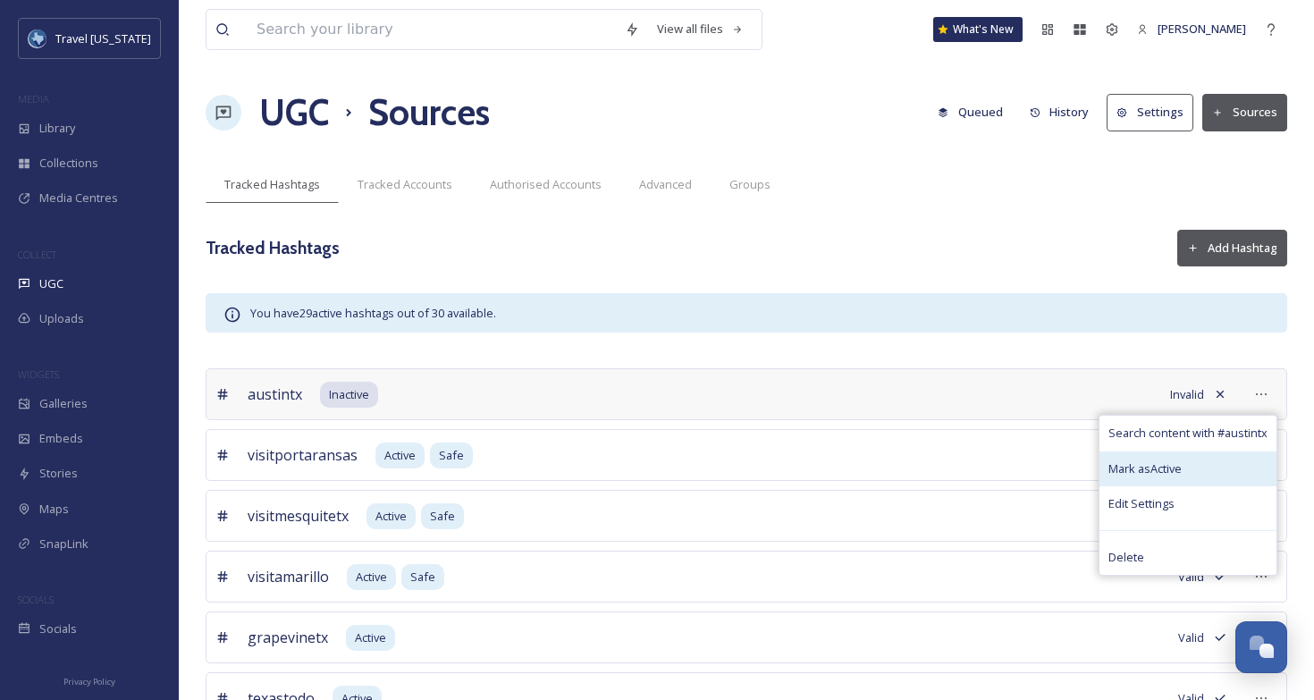
click at [1174, 468] on span "Mark as Active" at bounding box center [1145, 468] width 73 height 17
click at [1178, 471] on span "Mark as Active" at bounding box center [1145, 468] width 73 height 17
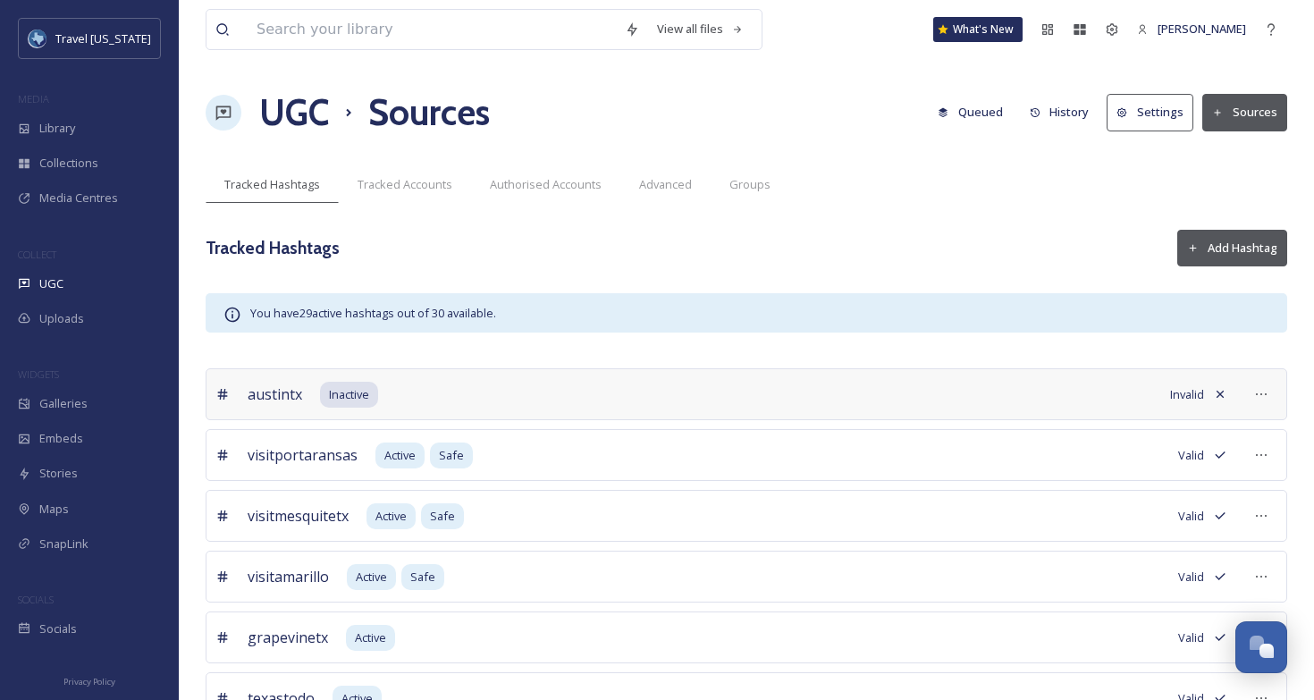
click at [950, 399] on div "austintx Inactive Invalid" at bounding box center [747, 394] width 1082 height 52
click at [1267, 394] on icon at bounding box center [1261, 394] width 14 height 14
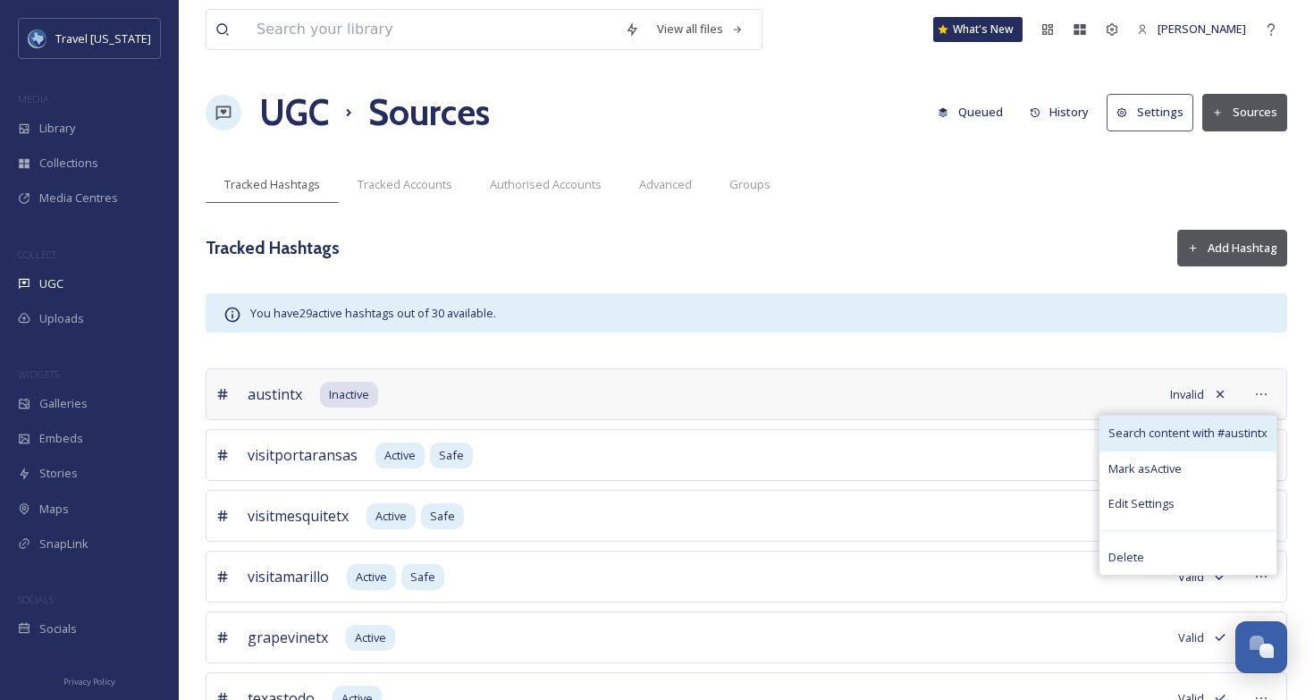
click at [1223, 432] on span "Search content with # austintx" at bounding box center [1188, 433] width 159 height 17
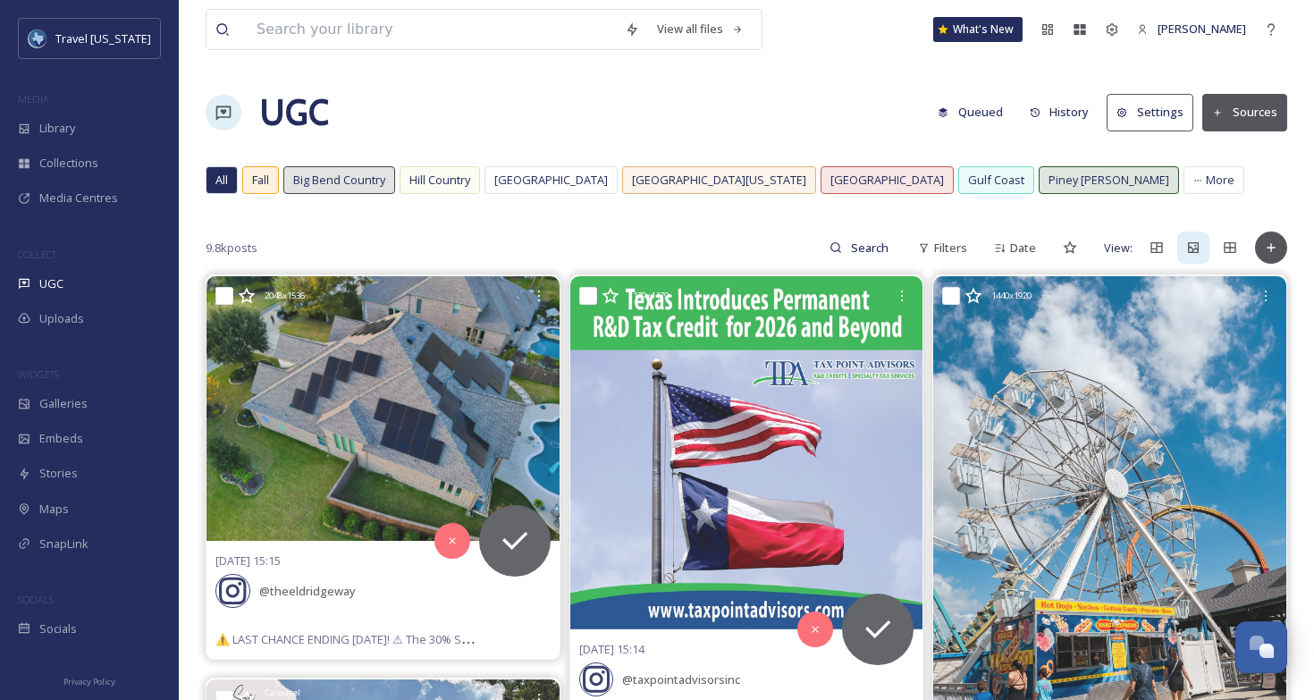
click at [1168, 118] on button "Settings" at bounding box center [1150, 112] width 87 height 37
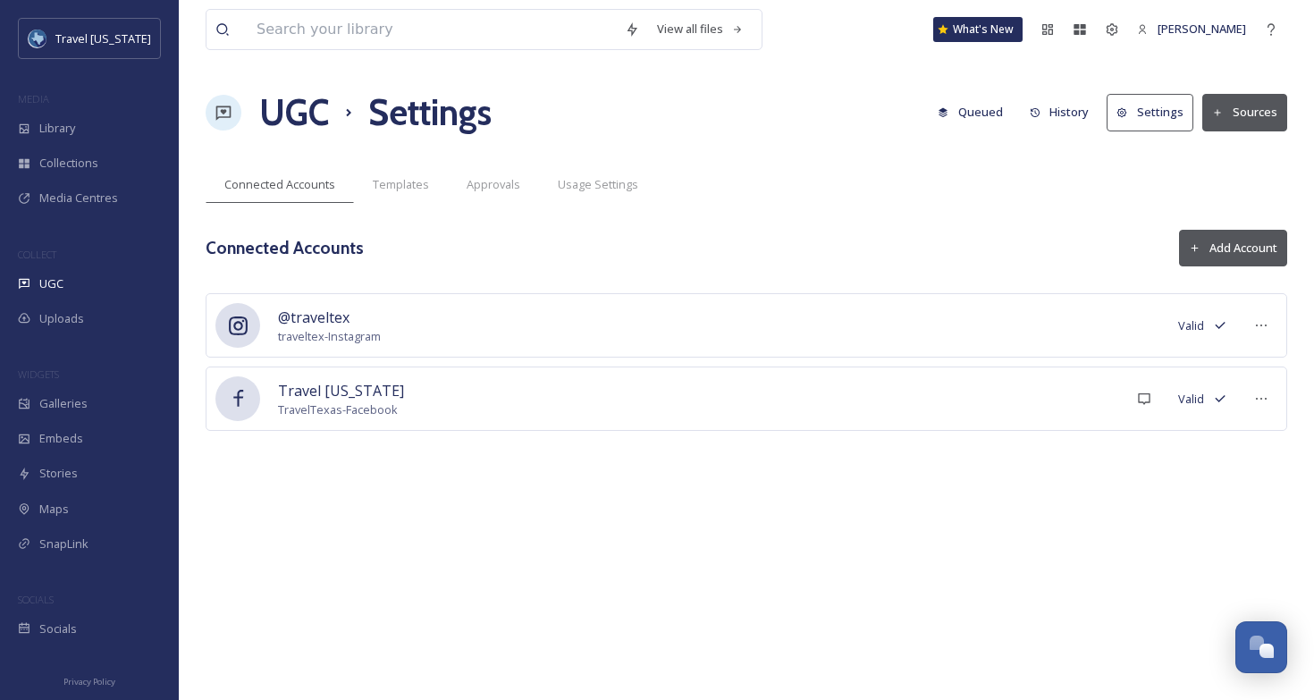
click at [1247, 101] on button "Sources" at bounding box center [1245, 112] width 85 height 37
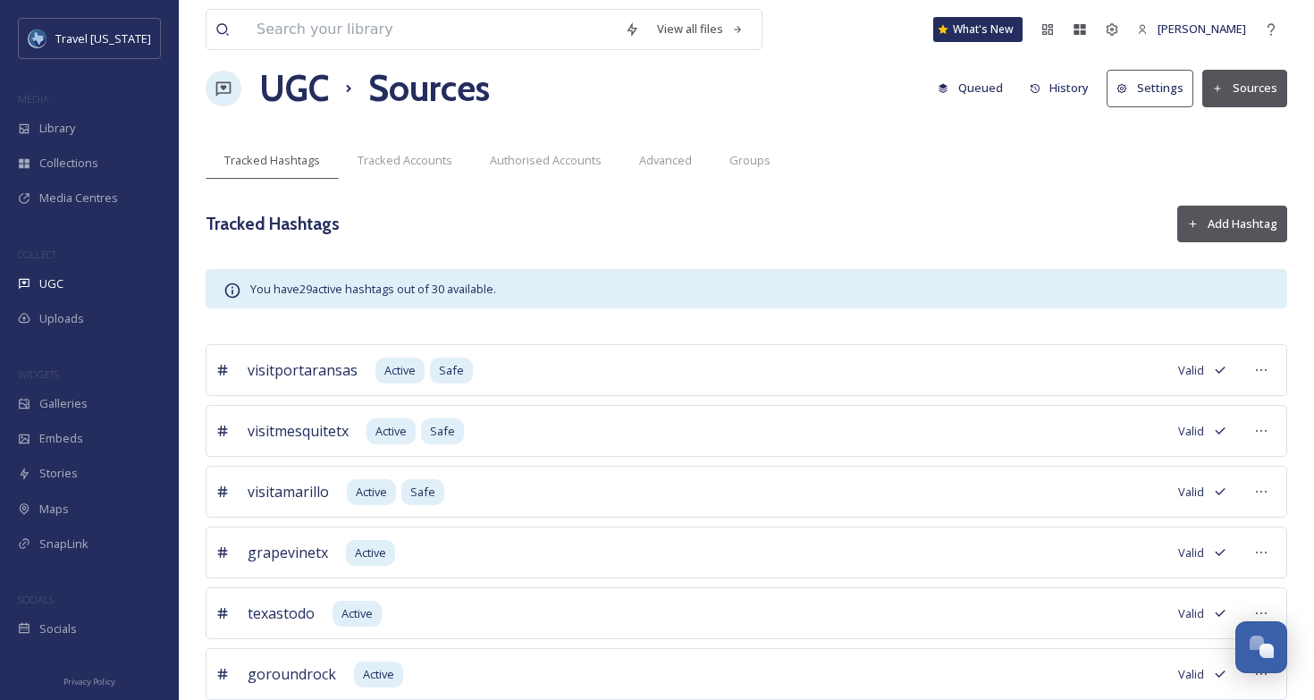
scroll to position [1718, 0]
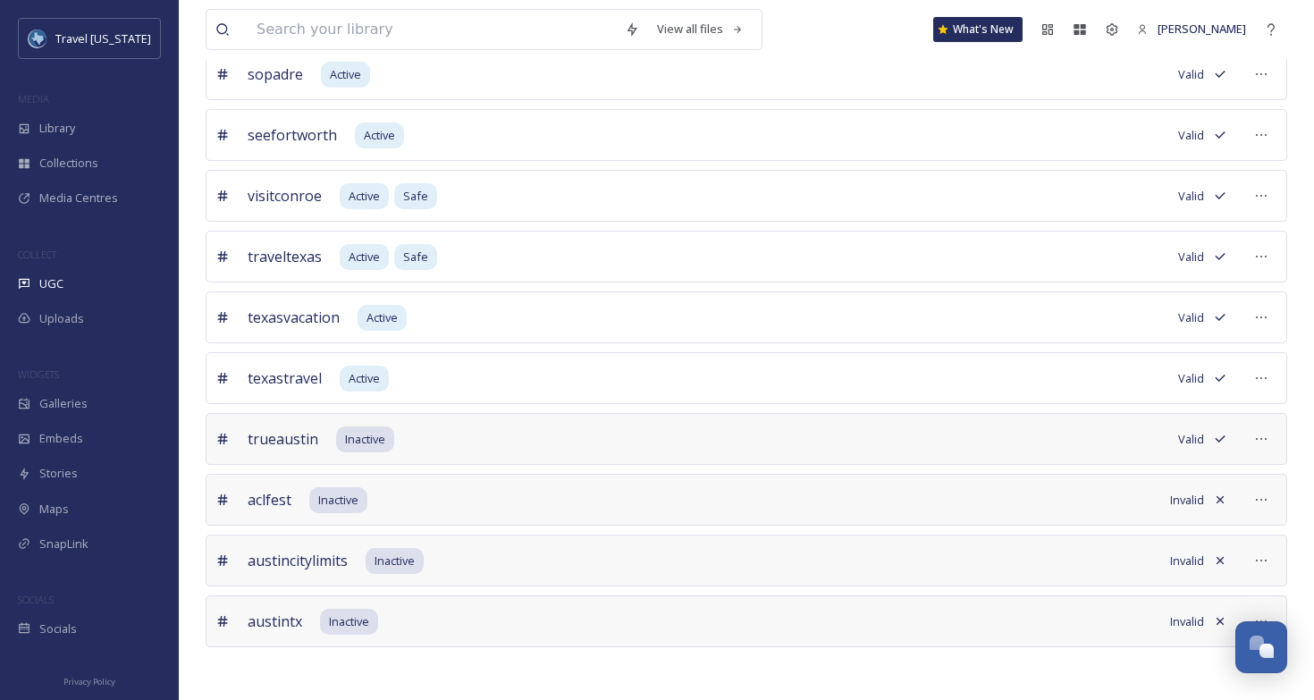
click at [1188, 625] on span "Invalid" at bounding box center [1187, 621] width 34 height 17
click at [1220, 620] on icon at bounding box center [1220, 621] width 7 height 7
click at [1194, 620] on span "Invalid" at bounding box center [1187, 621] width 34 height 17
click at [1258, 614] on icon at bounding box center [1261, 621] width 14 height 14
click at [1161, 691] on span "Mark as Active" at bounding box center [1145, 696] width 73 height 17
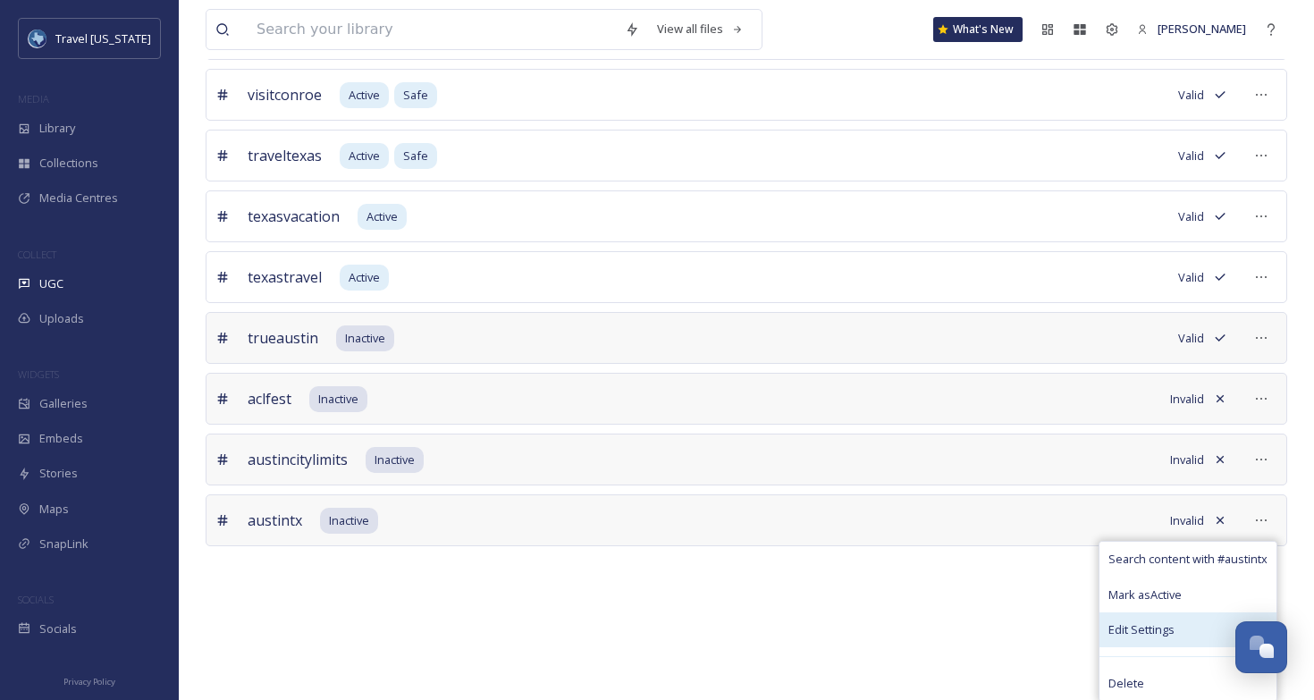
click at [1158, 633] on span "Edit Settings" at bounding box center [1142, 629] width 66 height 17
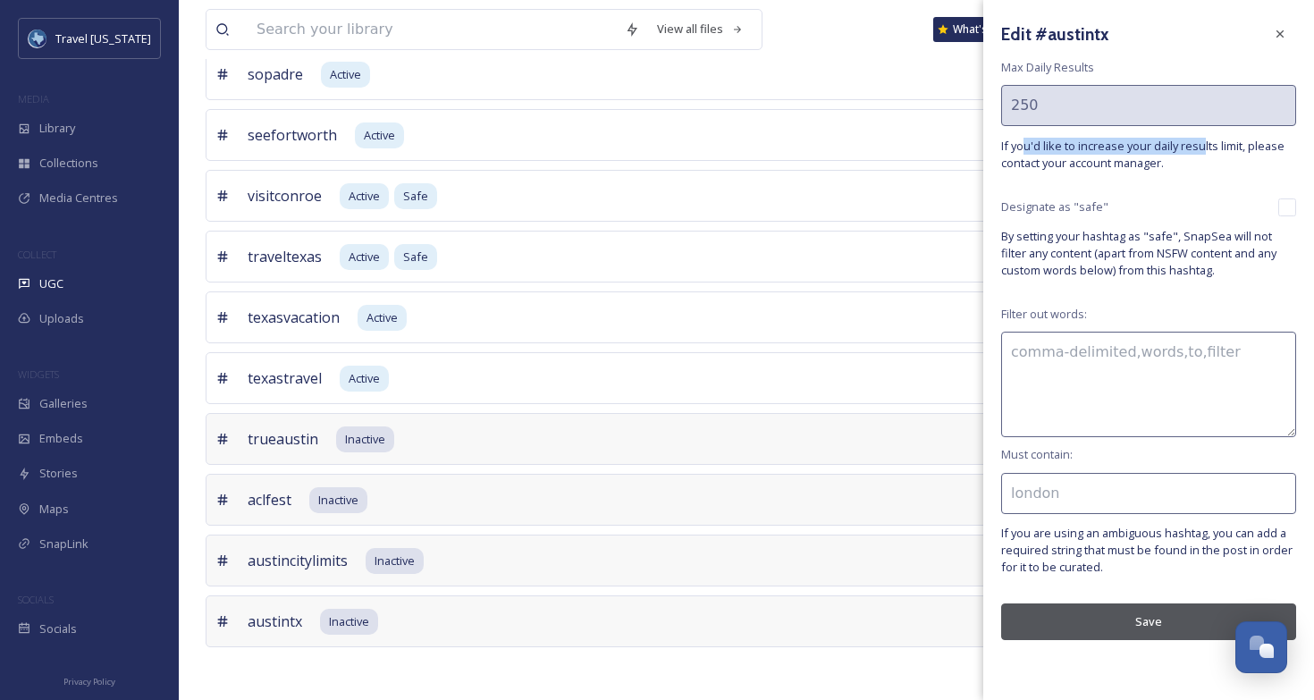
drag, startPoint x: 1024, startPoint y: 143, endPoint x: 1204, endPoint y: 143, distance: 180.6
click at [1204, 143] on span "If you'd like to increase your daily results limit, please contact your account…" at bounding box center [1148, 155] width 295 height 34
drag, startPoint x: 1033, startPoint y: 238, endPoint x: 1196, endPoint y: 238, distance: 163.6
click at [1196, 238] on span "By setting your hashtag as "safe", SnapSea will not filter any content (apart f…" at bounding box center [1148, 254] width 295 height 52
click at [1158, 617] on button "Save" at bounding box center [1148, 622] width 295 height 37
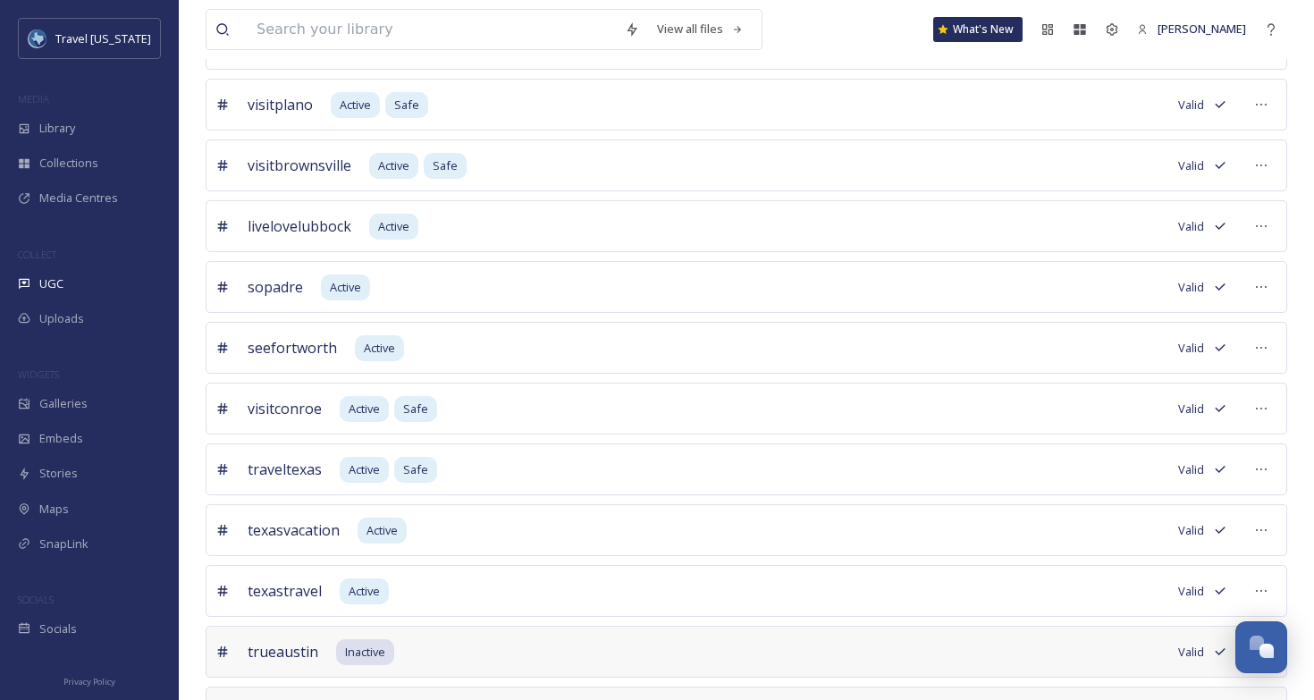
scroll to position [1718, 0]
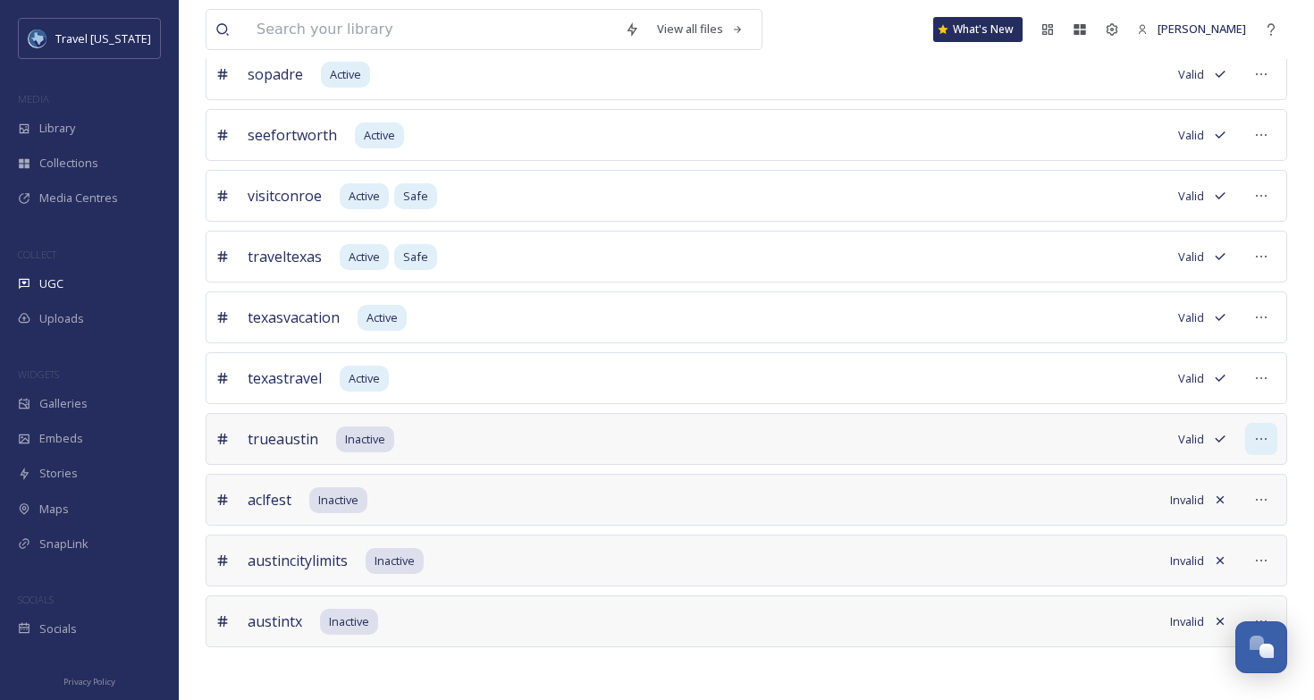
click at [1263, 437] on icon at bounding box center [1261, 439] width 14 height 14
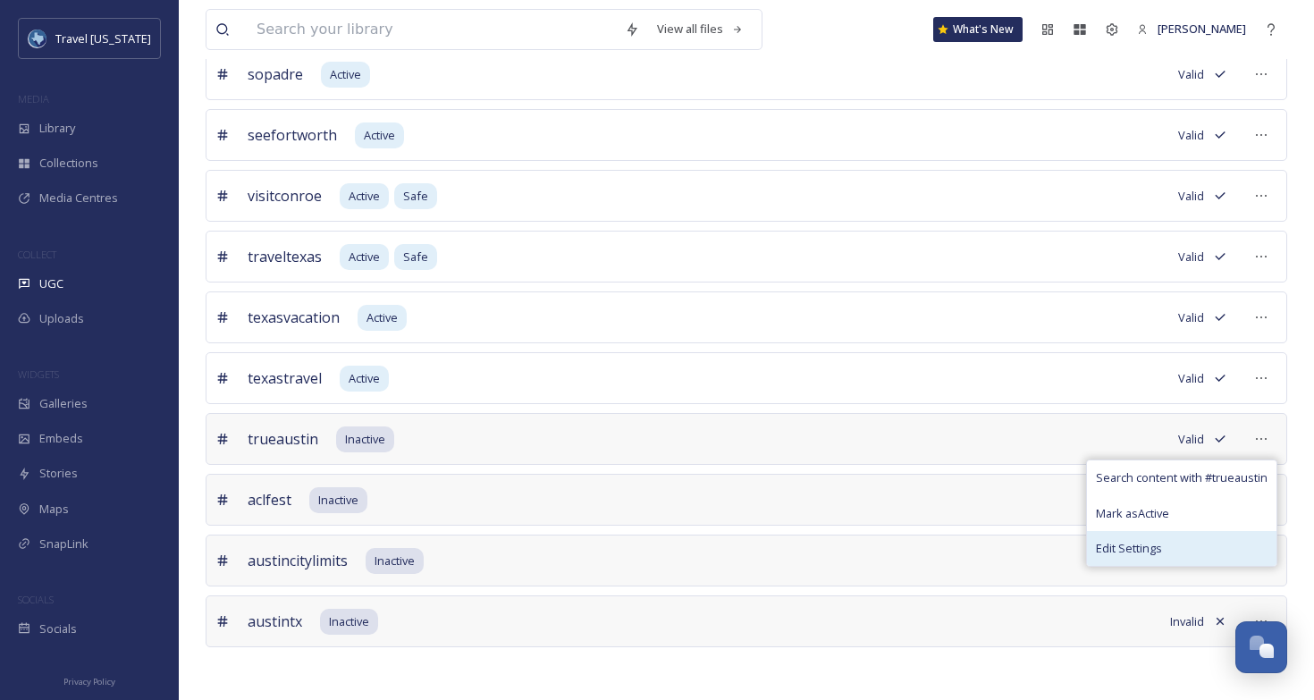
click at [1207, 535] on div "Edit Settings" at bounding box center [1182, 548] width 190 height 35
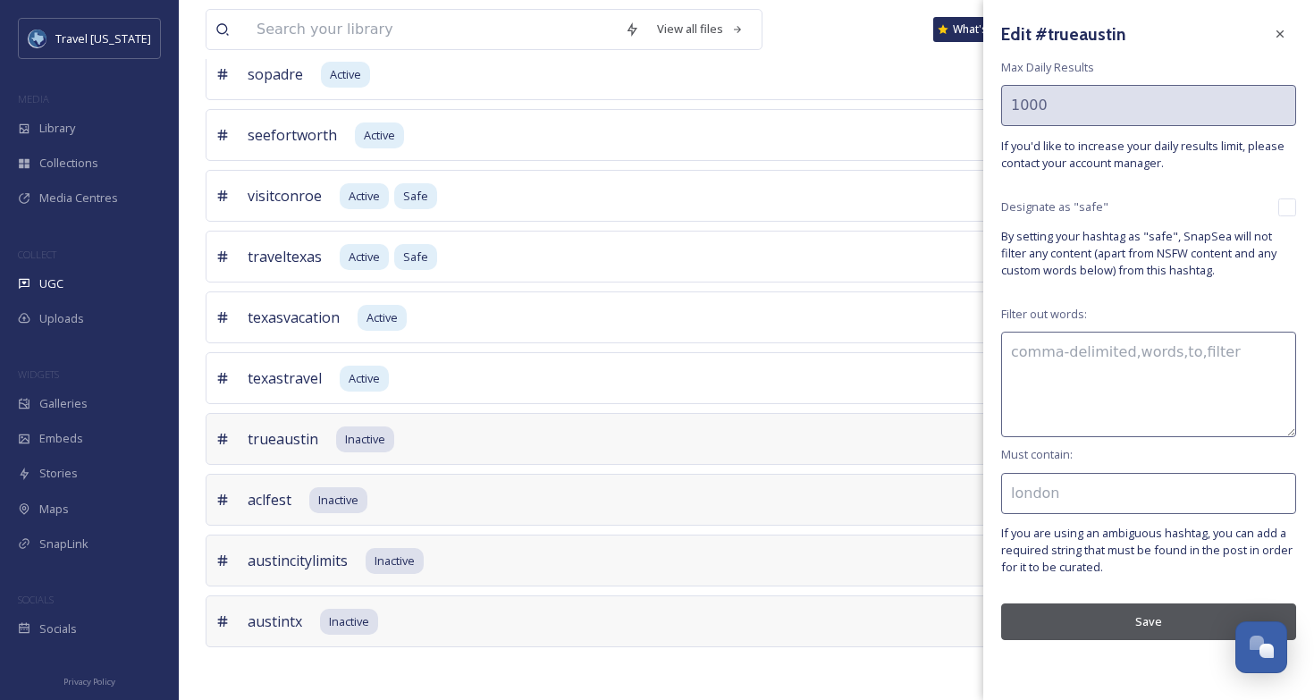
click at [939, 583] on div "austincitylimits Inactive Invalid" at bounding box center [747, 561] width 1082 height 52
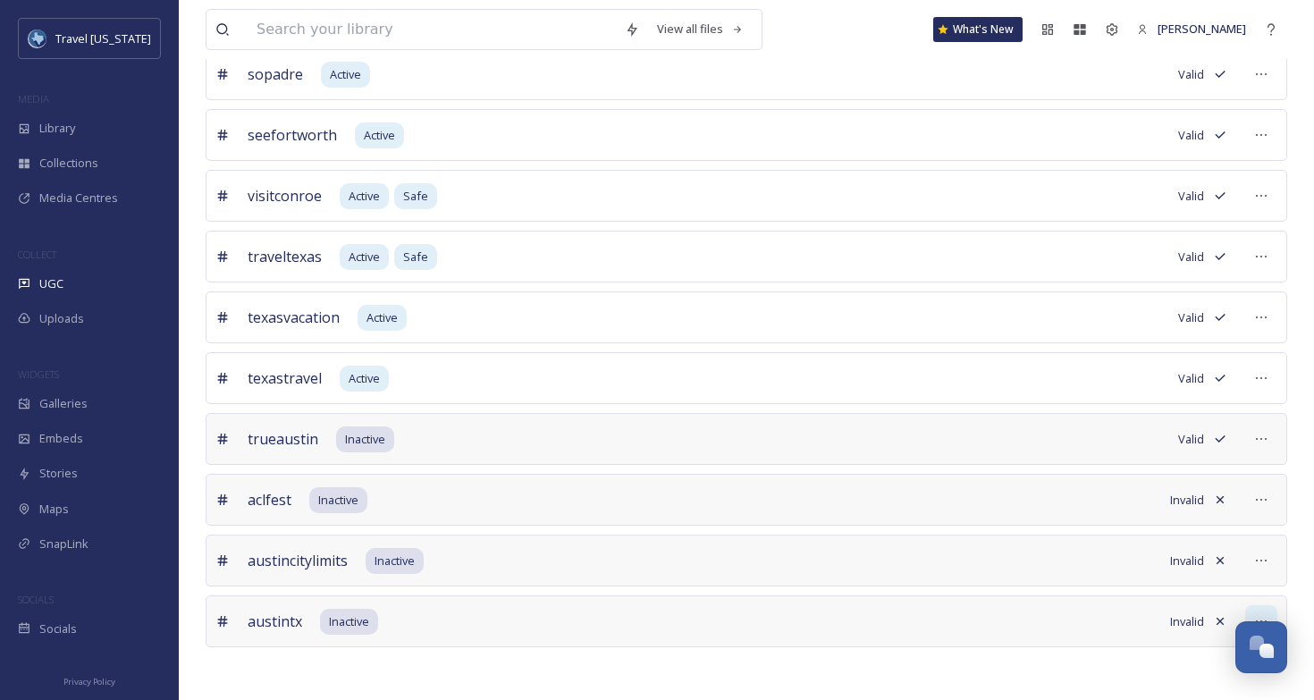
click at [1262, 617] on icon at bounding box center [1261, 621] width 14 height 14
click at [1169, 688] on span "Mark as Active" at bounding box center [1145, 696] width 73 height 17
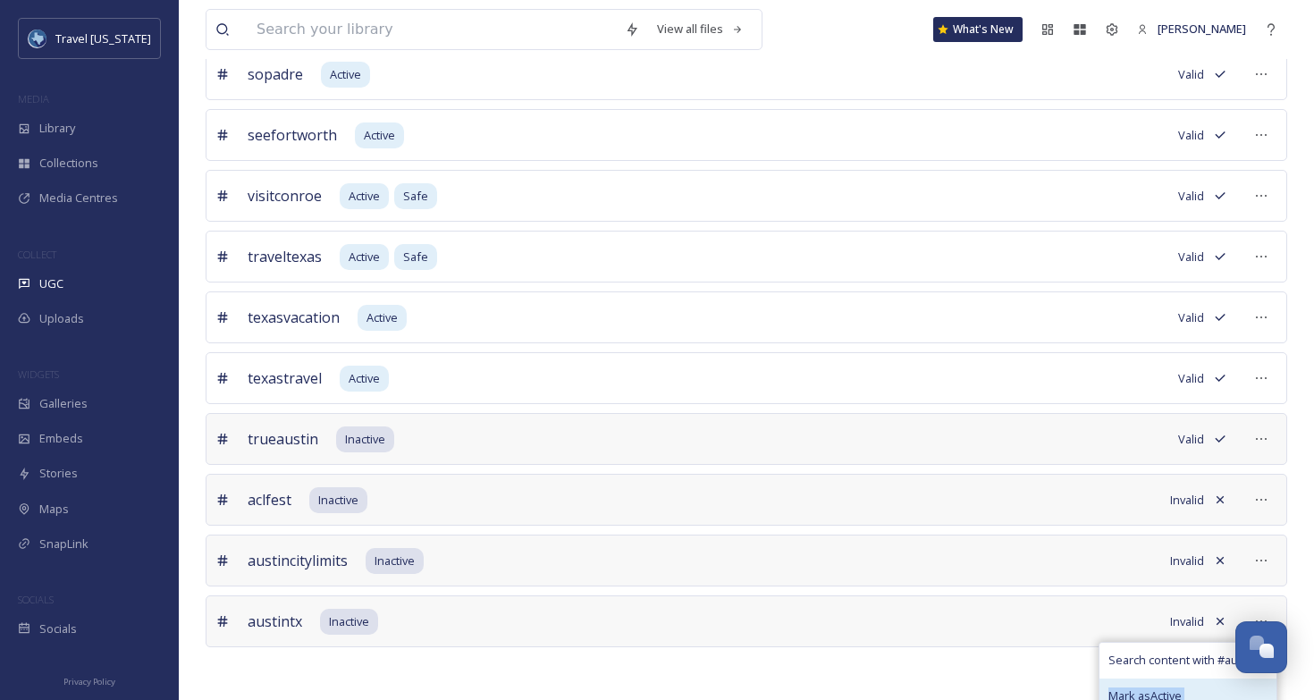
click at [1169, 688] on span "Mark as Active" at bounding box center [1145, 696] width 73 height 17
drag, startPoint x: 1169, startPoint y: 685, endPoint x: 1184, endPoint y: 689, distance: 15.8
click at [1178, 689] on span "Mark as Active" at bounding box center [1145, 696] width 73 height 17
click at [1182, 689] on span "Mark as Active" at bounding box center [1145, 696] width 73 height 17
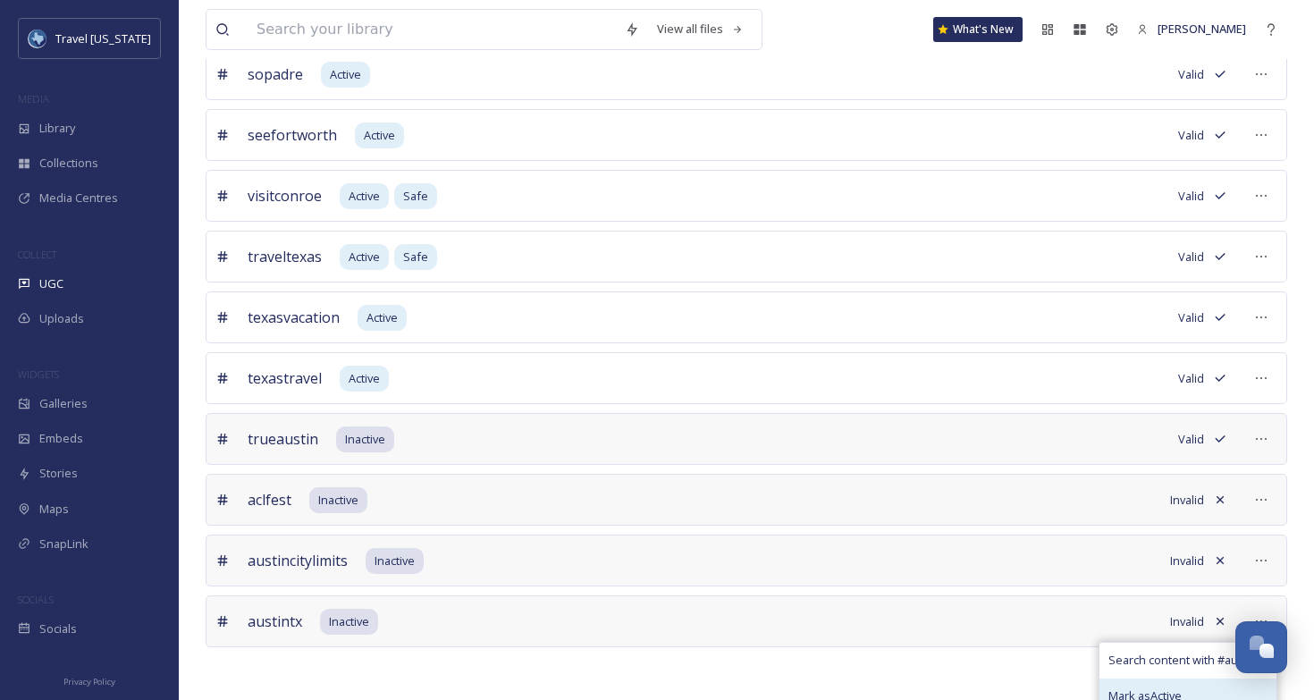
click at [1210, 690] on div "Mark as Active" at bounding box center [1188, 696] width 177 height 35
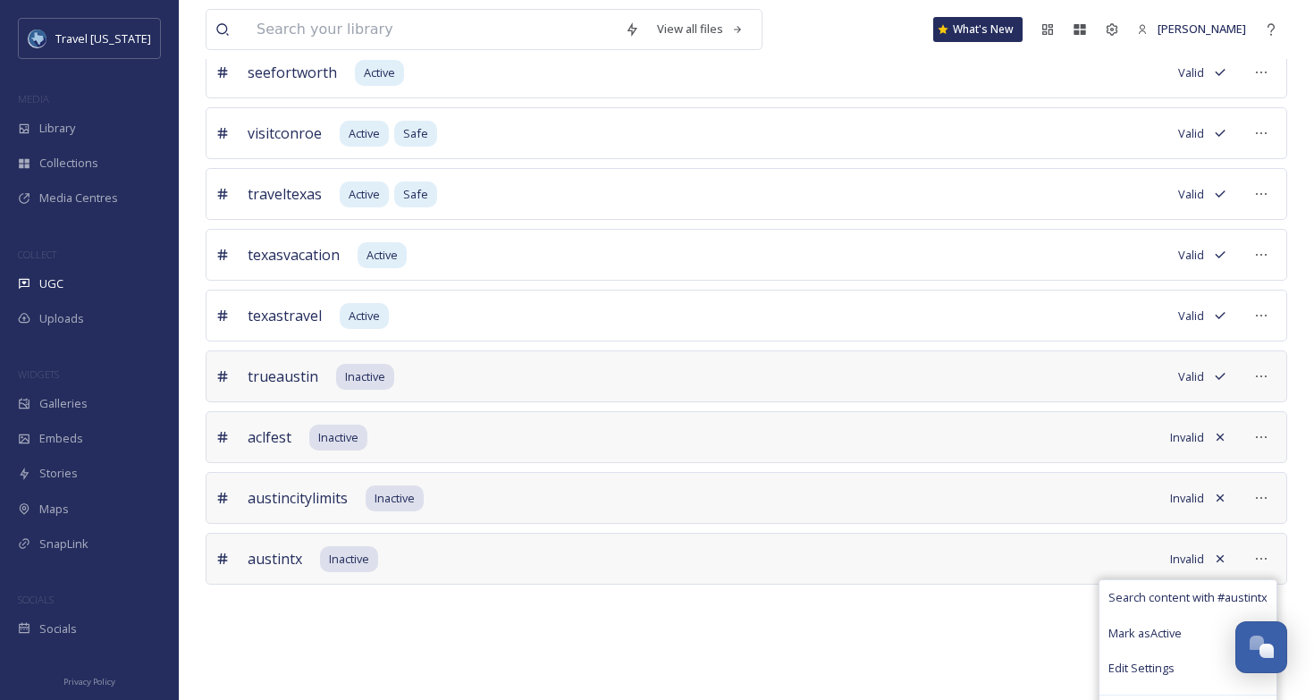
scroll to position [1820, 0]
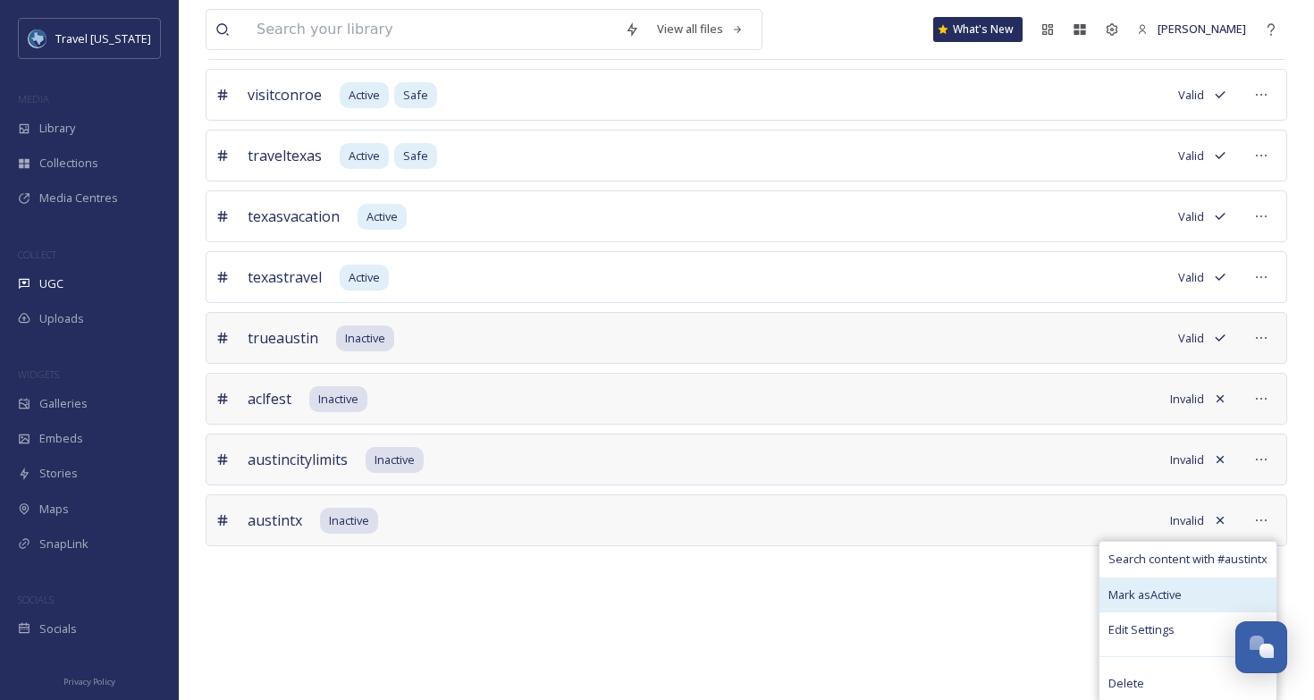
click at [1154, 594] on span "Mark as Active" at bounding box center [1145, 595] width 73 height 17
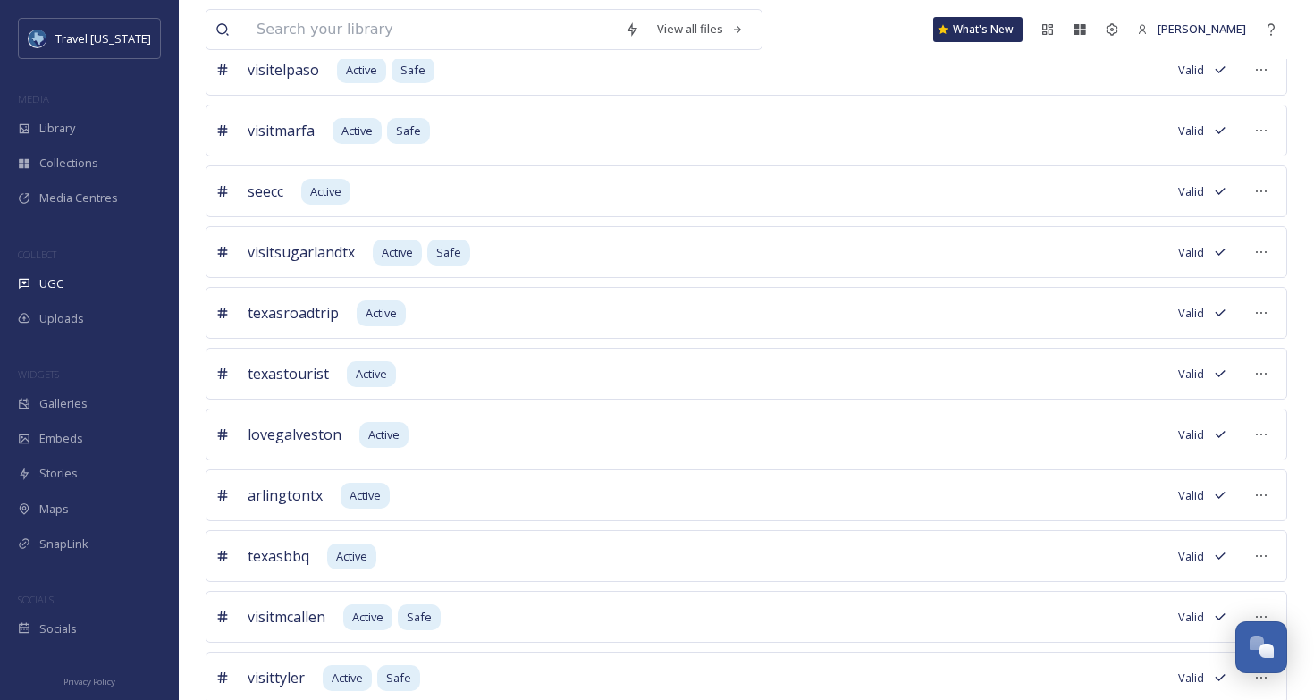
scroll to position [166, 0]
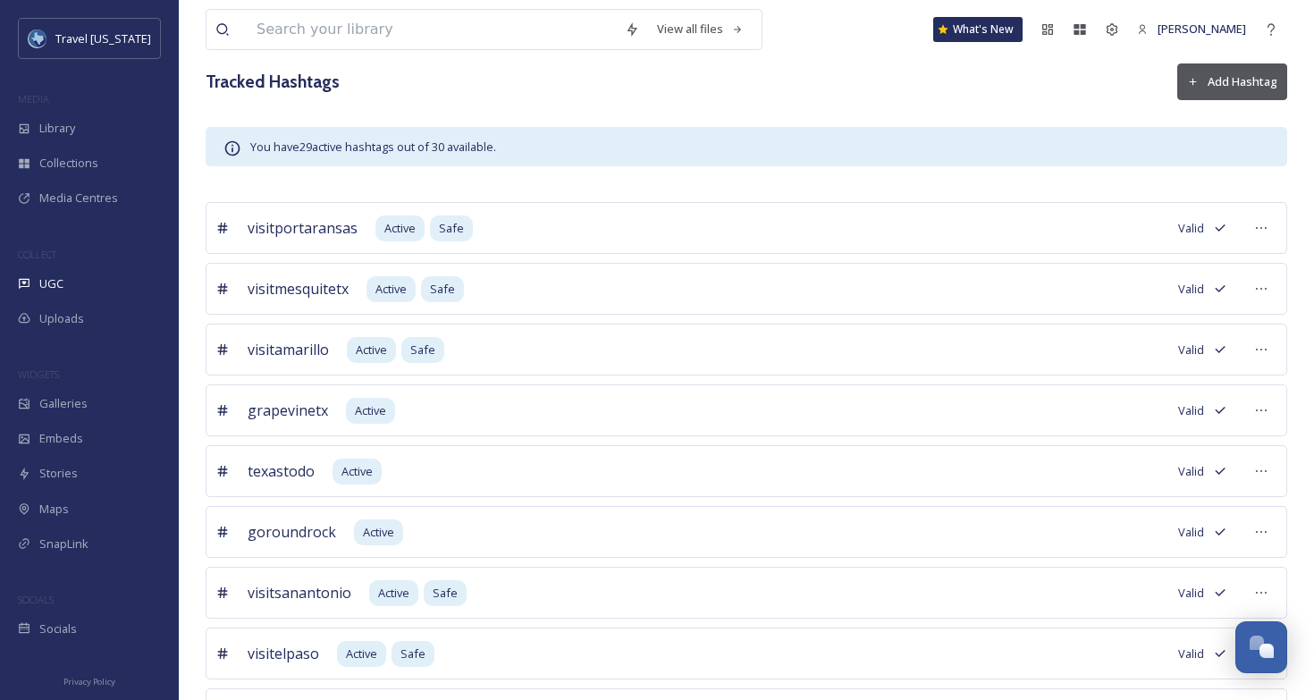
click at [1225, 86] on button "Add Hashtag" at bounding box center [1233, 81] width 110 height 37
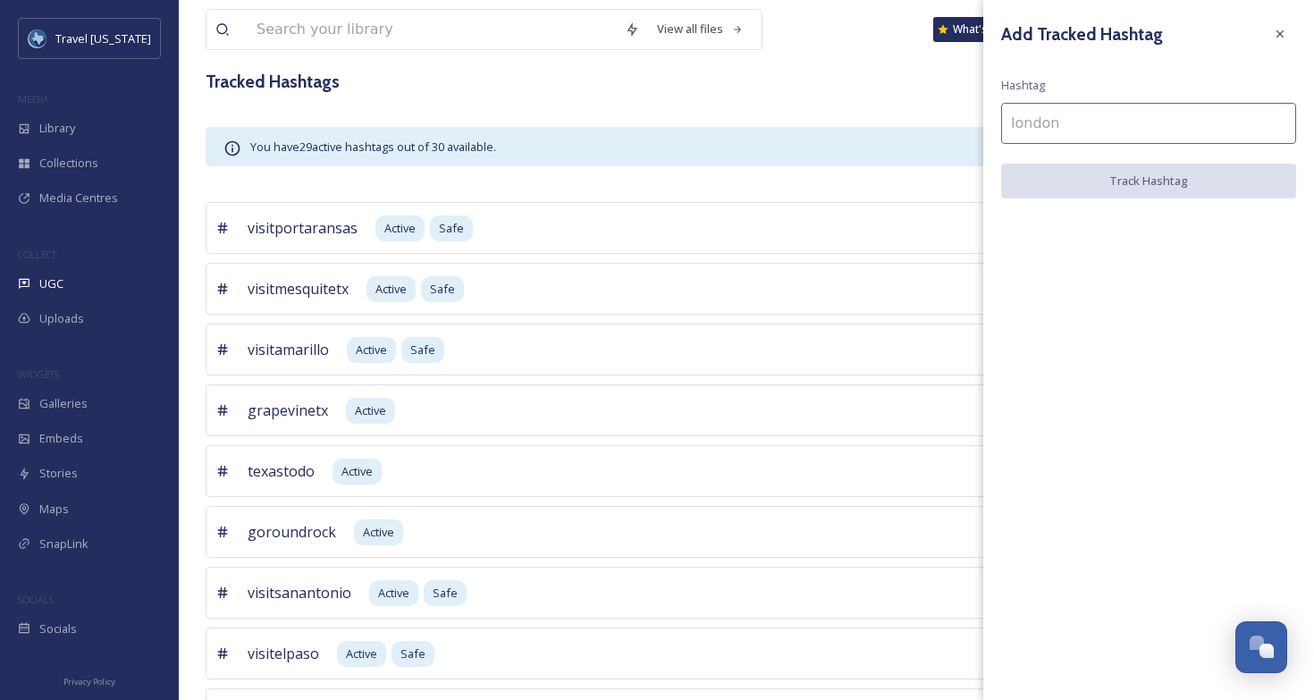
click at [1196, 113] on input at bounding box center [1148, 123] width 295 height 41
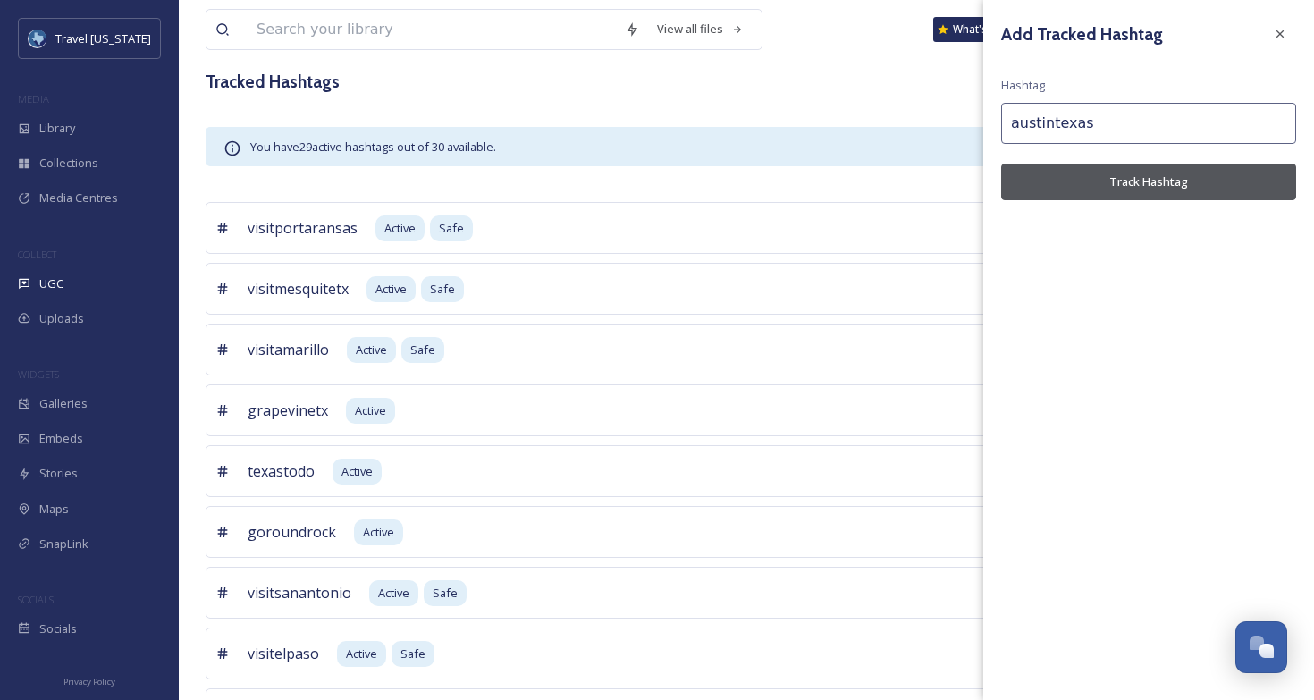
type input "austintexas"
click at [1131, 173] on button "Track Hashtag" at bounding box center [1148, 182] width 295 height 37
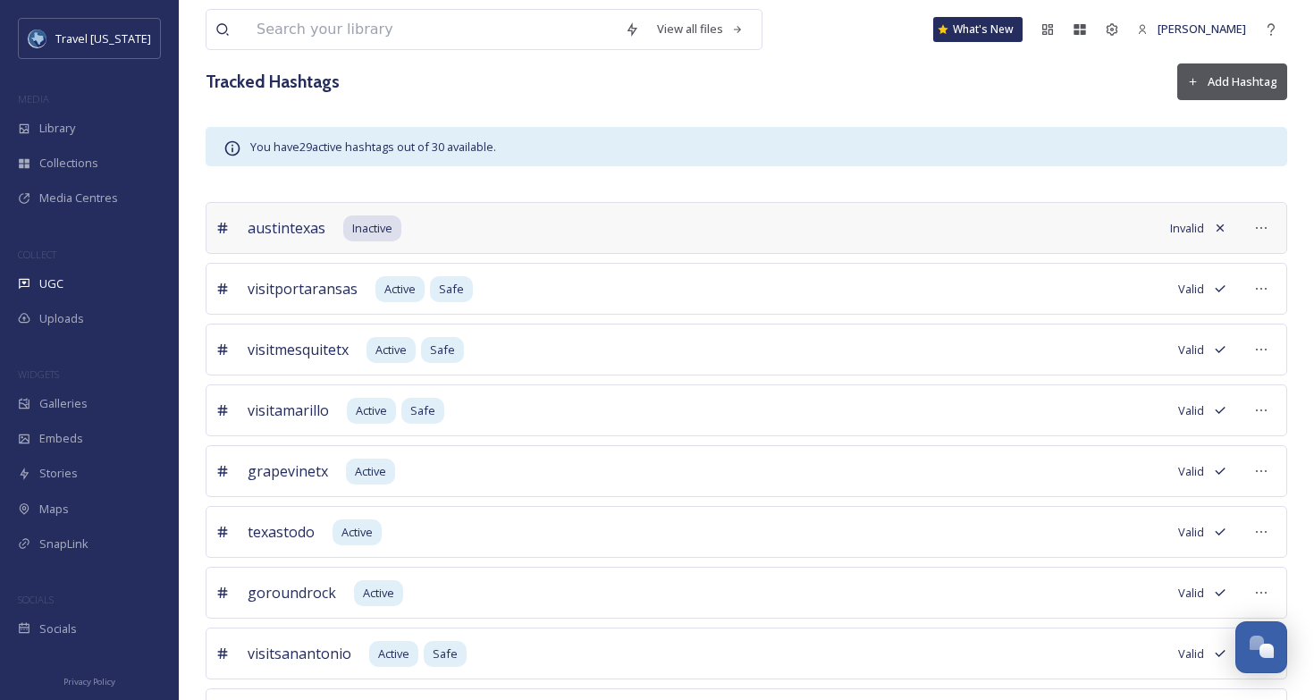
click at [1181, 228] on span "Invalid" at bounding box center [1187, 228] width 34 height 17
click at [1219, 228] on icon at bounding box center [1220, 227] width 7 height 7
click at [366, 224] on span "Inactive" at bounding box center [372, 228] width 40 height 17
click at [376, 229] on span "Inactive" at bounding box center [372, 228] width 40 height 17
click at [378, 229] on span "Inactive" at bounding box center [372, 228] width 40 height 17
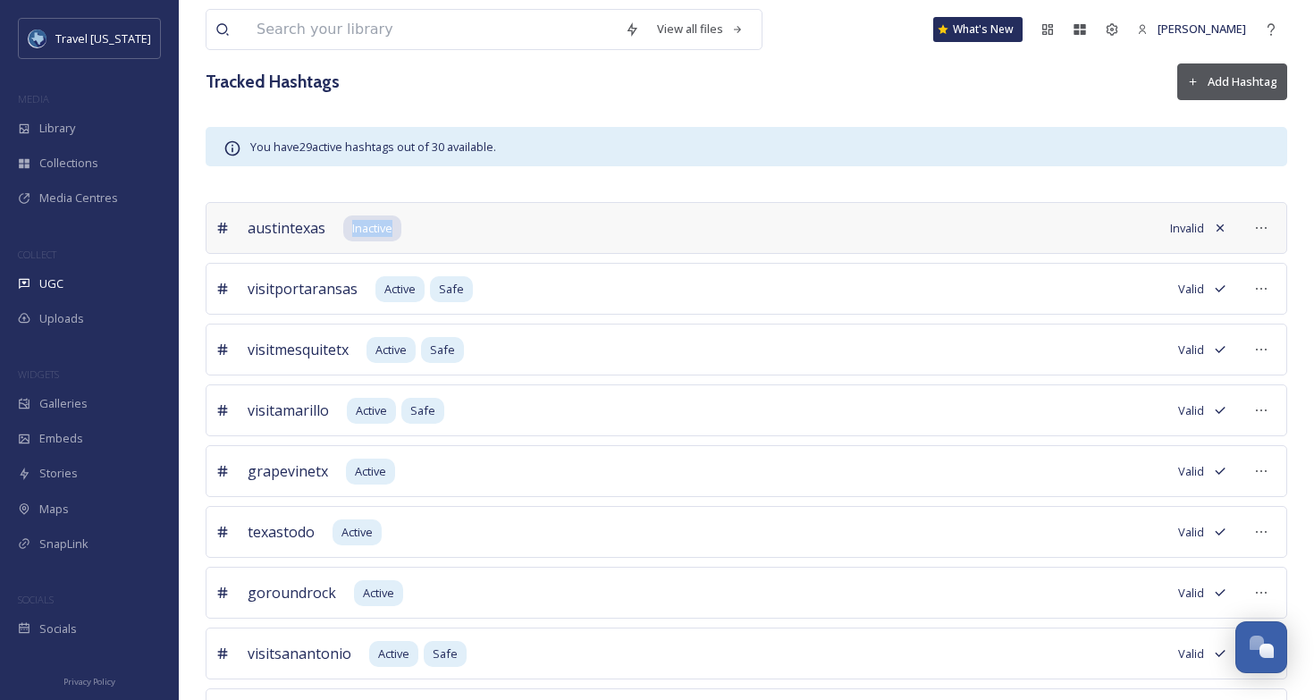
click at [378, 229] on span "Inactive" at bounding box center [372, 228] width 40 height 17
click at [290, 229] on span "austintexas" at bounding box center [287, 227] width 78 height 21
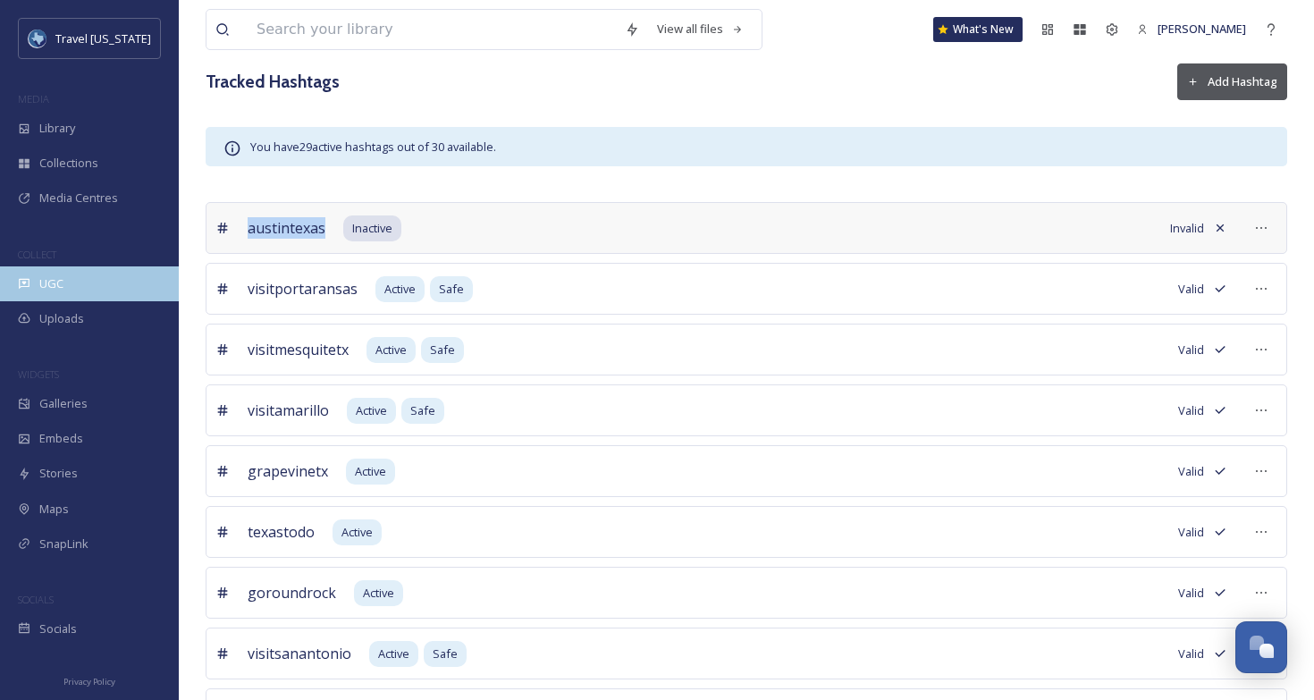
click at [57, 280] on span "UGC" at bounding box center [51, 283] width 24 height 17
